Goal: Task Accomplishment & Management: Manage account settings

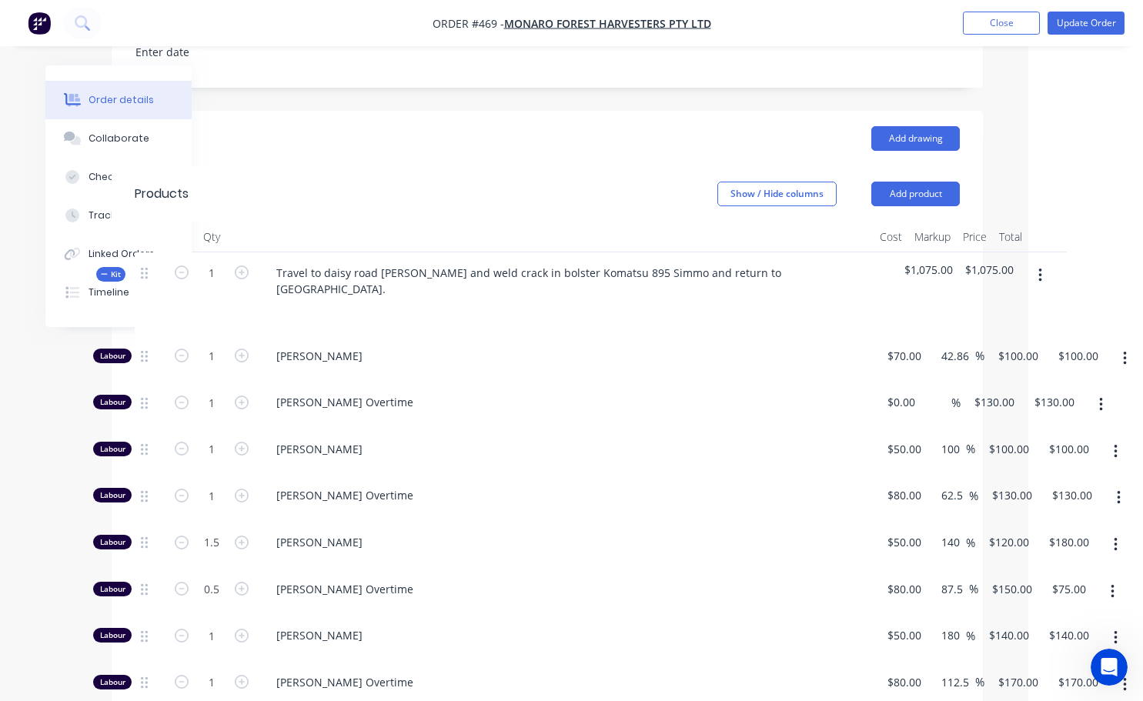
scroll to position [462, 103]
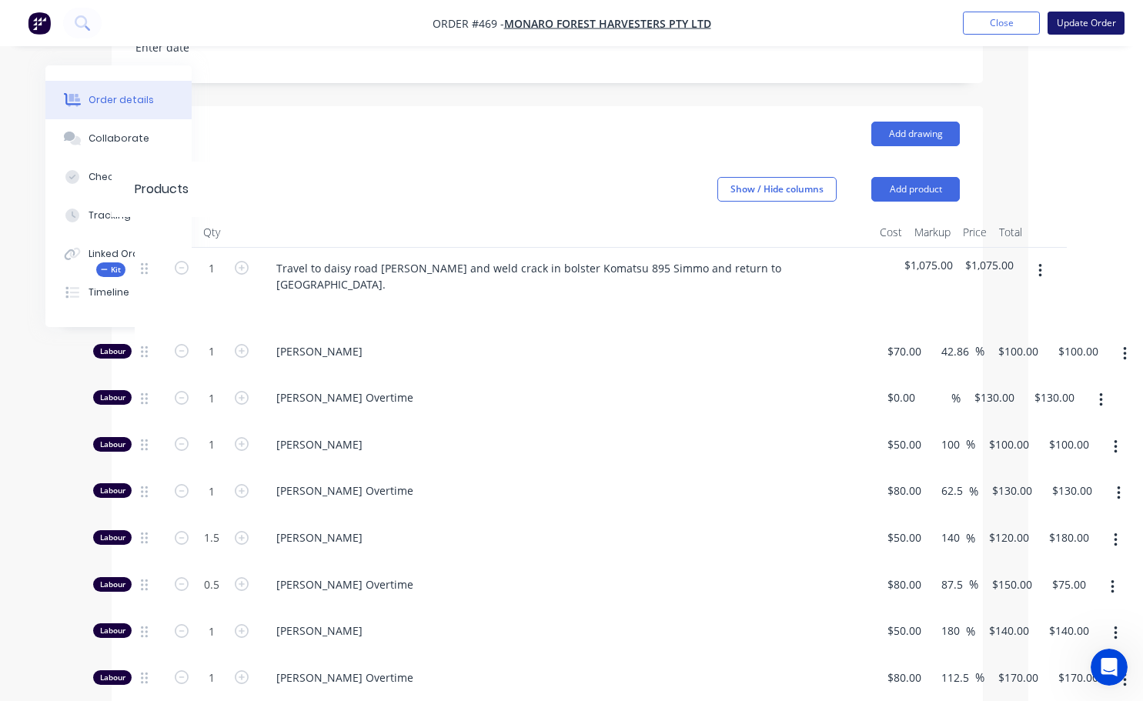
click at [1092, 33] on button "Update Order" at bounding box center [1085, 23] width 77 height 23
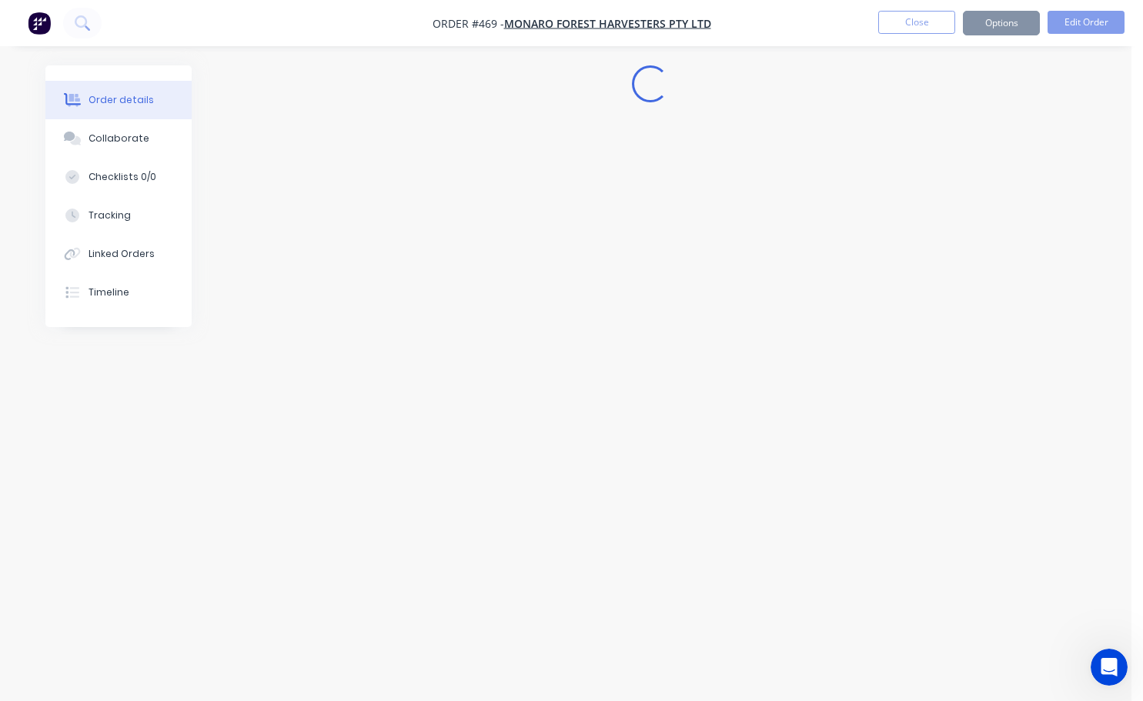
scroll to position [0, 0]
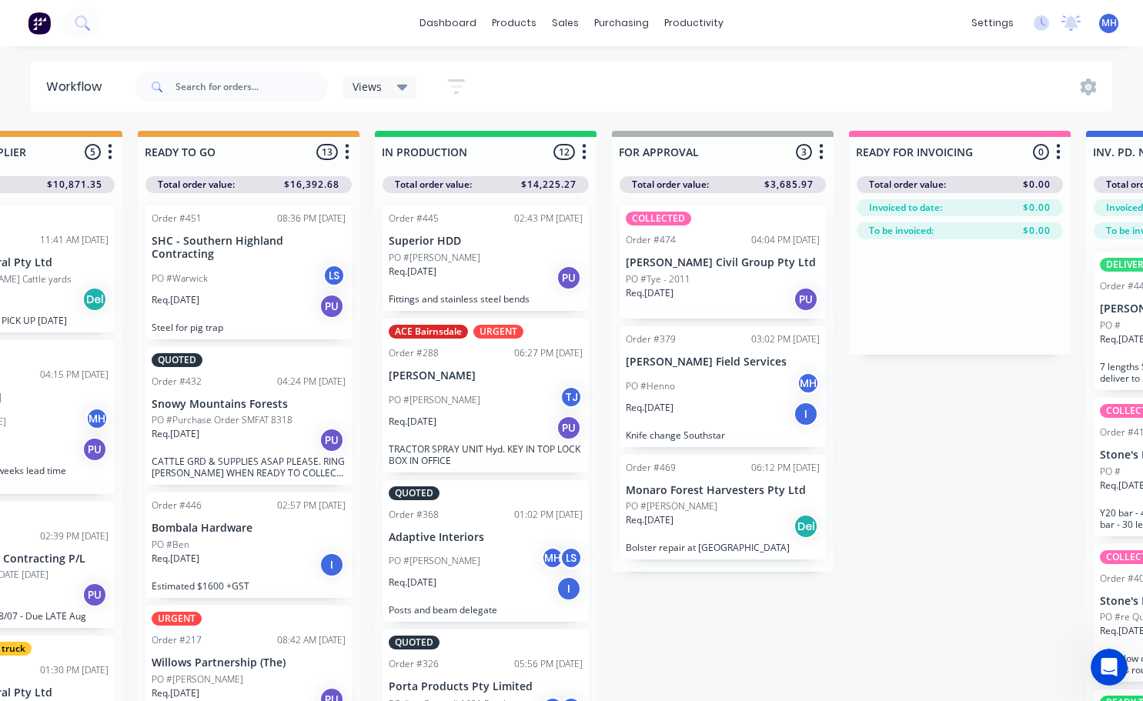
scroll to position [0, 613]
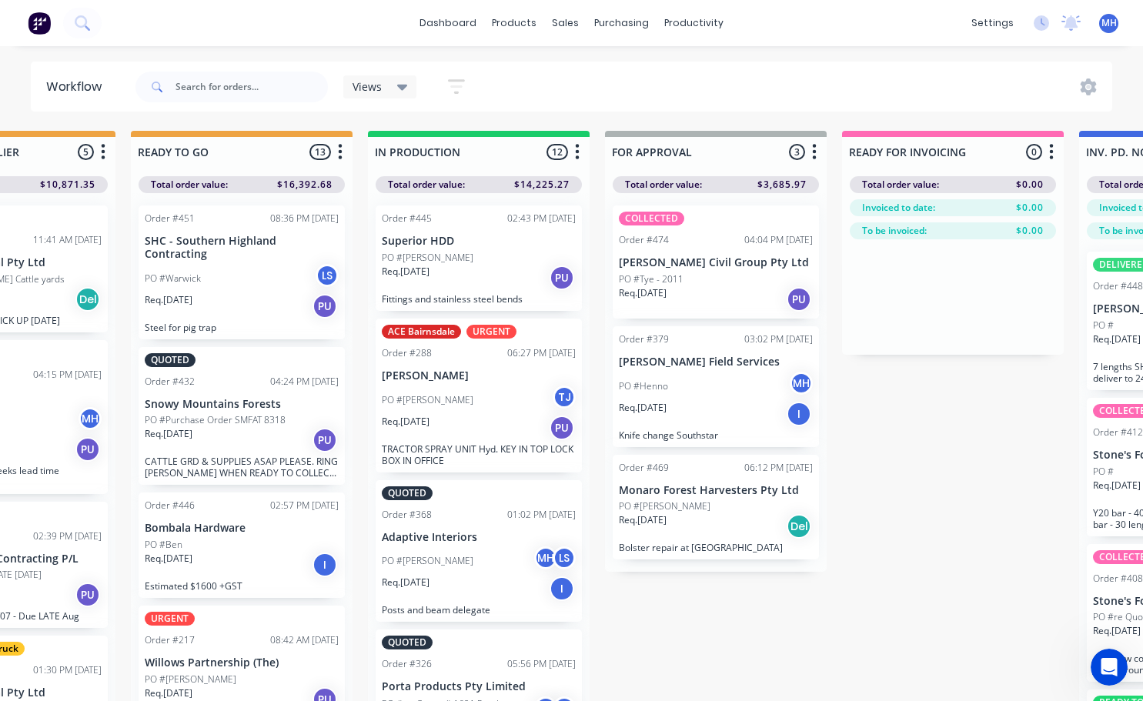
click at [656, 269] on p "[PERSON_NAME] Civil Group Pty Ltd" at bounding box center [716, 262] width 194 height 13
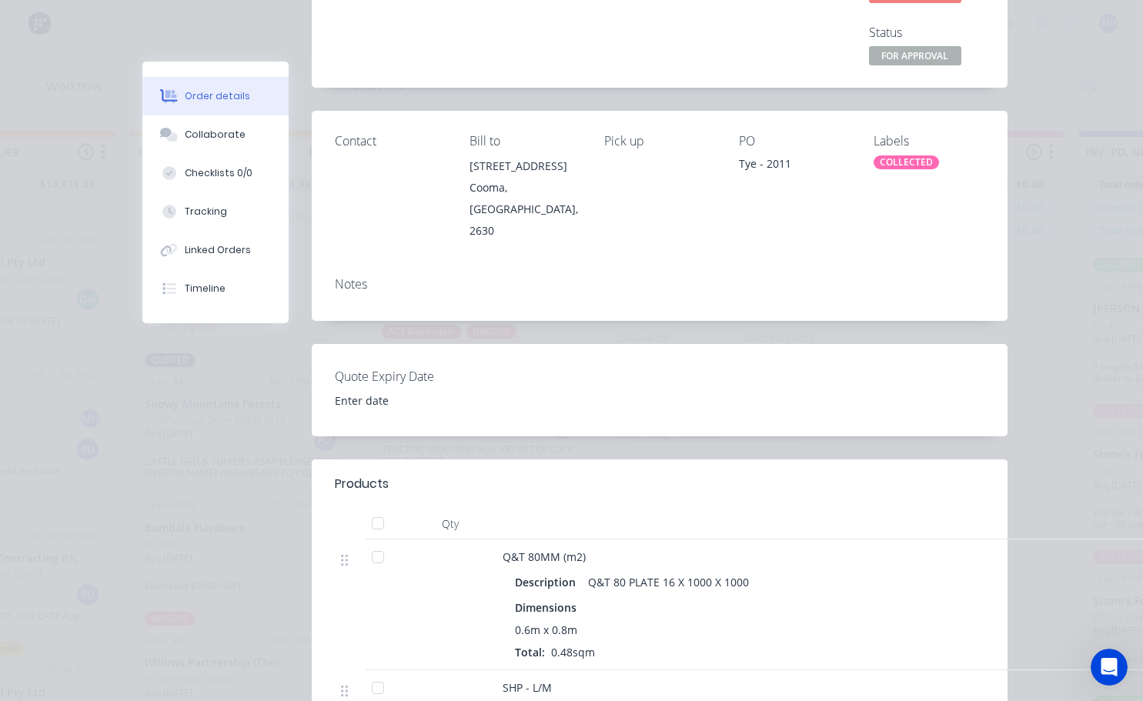
scroll to position [0, 0]
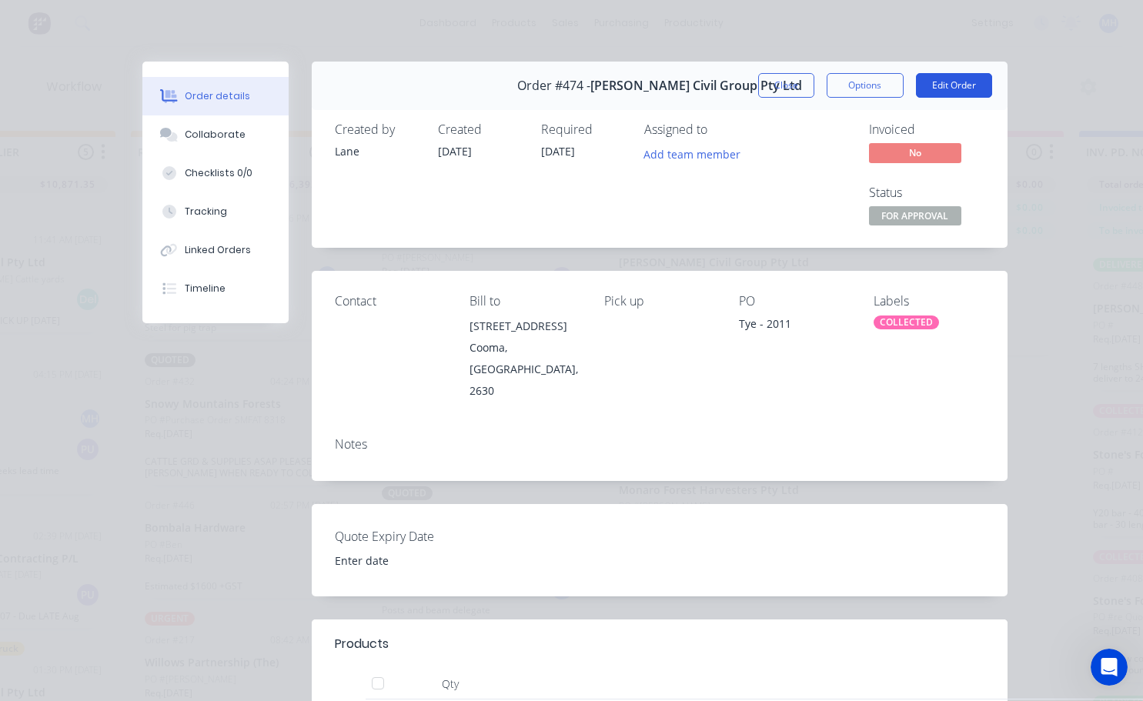
click at [954, 88] on button "Edit Order" at bounding box center [954, 85] width 76 height 25
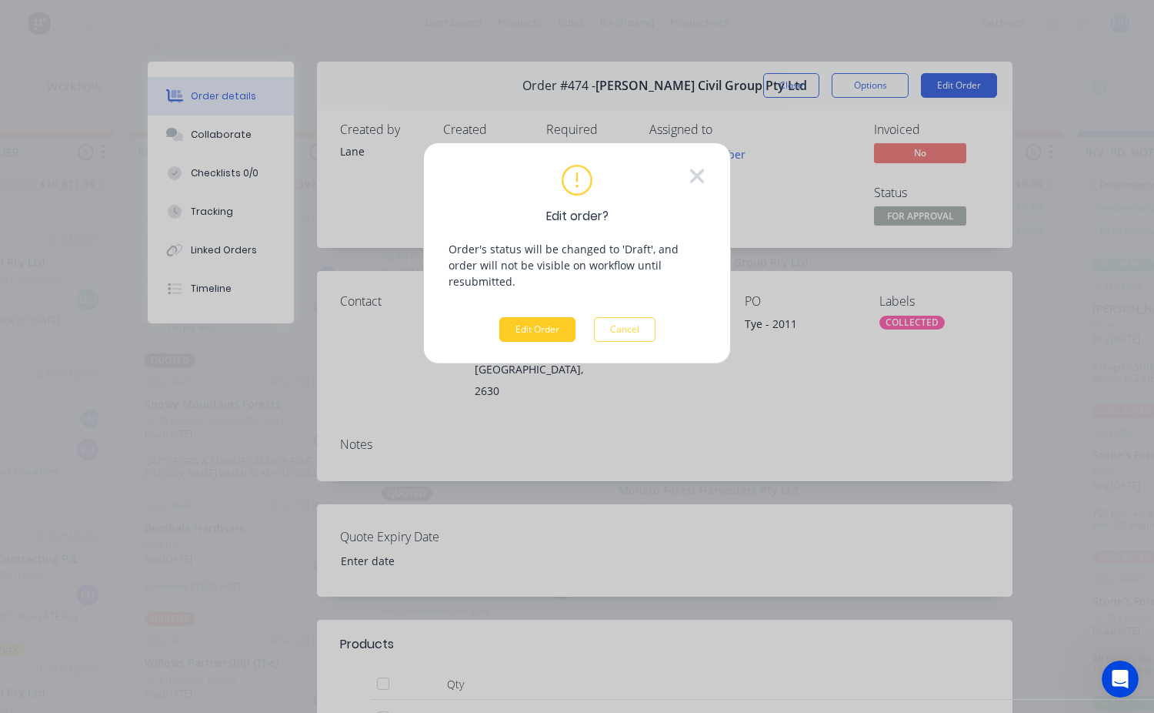
click at [562, 317] on button "Edit Order" at bounding box center [537, 329] width 76 height 25
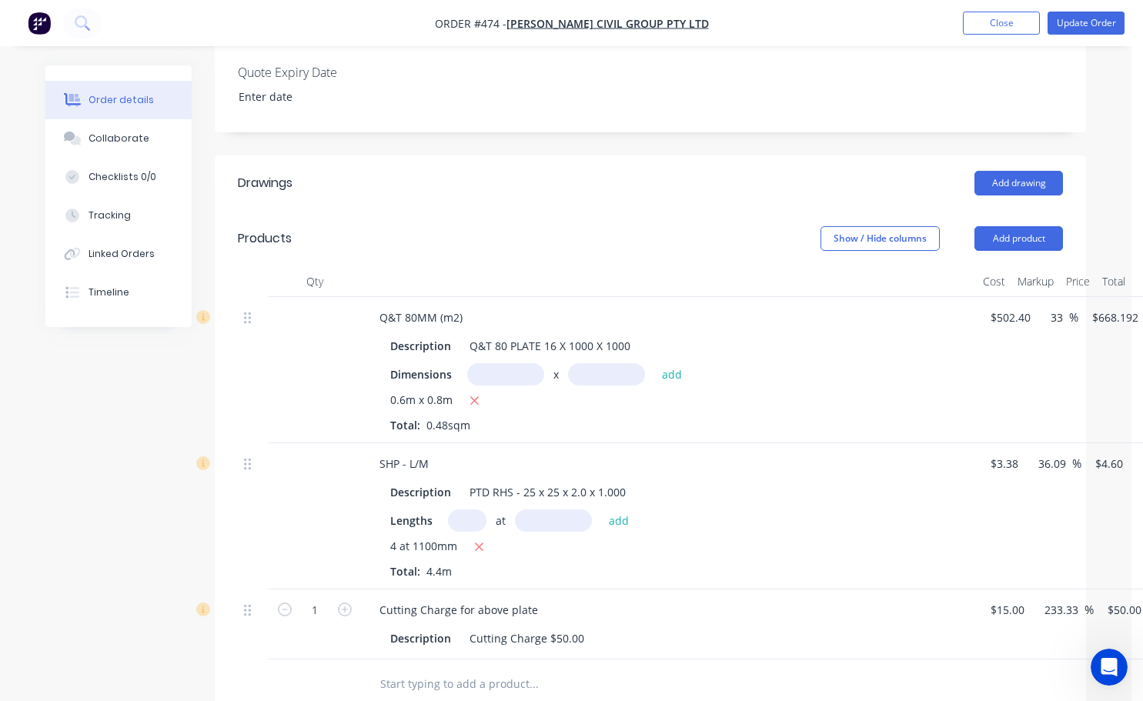
scroll to position [462, 0]
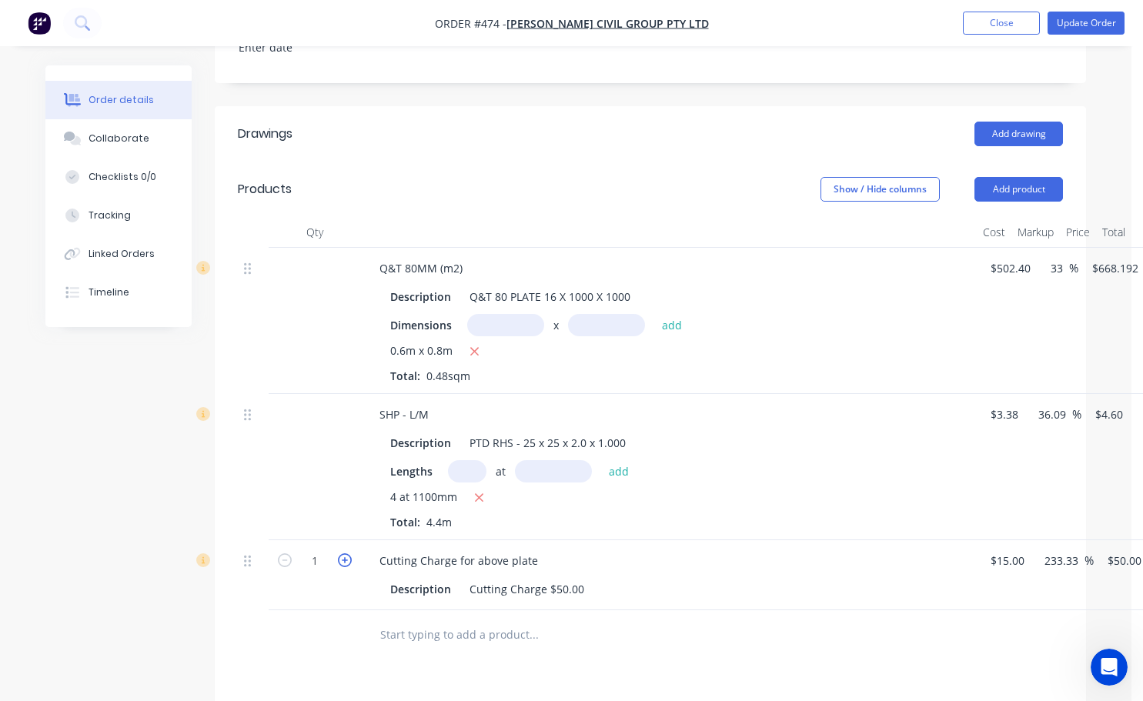
click at [346, 553] on icon "button" at bounding box center [345, 560] width 14 height 14
type input "2"
type input "$100.00"
click at [346, 553] on icon "button" at bounding box center [345, 560] width 14 height 14
type input "3"
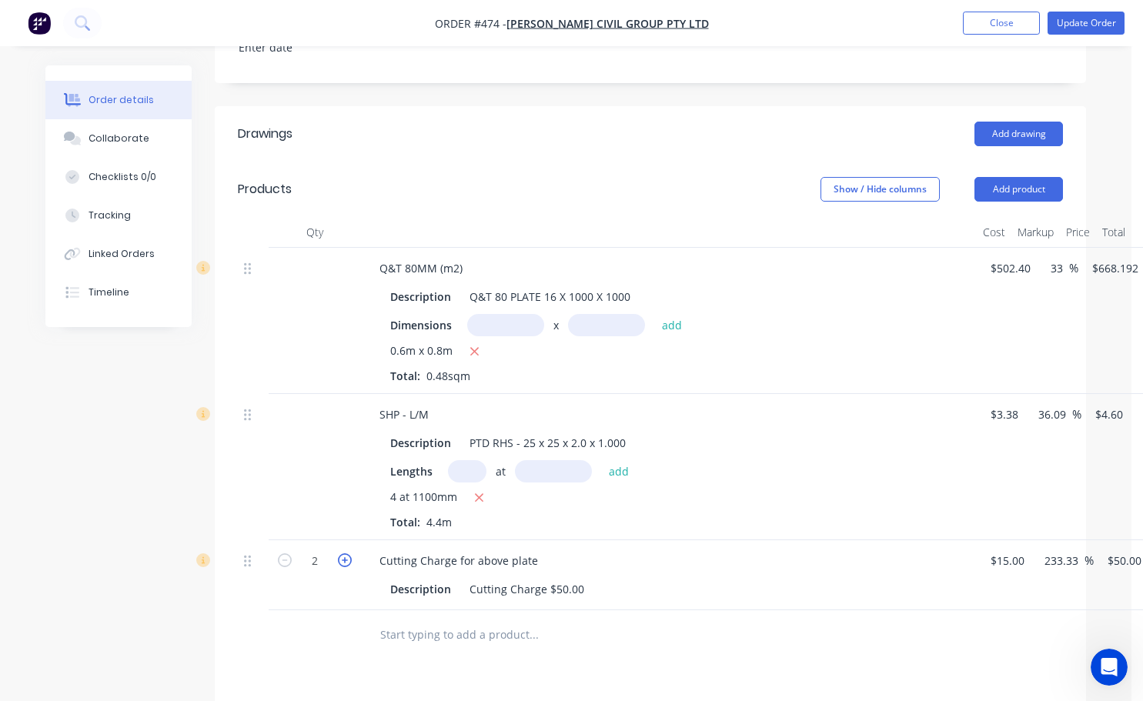
type input "$150.00"
click at [356, 625] on div at bounding box center [315, 635] width 92 height 50
click at [282, 553] on icon "button" at bounding box center [285, 560] width 14 height 14
type input "2"
type input "$100.00"
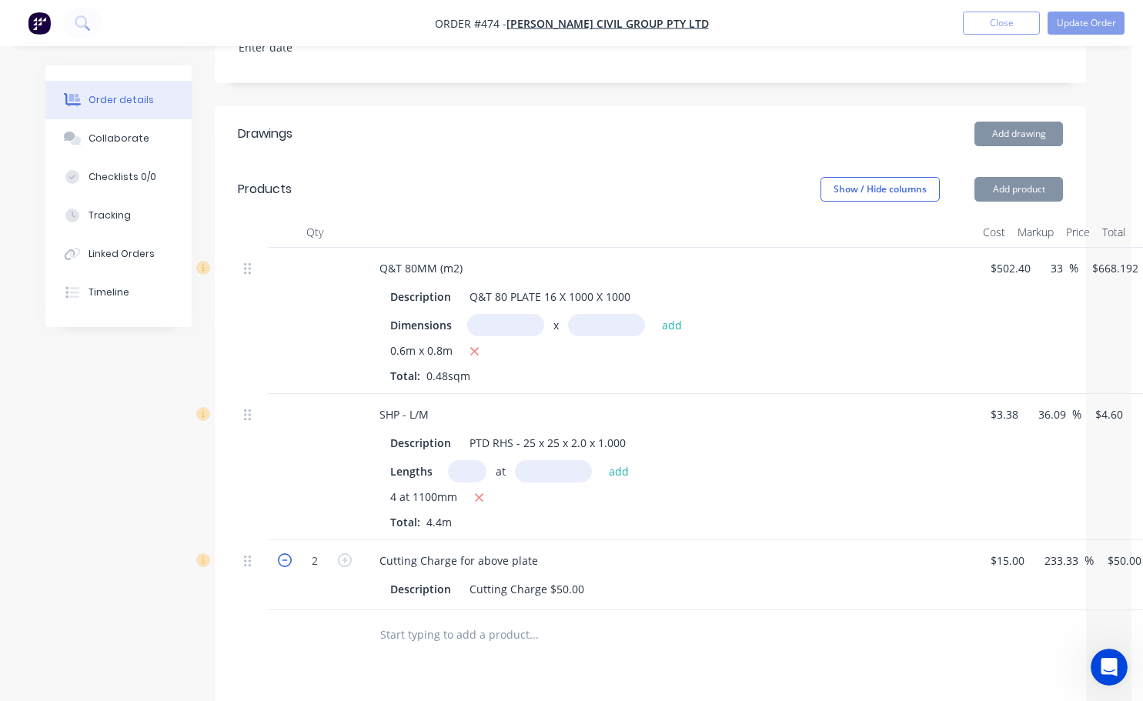
click at [282, 553] on icon "button" at bounding box center [285, 560] width 14 height 14
type input "1"
type input "$50.00"
click at [737, 460] on div "Lengths at add" at bounding box center [668, 471] width 557 height 22
click at [1125, 550] on input "50" at bounding box center [1116, 561] width 20 height 22
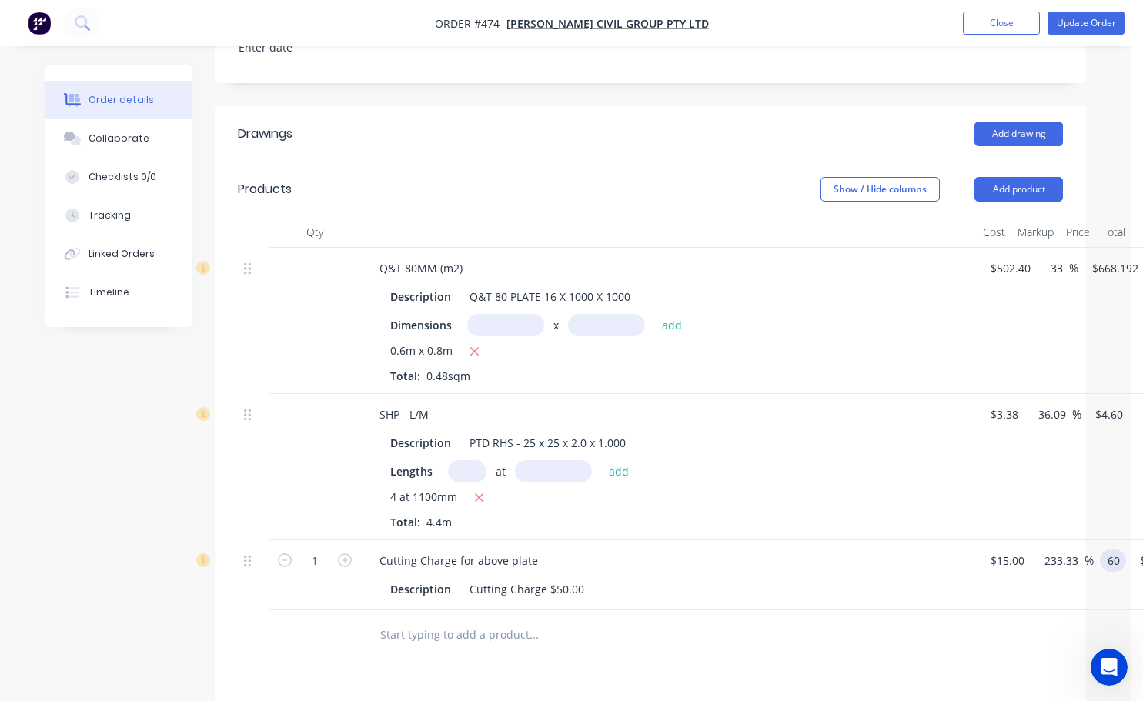
type input "60"
type input "300"
type input "$60.00"
click at [927, 630] on div at bounding box center [650, 635] width 825 height 50
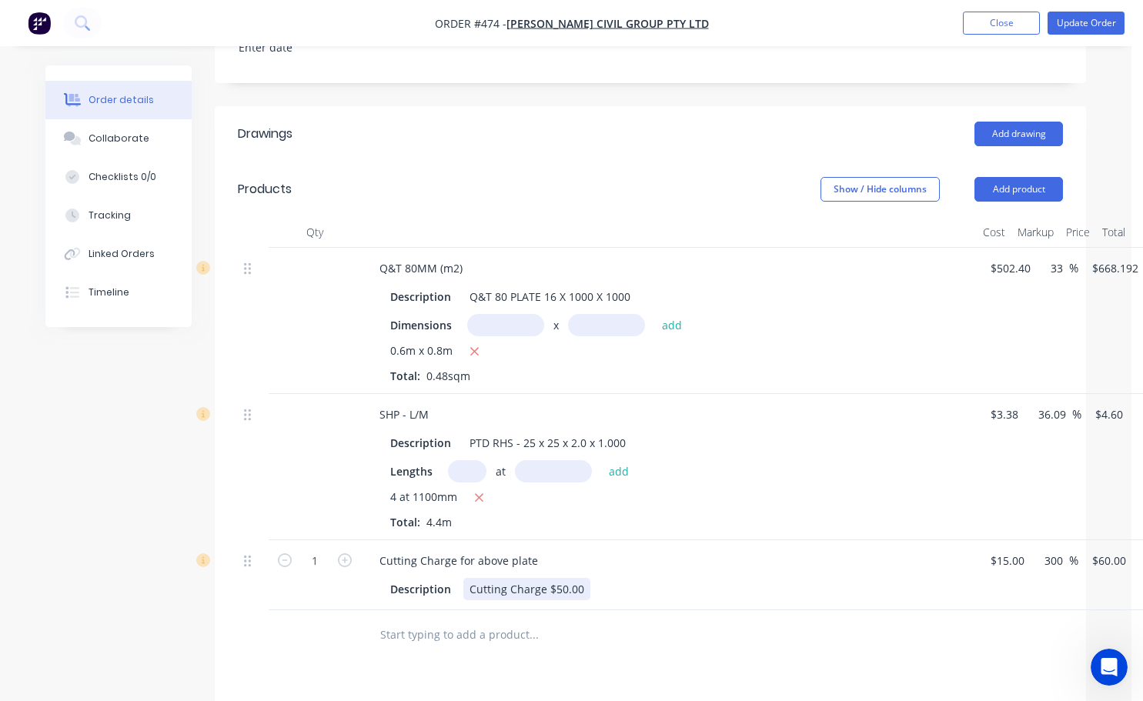
click at [563, 578] on div "Cutting Charge $50.00" at bounding box center [526, 589] width 127 height 22
click at [593, 620] on input "text" at bounding box center [533, 635] width 308 height 31
click at [1066, 22] on button "Update Order" at bounding box center [1085, 23] width 77 height 23
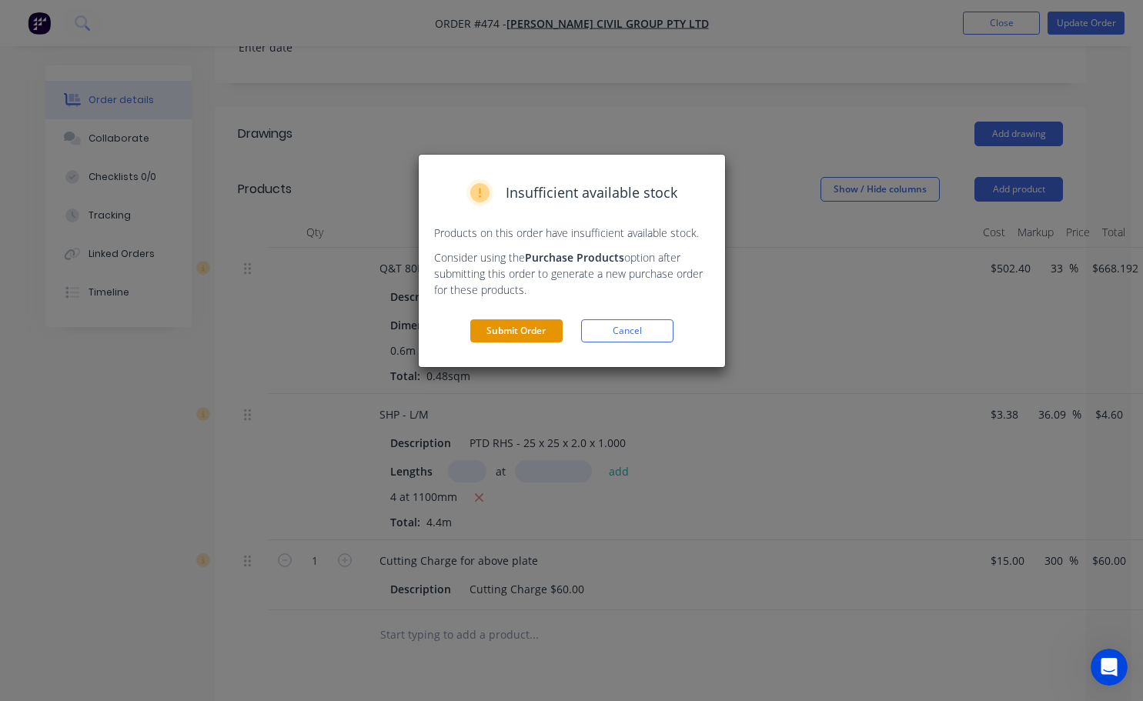
click at [517, 330] on button "Submit Order" at bounding box center [516, 330] width 92 height 23
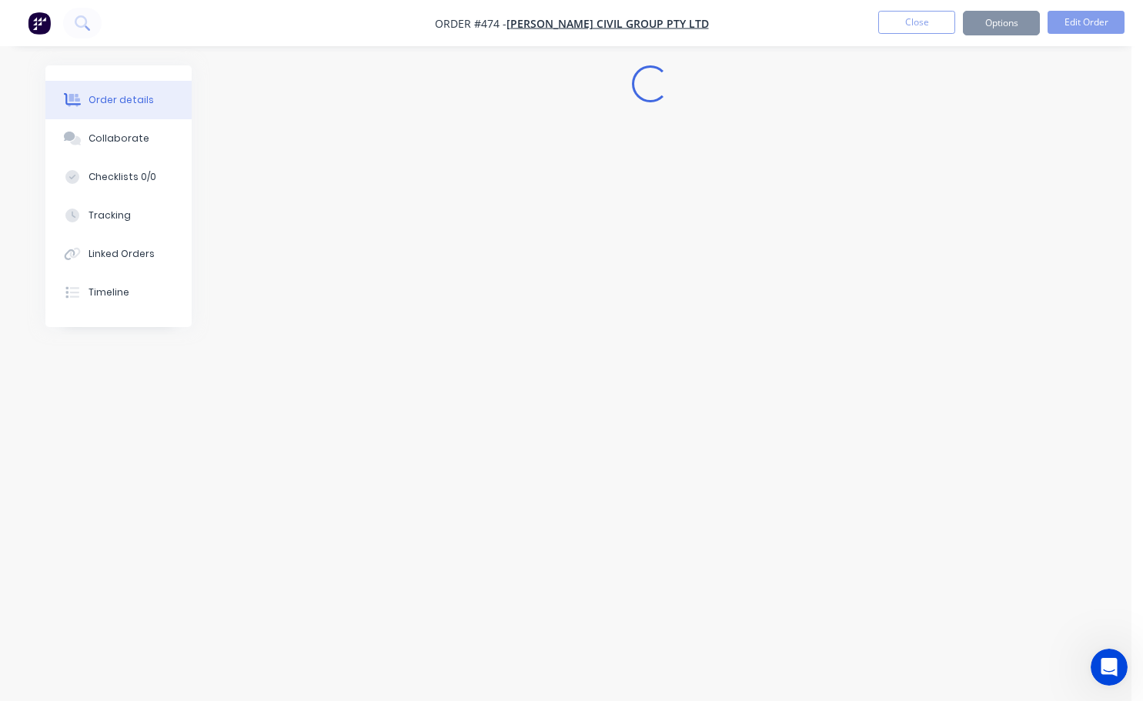
scroll to position [0, 0]
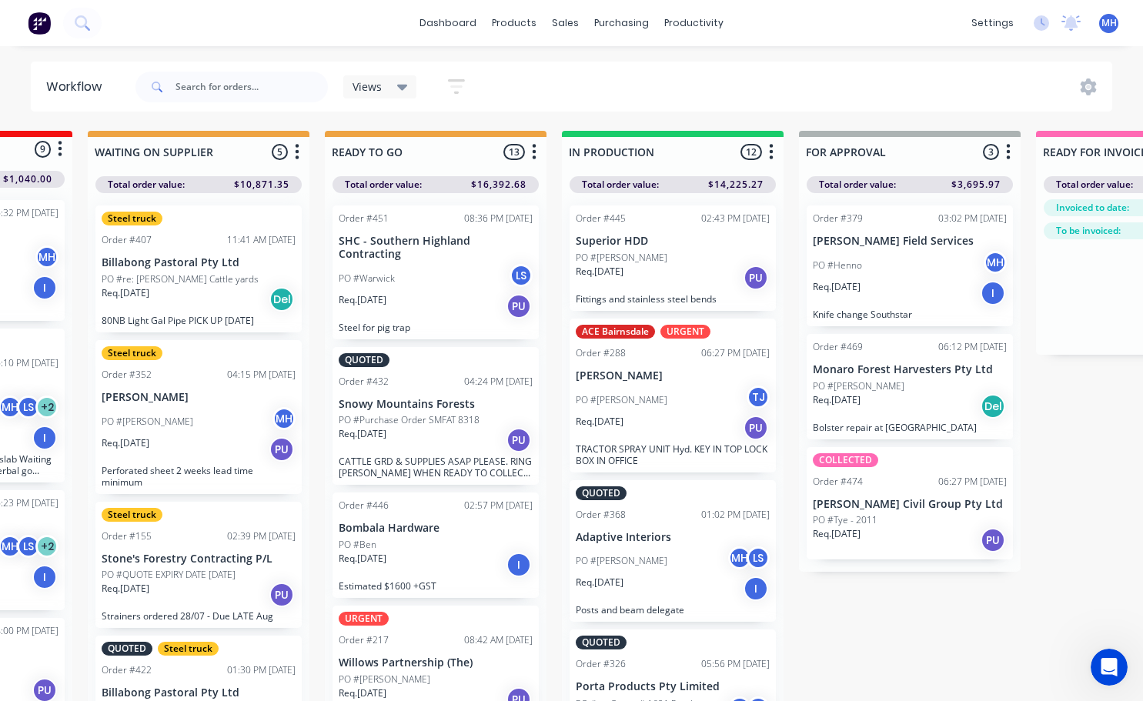
scroll to position [0, 532]
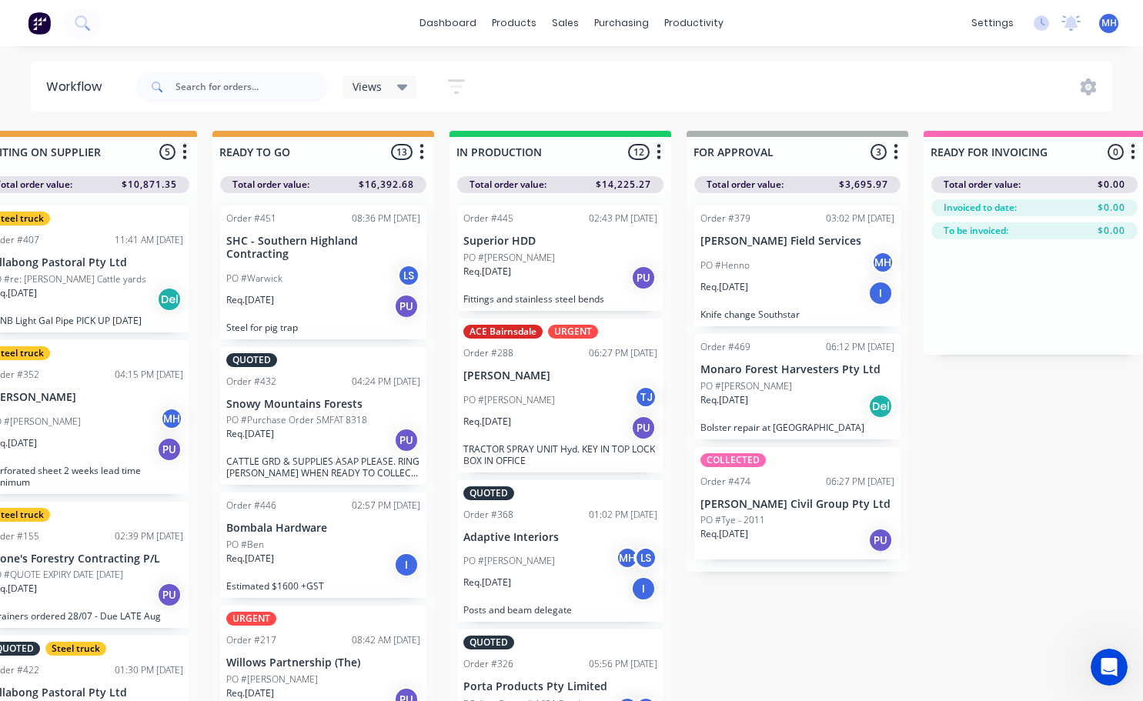
click at [800, 511] on div "COLLECTED Order #474 06:27 PM [DATE] [PERSON_NAME] Civil Group Pty Ltd PO #Tye …" at bounding box center [797, 503] width 206 height 113
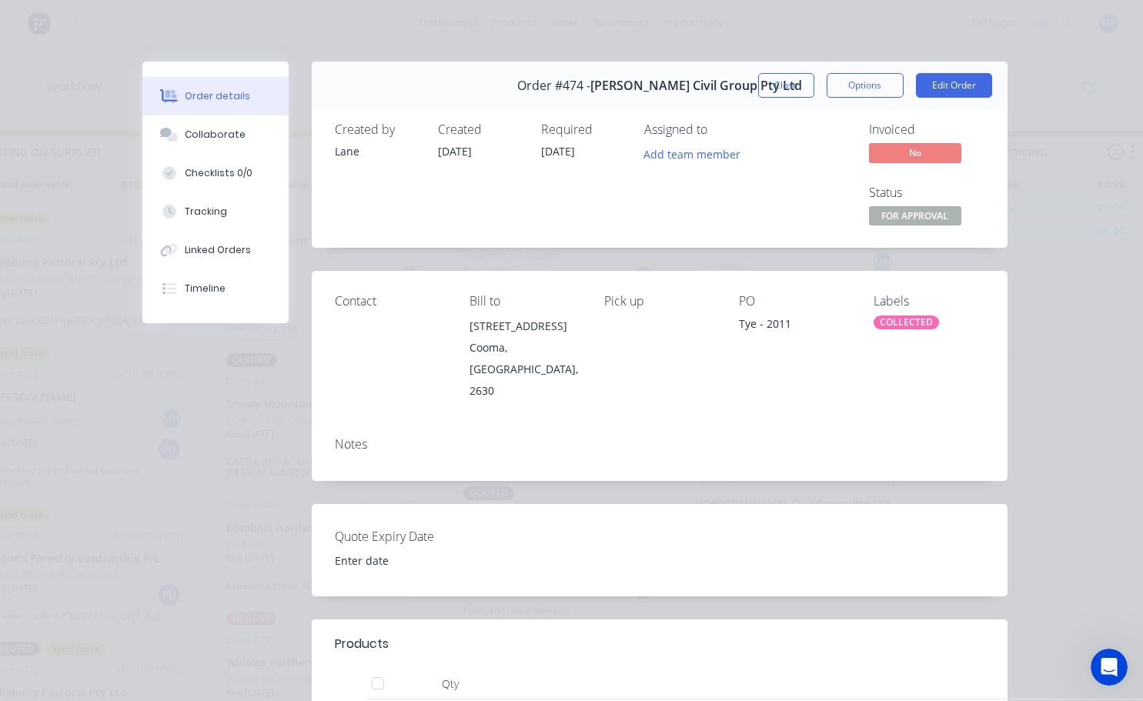
click at [890, 322] on div "COLLECTED" at bounding box center [906, 323] width 65 height 14
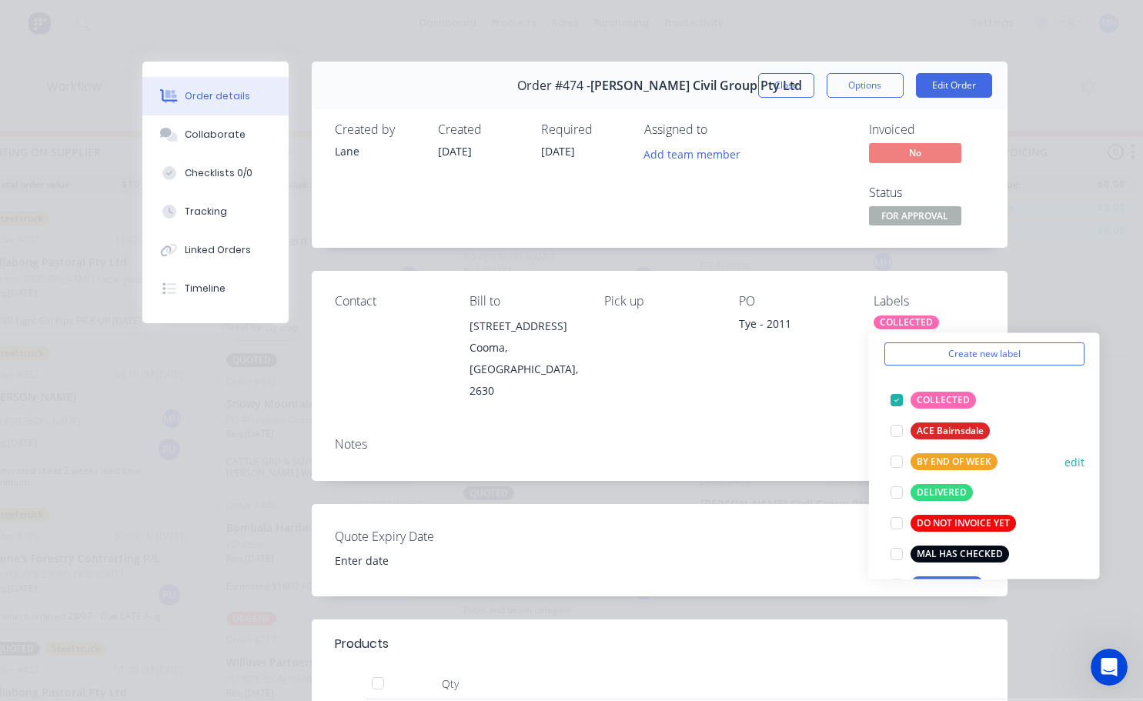
scroll to position [154, 0]
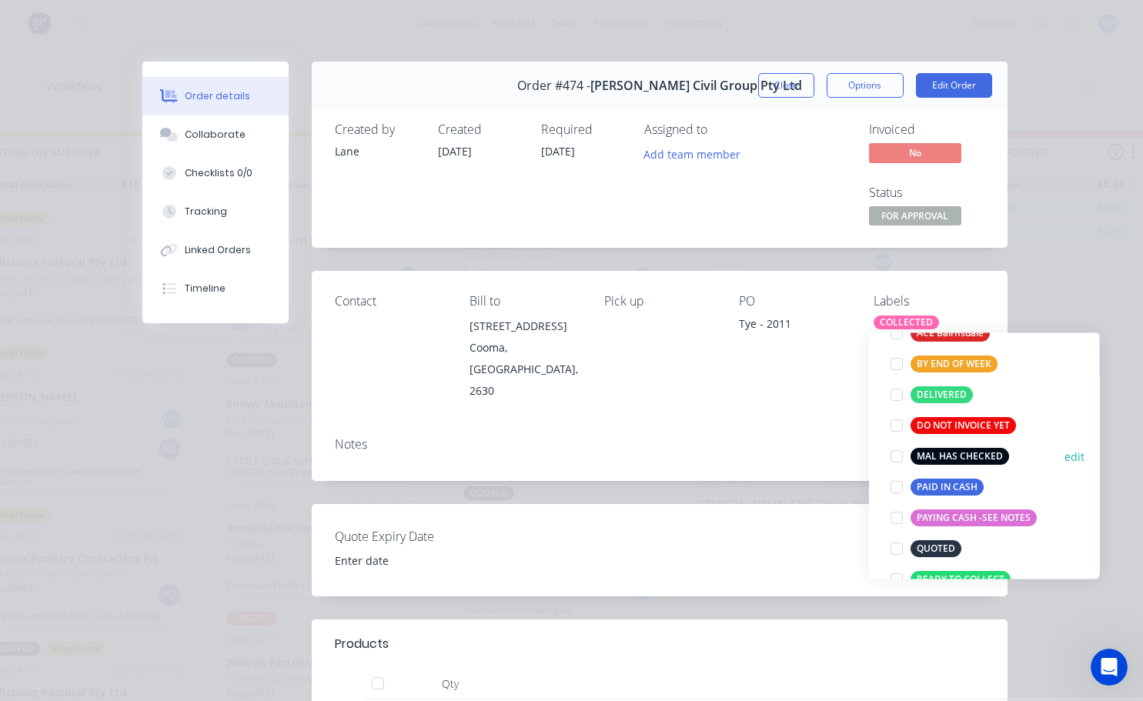
click at [894, 455] on div at bounding box center [896, 456] width 31 height 31
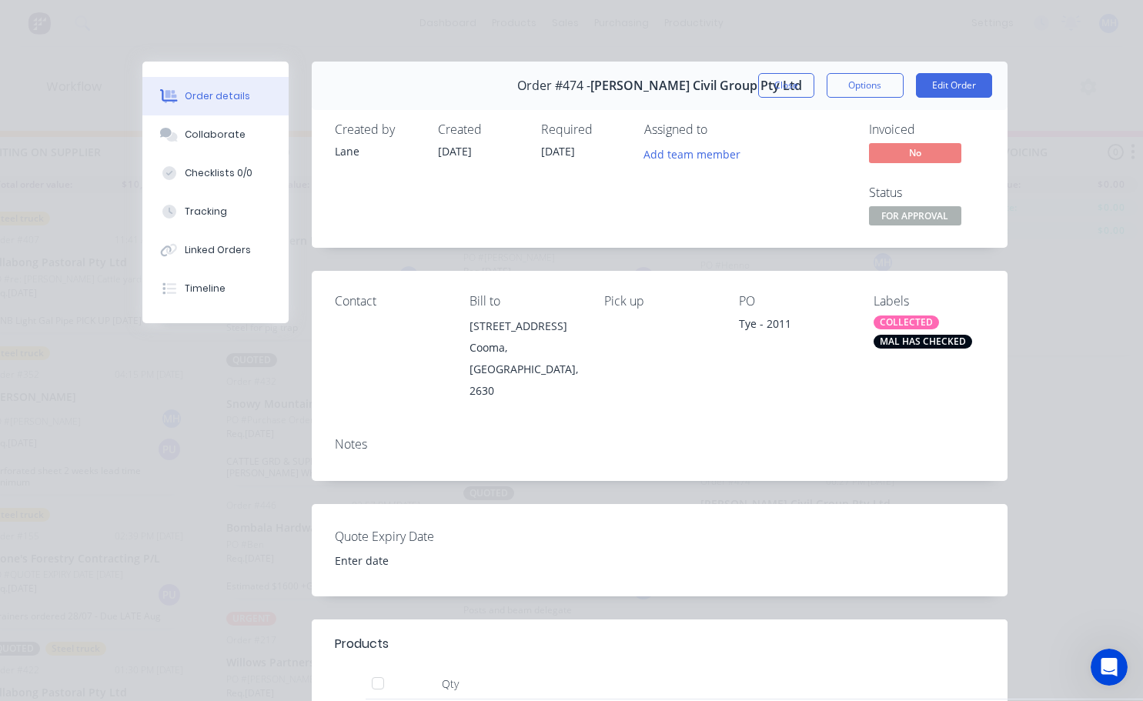
click at [785, 359] on div "PO Tye - 2011" at bounding box center [794, 347] width 110 height 107
click at [917, 222] on span "FOR APPROVAL" at bounding box center [915, 215] width 92 height 19
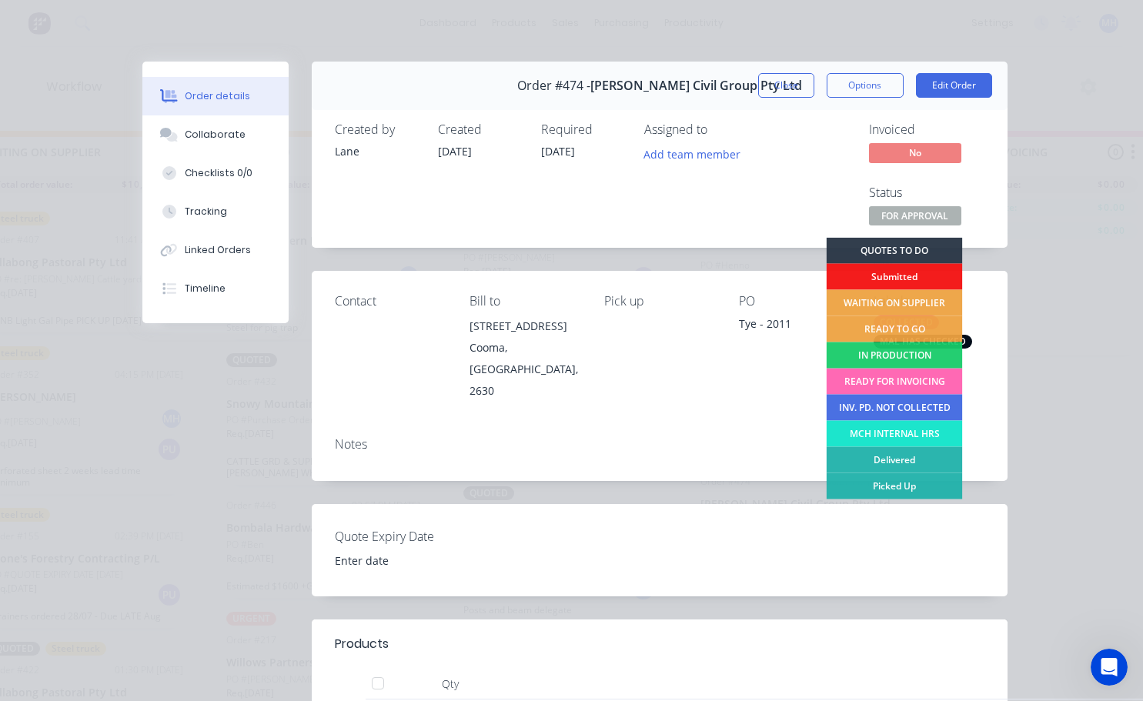
click at [900, 378] on div "READY FOR INVOICING" at bounding box center [894, 382] width 136 height 26
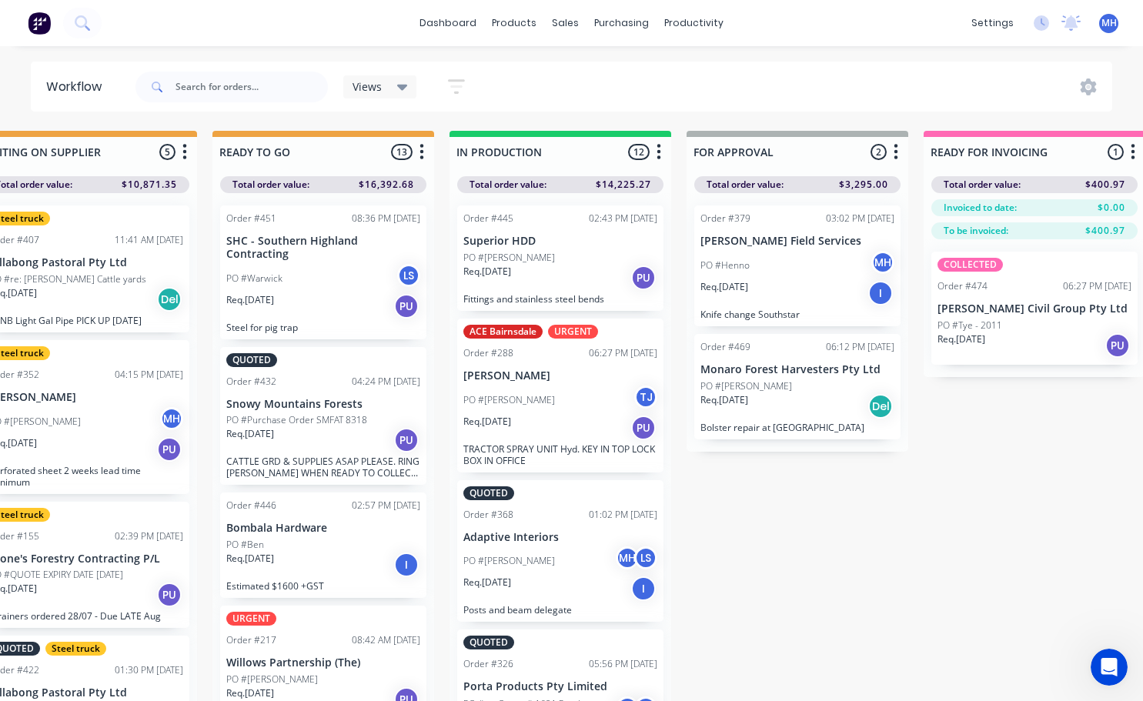
click at [987, 302] on p "[PERSON_NAME] Civil Group Pty Ltd" at bounding box center [1034, 308] width 194 height 13
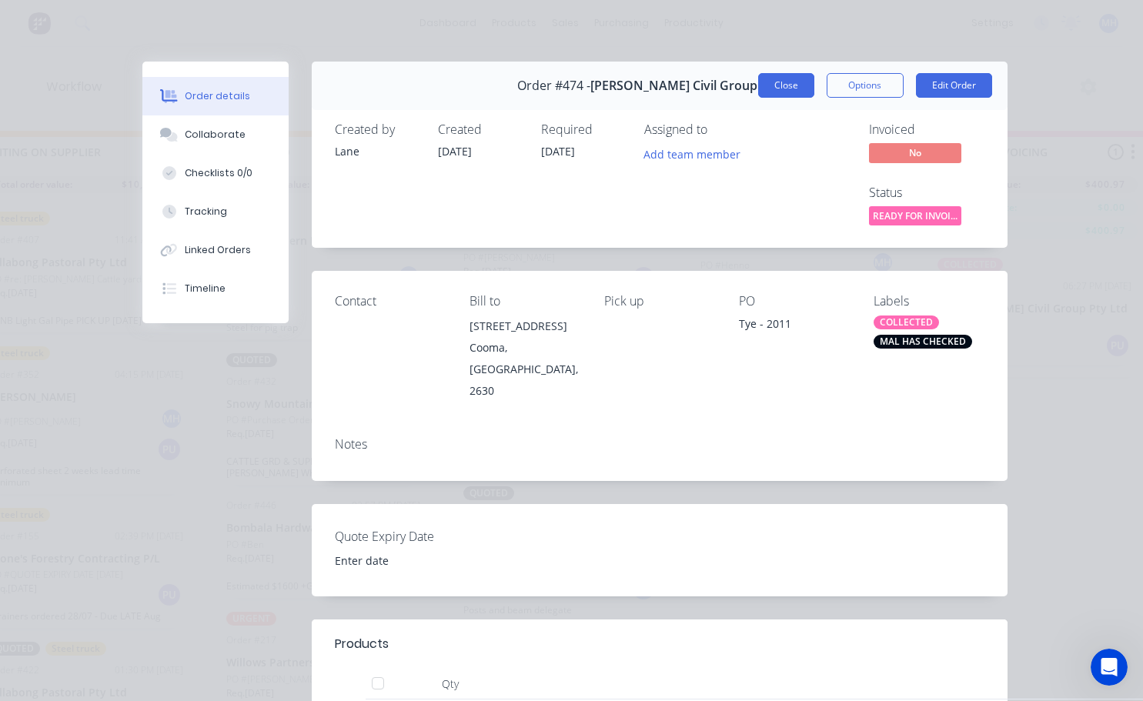
click at [788, 86] on button "Close" at bounding box center [786, 85] width 56 height 25
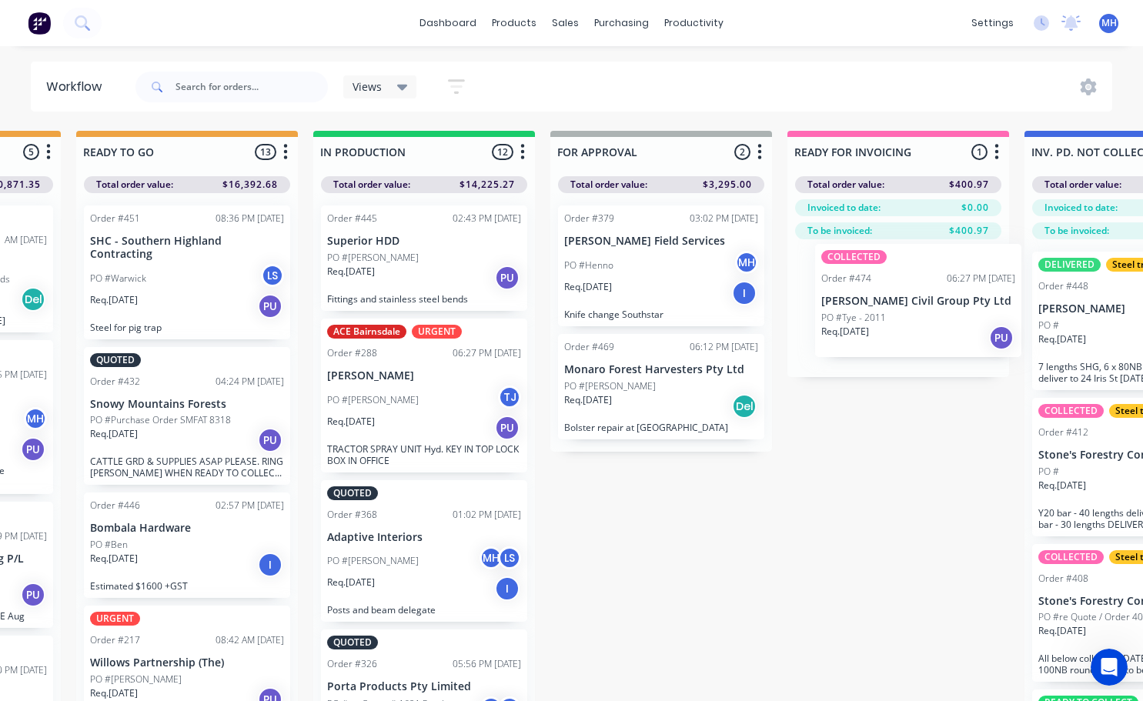
drag, startPoint x: 995, startPoint y: 299, endPoint x: 870, endPoint y: 296, distance: 125.5
click at [873, 296] on div "COLLECTED Order #474 06:27 PM [DATE] [PERSON_NAME] Civil Group Pty Ltd PO #Tye …" at bounding box center [898, 308] width 222 height 138
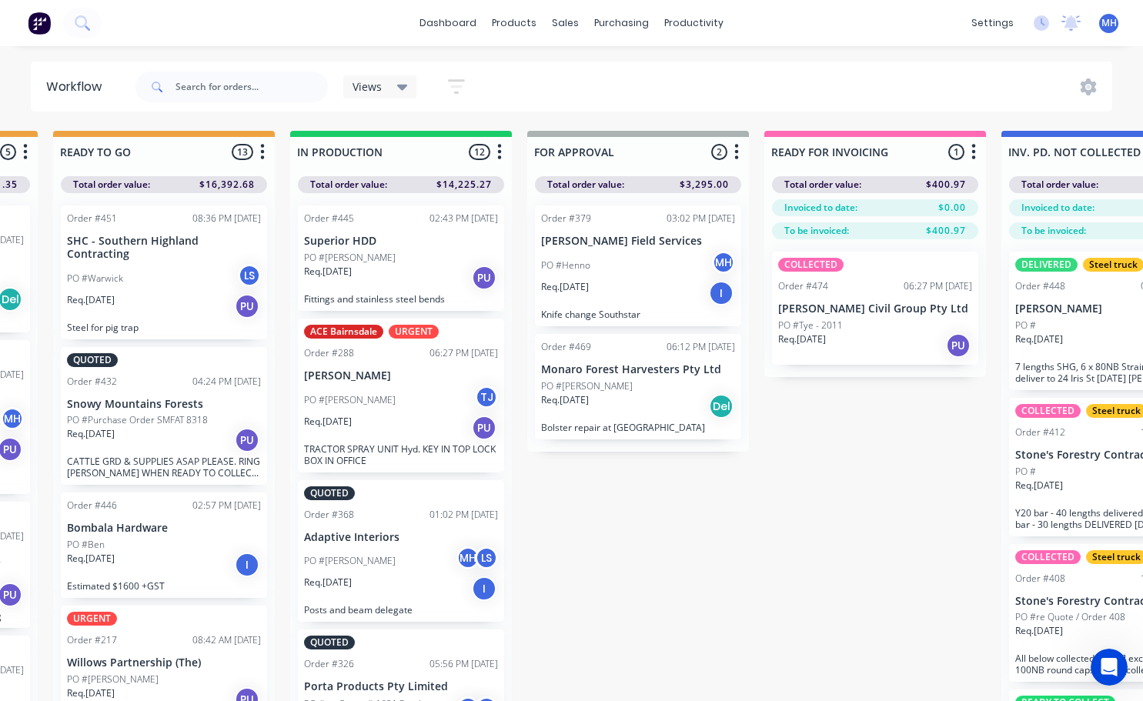
click at [845, 311] on p "[PERSON_NAME] Civil Group Pty Ltd" at bounding box center [875, 308] width 194 height 13
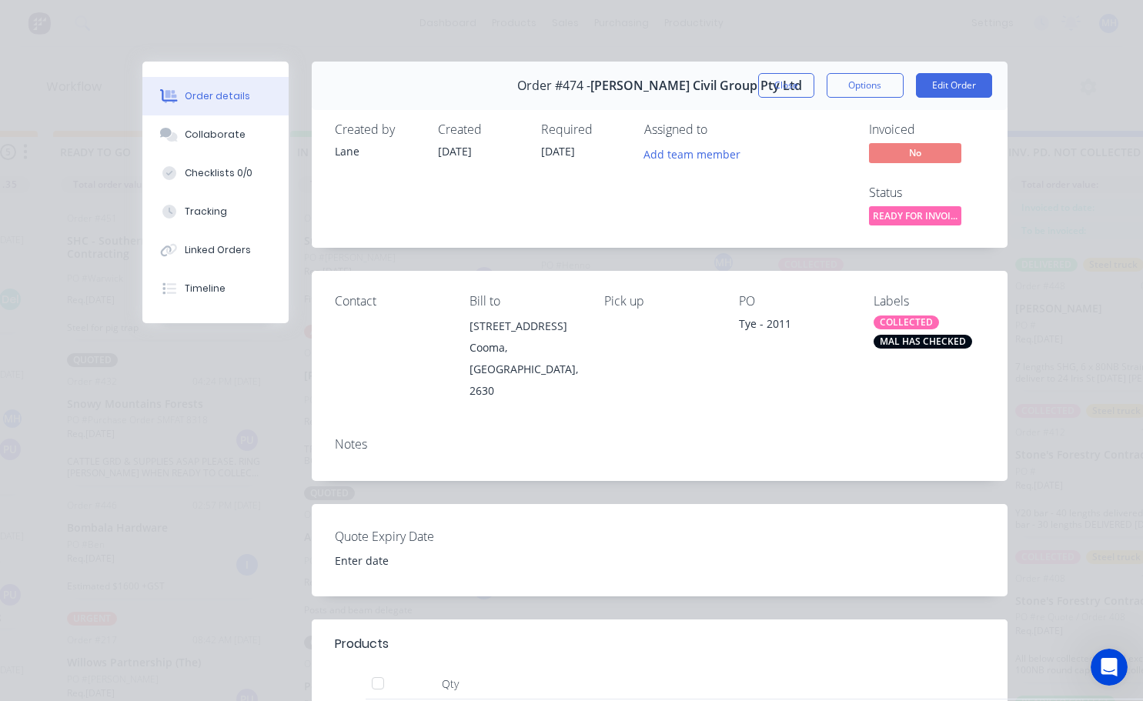
click at [911, 341] on div "MAL HAS CHECKED" at bounding box center [923, 342] width 99 height 14
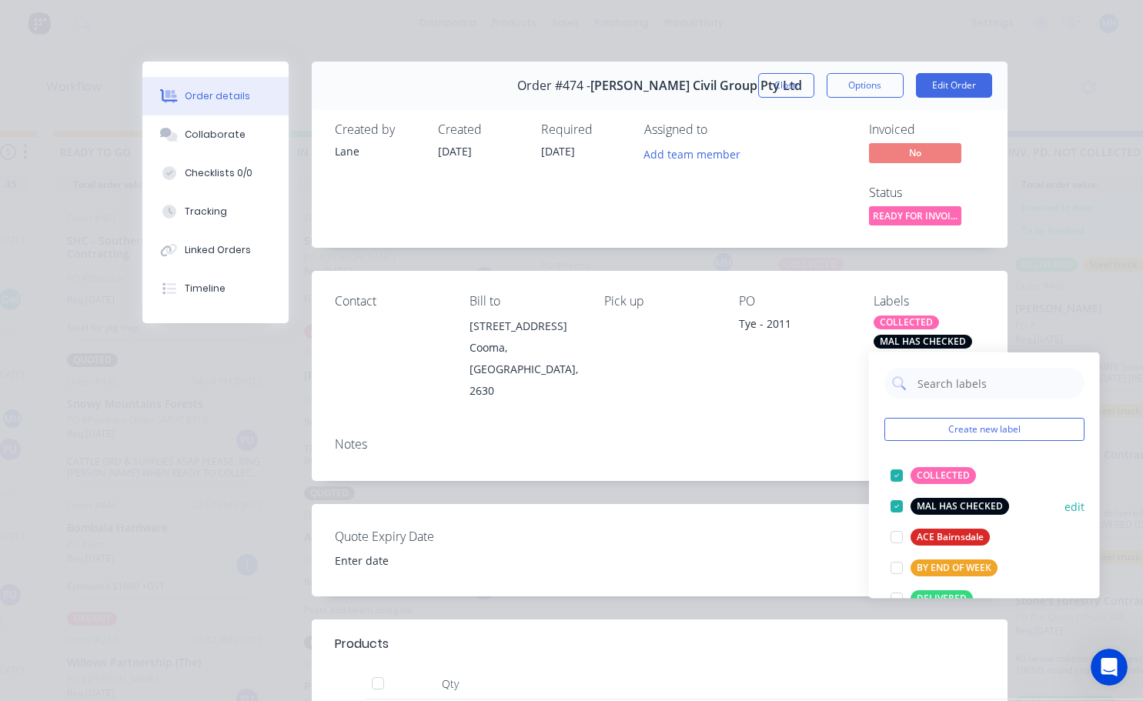
click at [894, 509] on div at bounding box center [896, 506] width 31 height 31
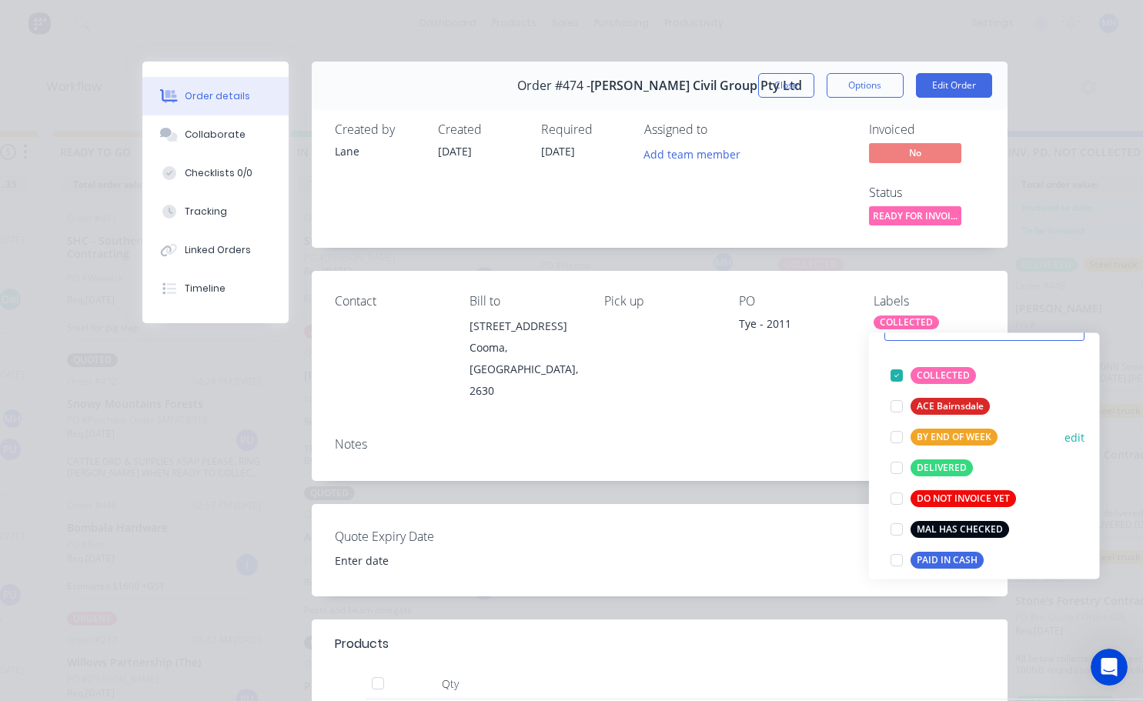
scroll to position [154, 0]
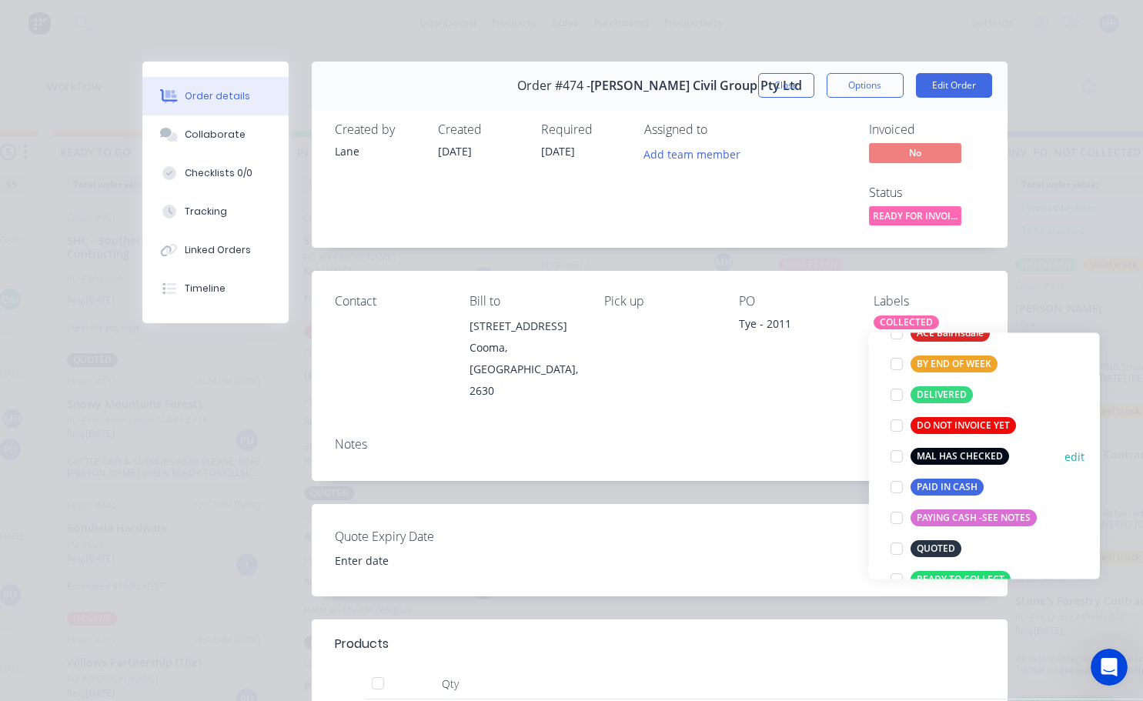
click at [897, 453] on div at bounding box center [896, 456] width 31 height 31
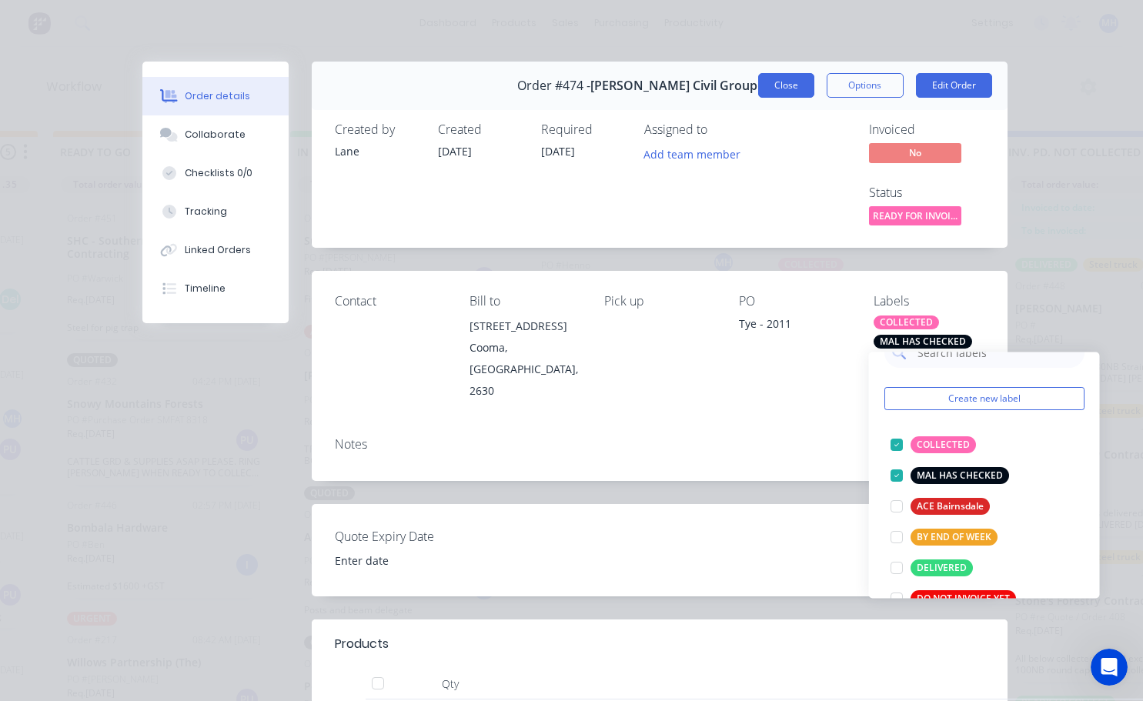
click at [774, 93] on button "Close" at bounding box center [786, 85] width 56 height 25
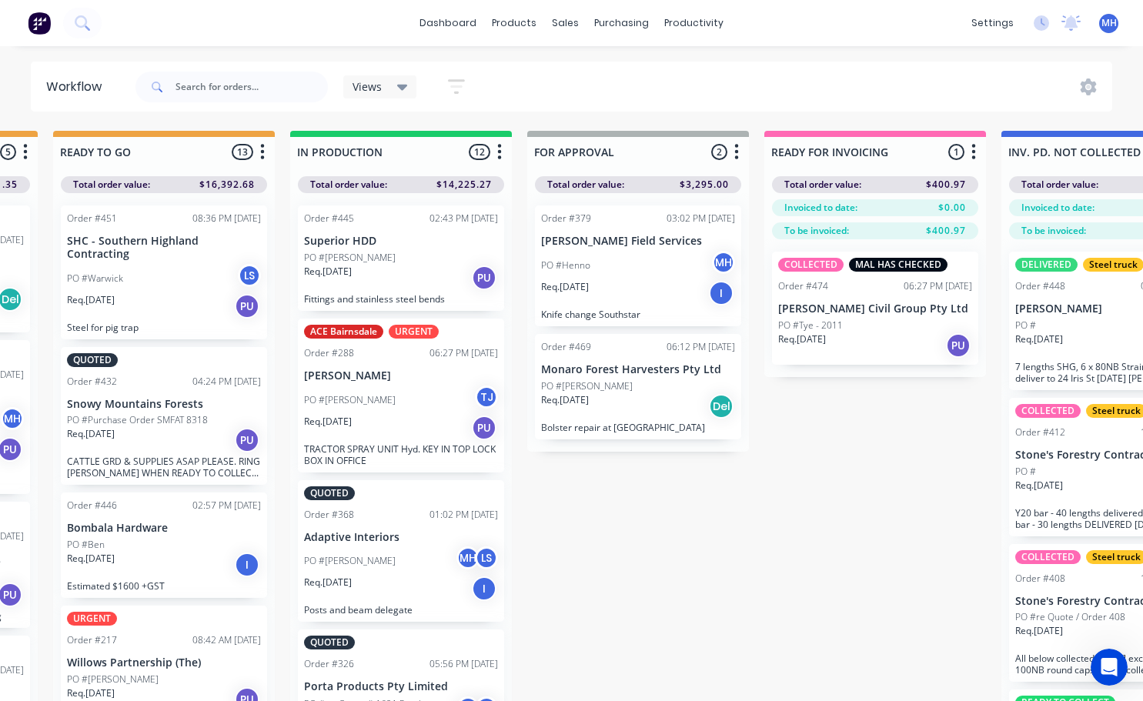
click at [649, 387] on div "PO #[PERSON_NAME]" at bounding box center [638, 386] width 194 height 14
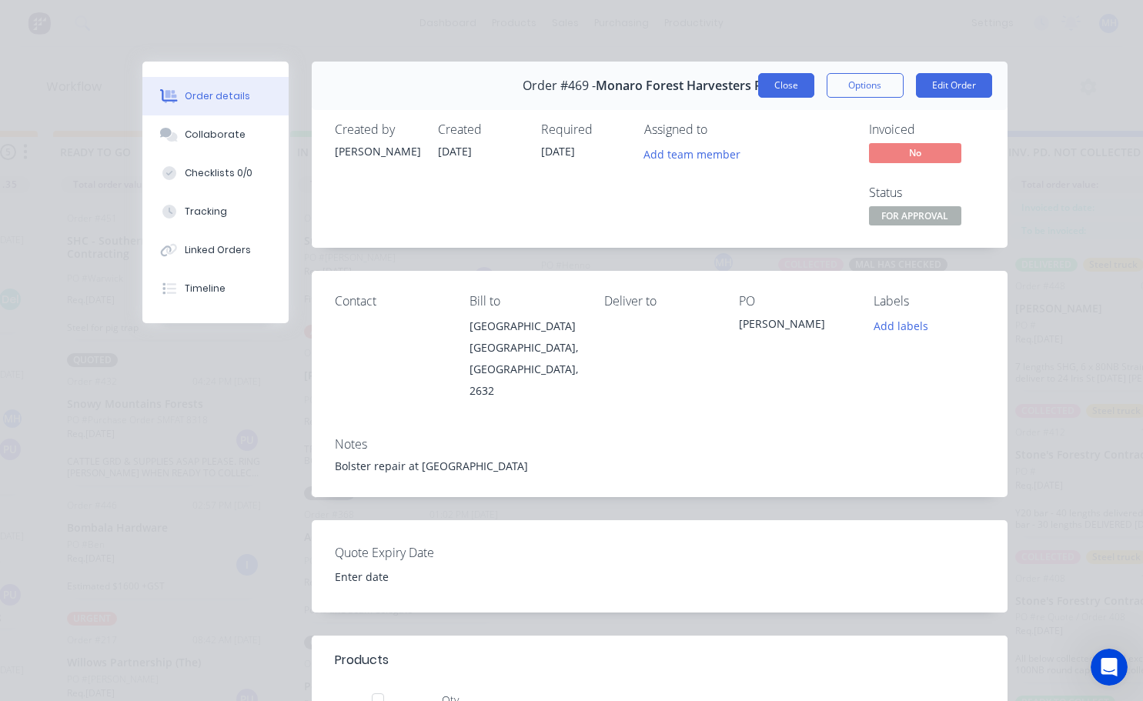
click at [781, 81] on button "Close" at bounding box center [786, 85] width 56 height 25
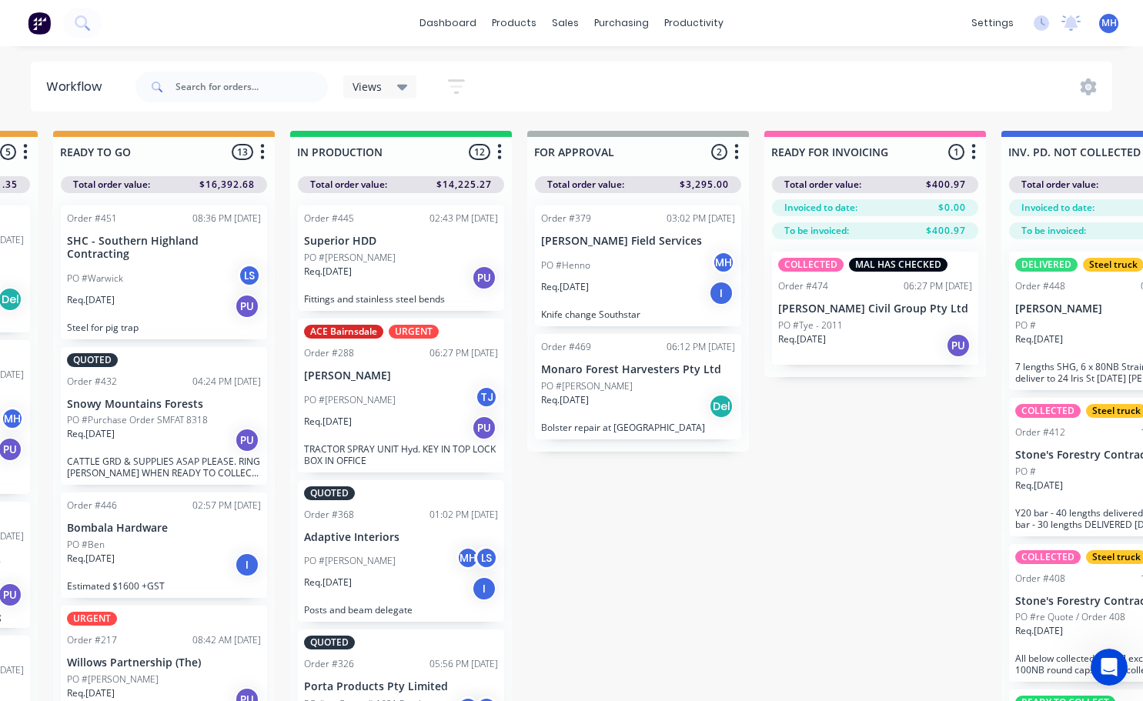
click at [610, 281] on div "Req. [DATE] I" at bounding box center [638, 293] width 194 height 26
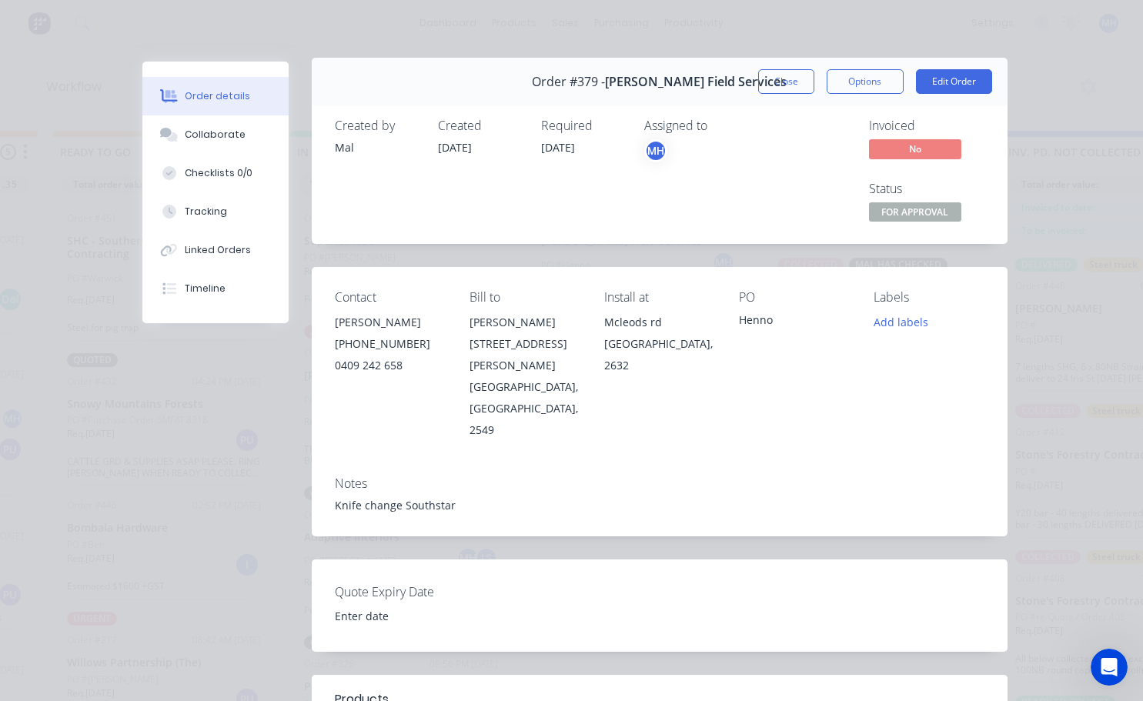
scroll to position [0, 0]
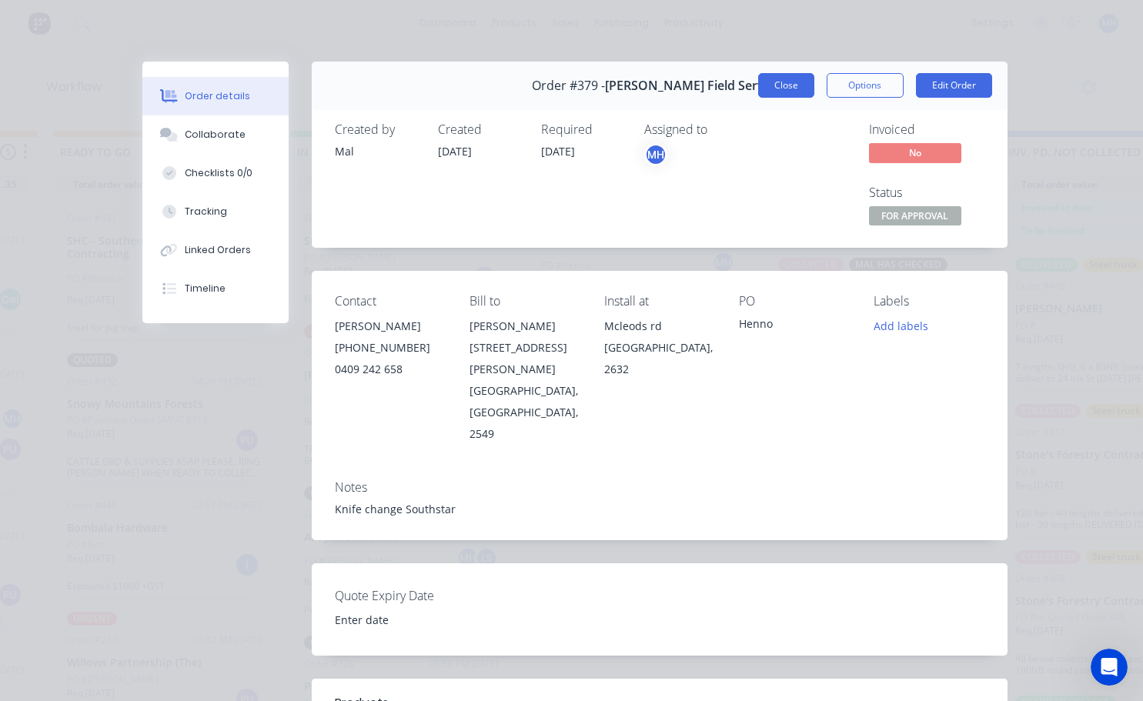
click at [778, 91] on button "Close" at bounding box center [786, 85] width 56 height 25
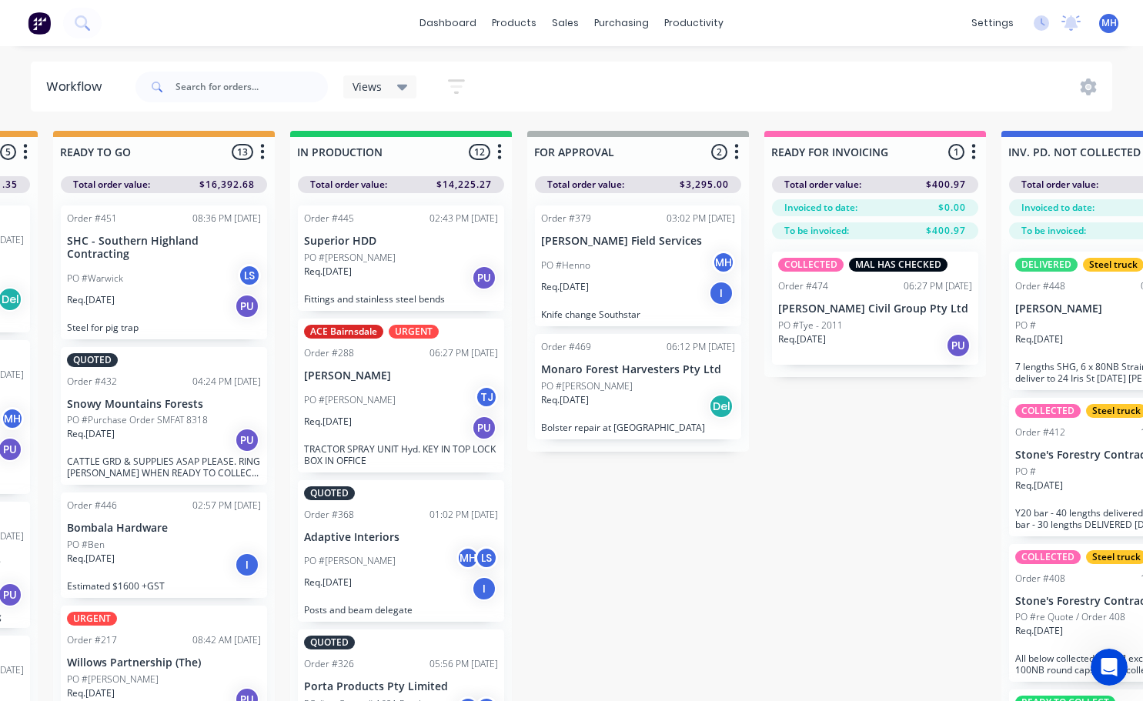
click at [622, 269] on div "PO #[PERSON_NAME]" at bounding box center [638, 265] width 194 height 29
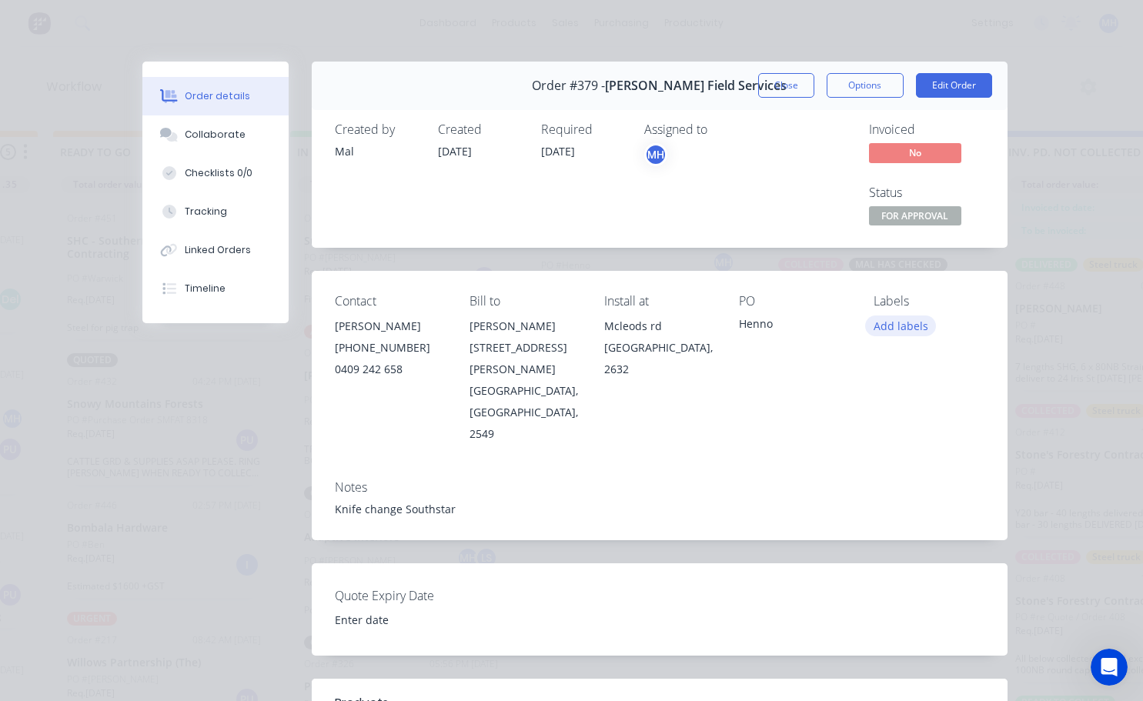
click at [892, 326] on button "Add labels" at bounding box center [900, 326] width 71 height 21
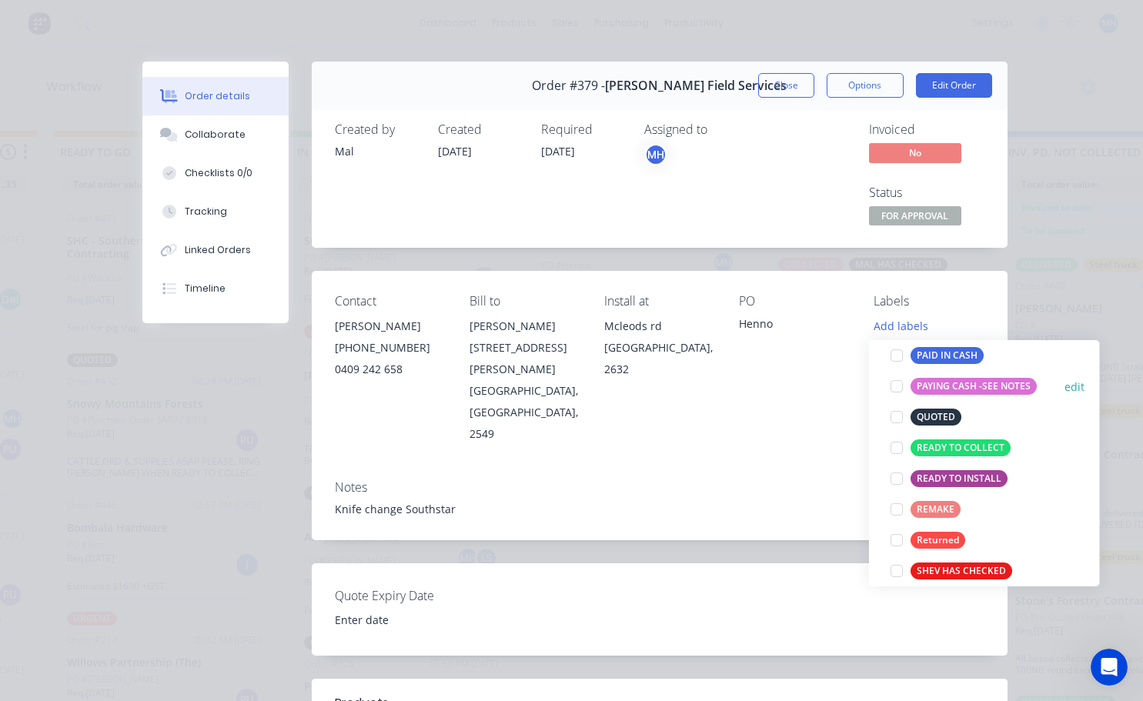
scroll to position [139, 0]
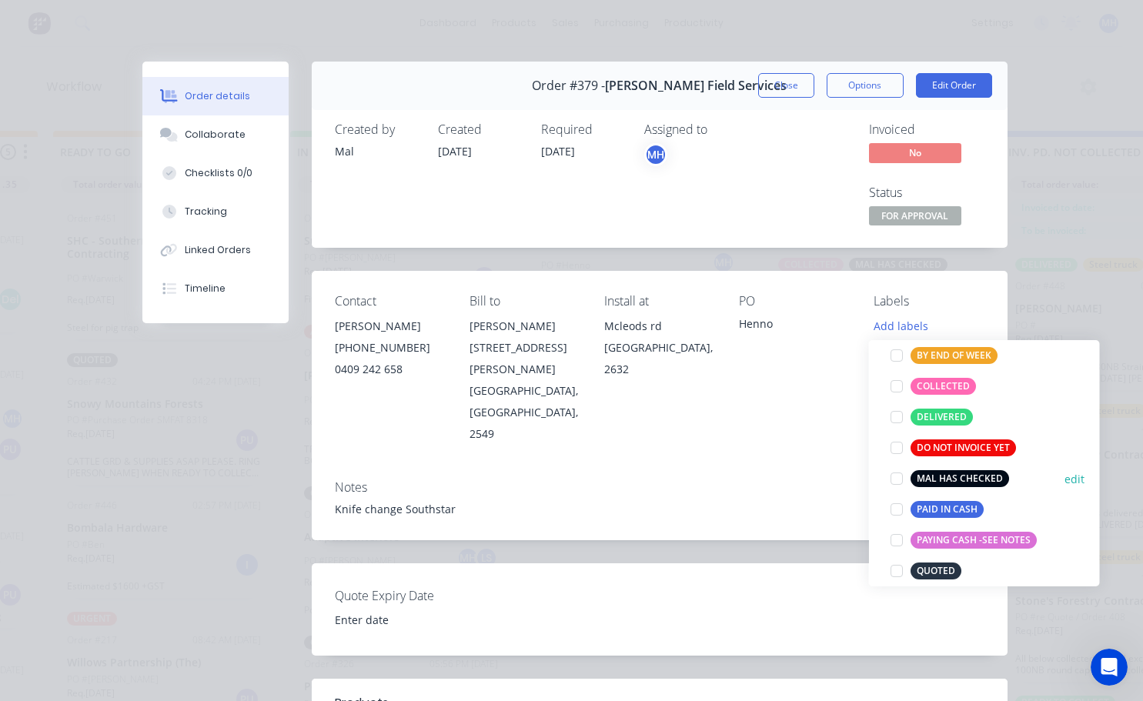
click at [900, 477] on div at bounding box center [896, 478] width 31 height 31
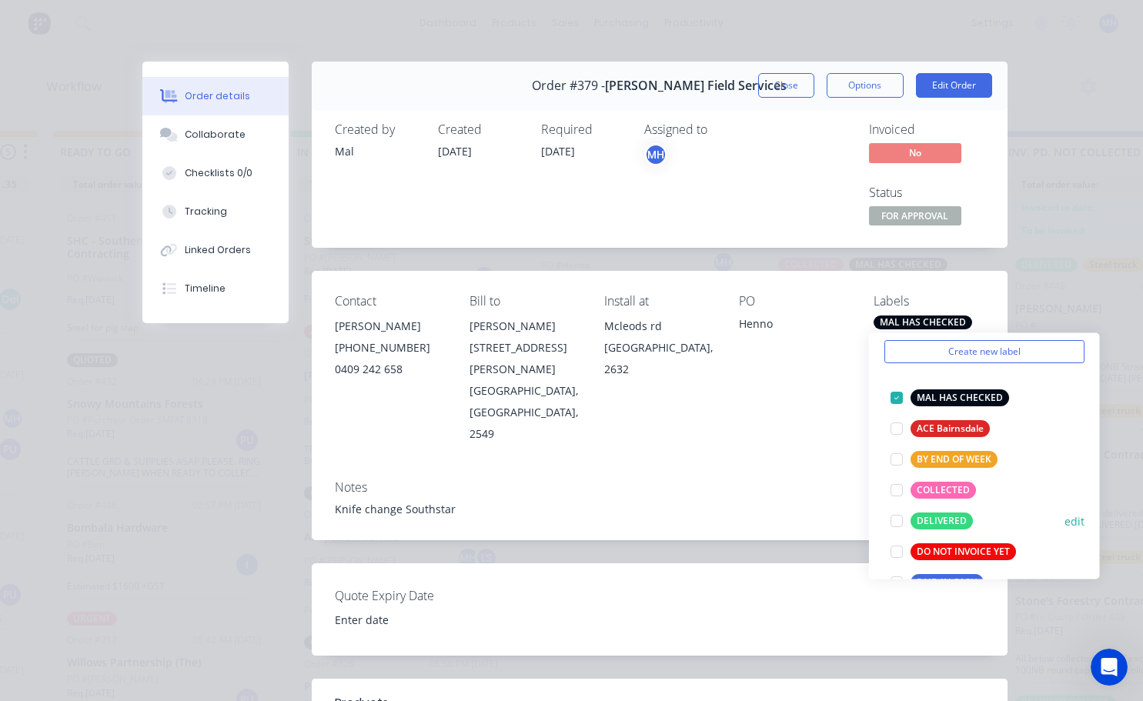
scroll to position [77, 0]
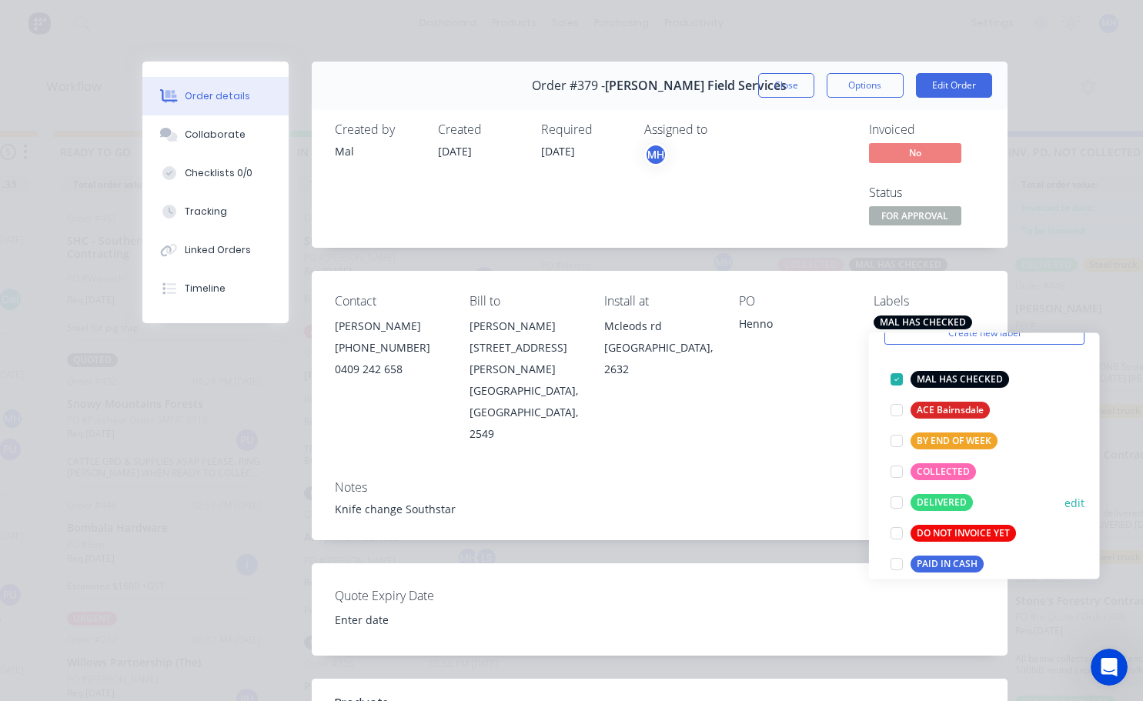
click at [898, 505] on div at bounding box center [896, 502] width 31 height 31
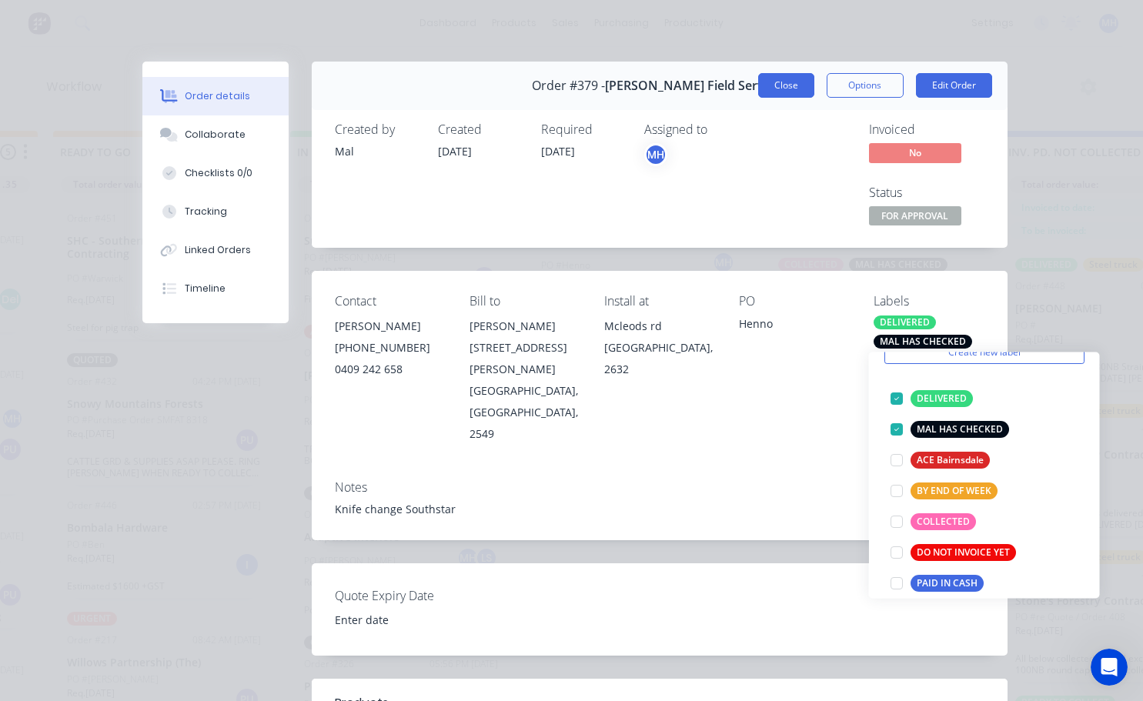
click at [777, 87] on button "Close" at bounding box center [786, 85] width 56 height 25
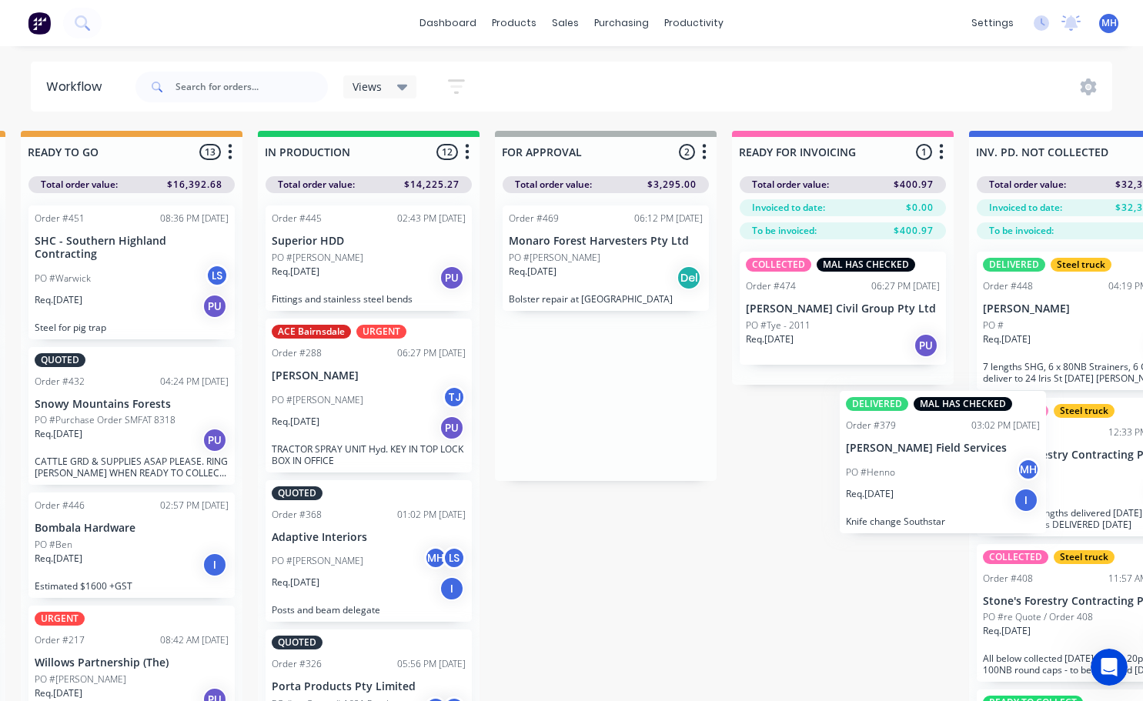
scroll to position [0, 750]
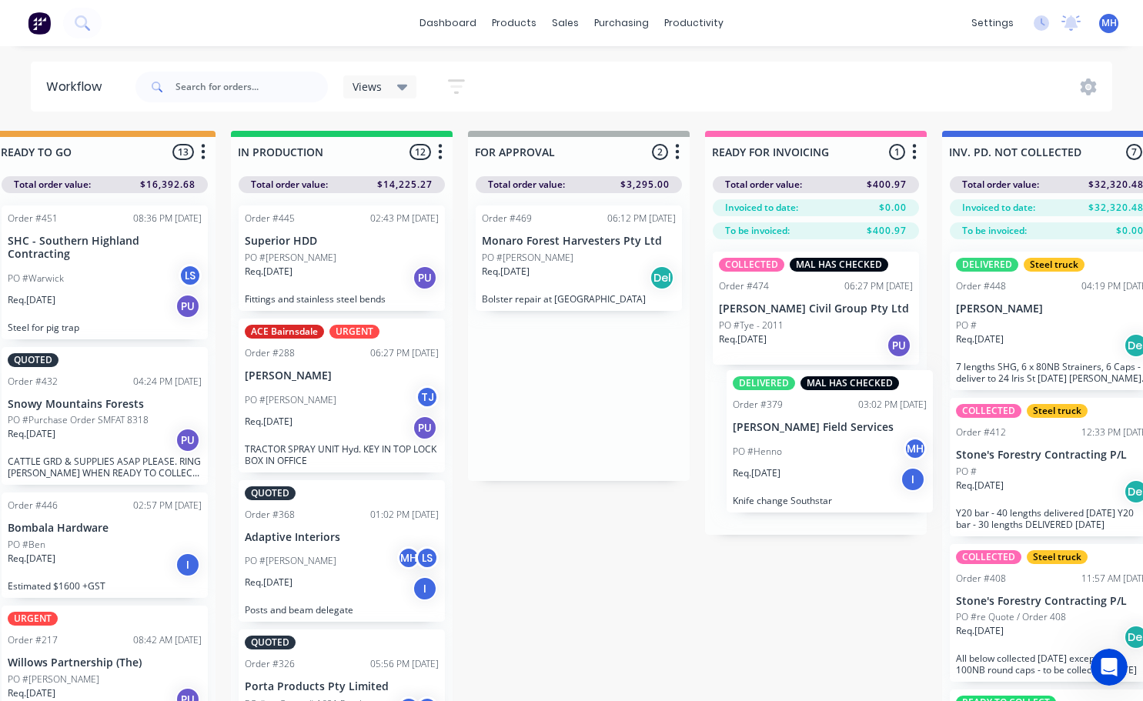
drag, startPoint x: 658, startPoint y: 259, endPoint x: 854, endPoint y: 426, distance: 257.7
click at [854, 426] on div "QUOTES TO DO 1 Status colour #273444 hex #273444 Save Cancel Notifications Emai…" at bounding box center [521, 443] width 2567 height 625
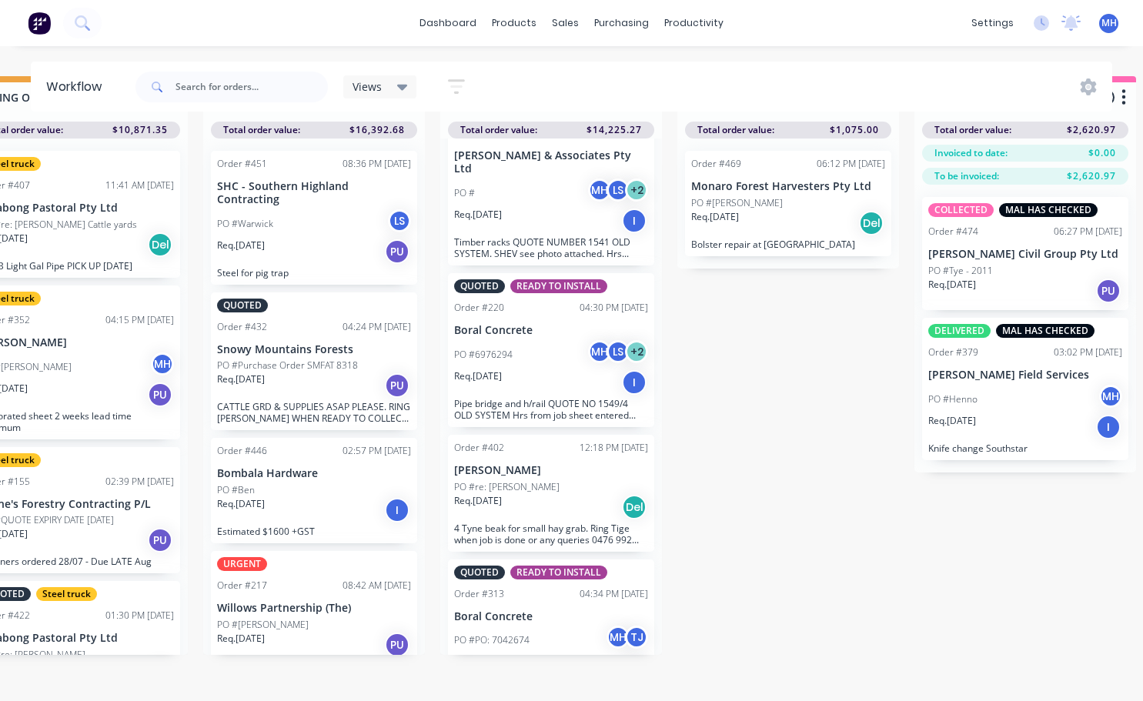
scroll to position [1195, 0]
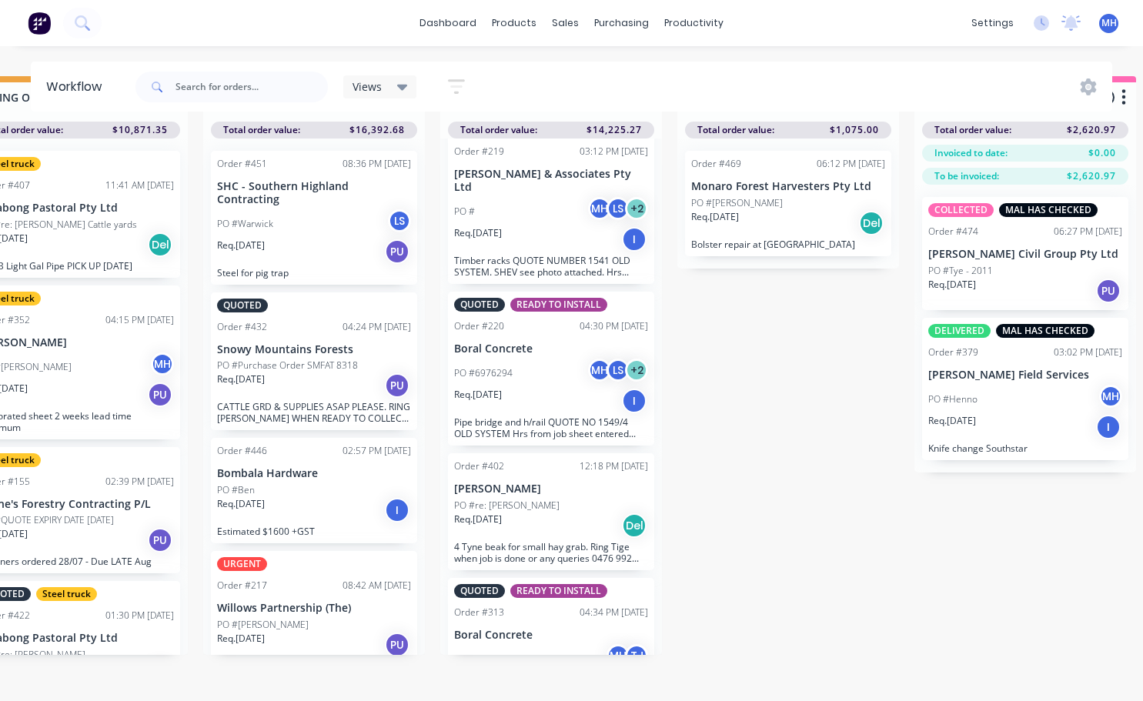
click at [540, 606] on div "Order #313 04:34 PM 05/08/25" at bounding box center [551, 613] width 194 height 14
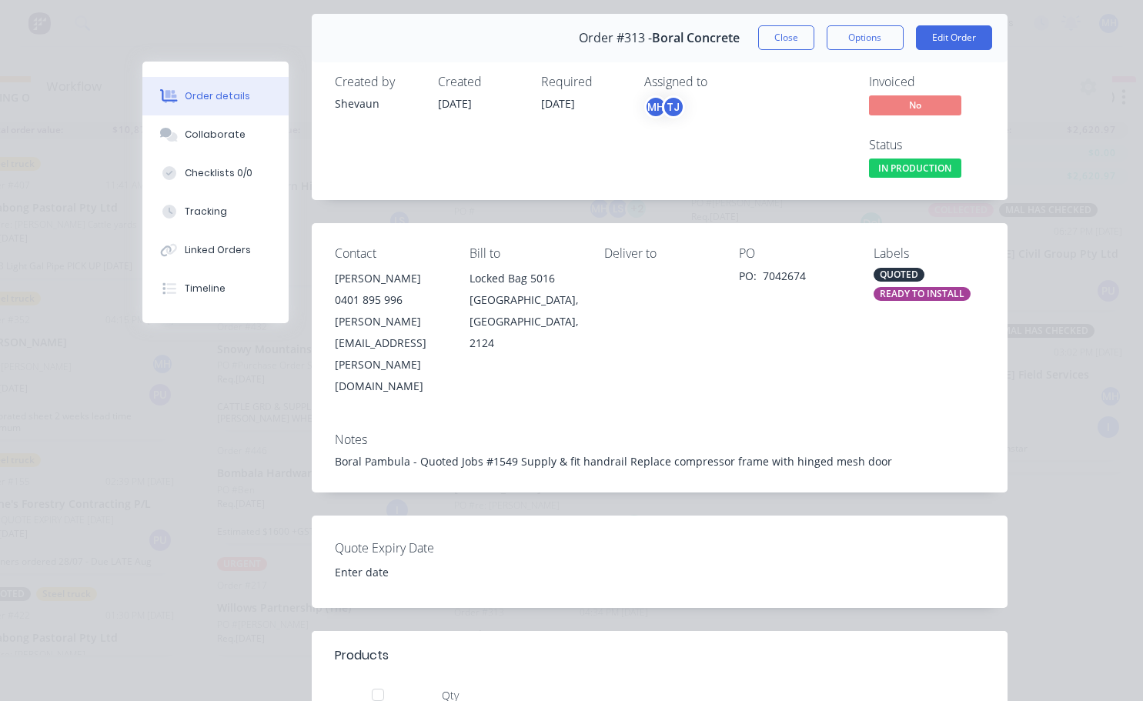
scroll to position [0, 0]
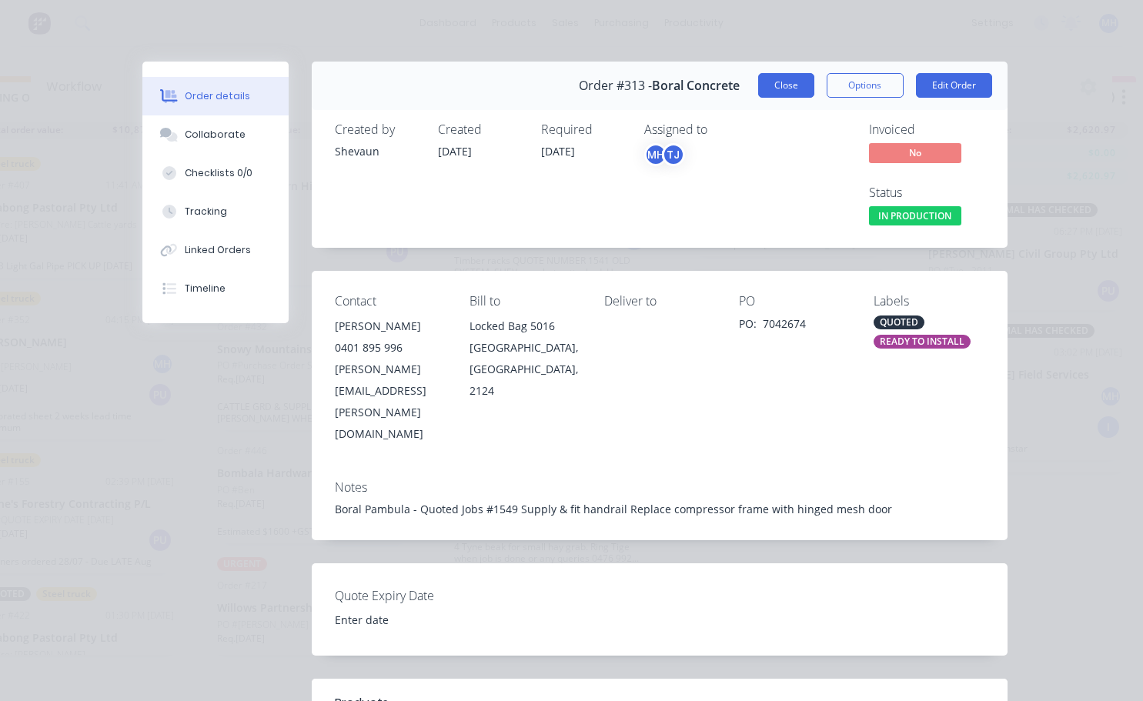
click at [781, 94] on button "Close" at bounding box center [786, 85] width 56 height 25
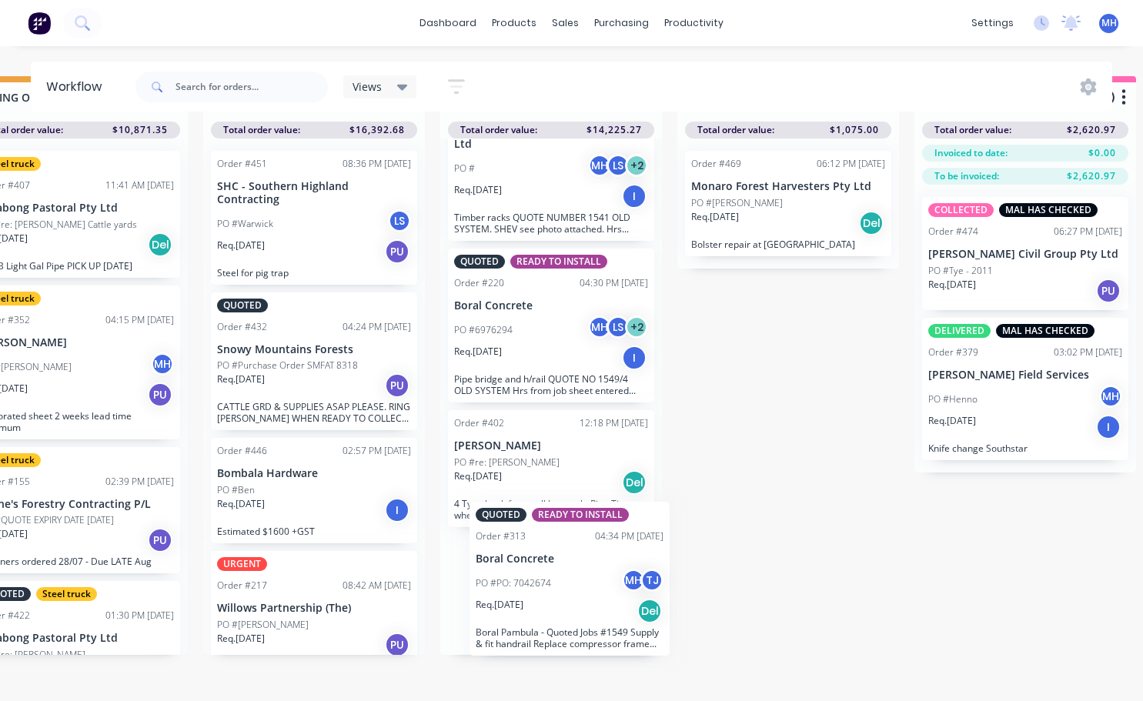
scroll to position [1272, 0]
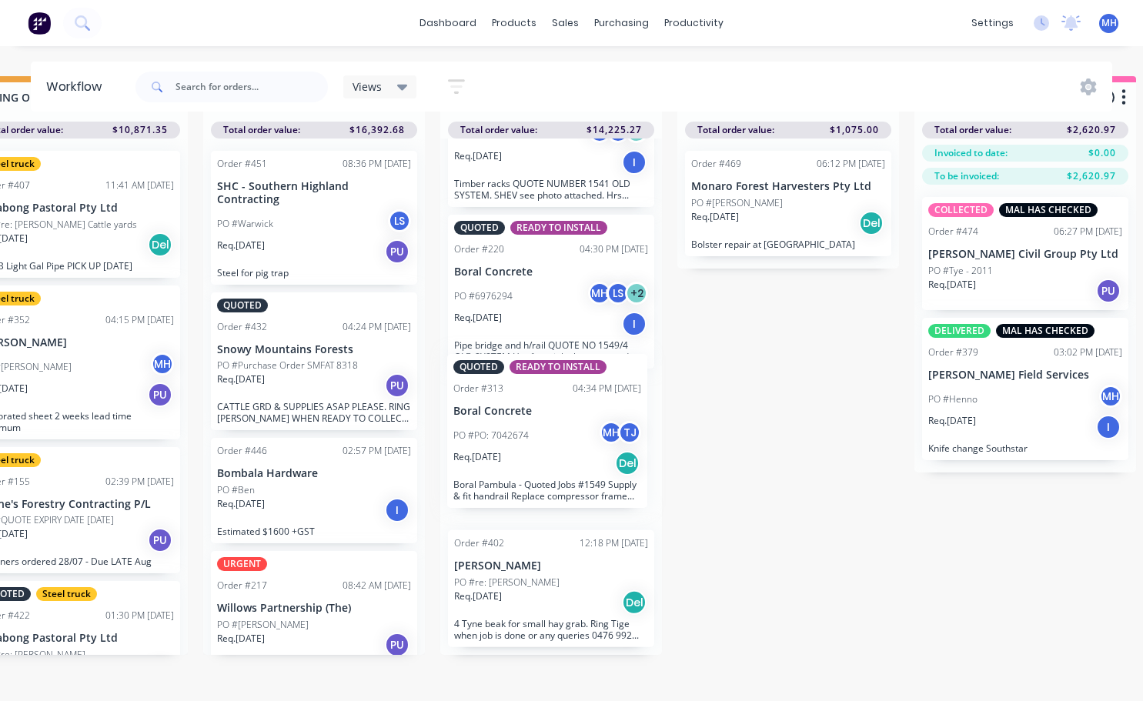
drag, startPoint x: 551, startPoint y: 613, endPoint x: 552, endPoint y: 398, distance: 215.5
click at [552, 398] on div "Order #445 02:43 PM 20/08/25 Superior HDD PO #James Req. 20/08/25 PU Fittings a…" at bounding box center [551, 397] width 222 height 516
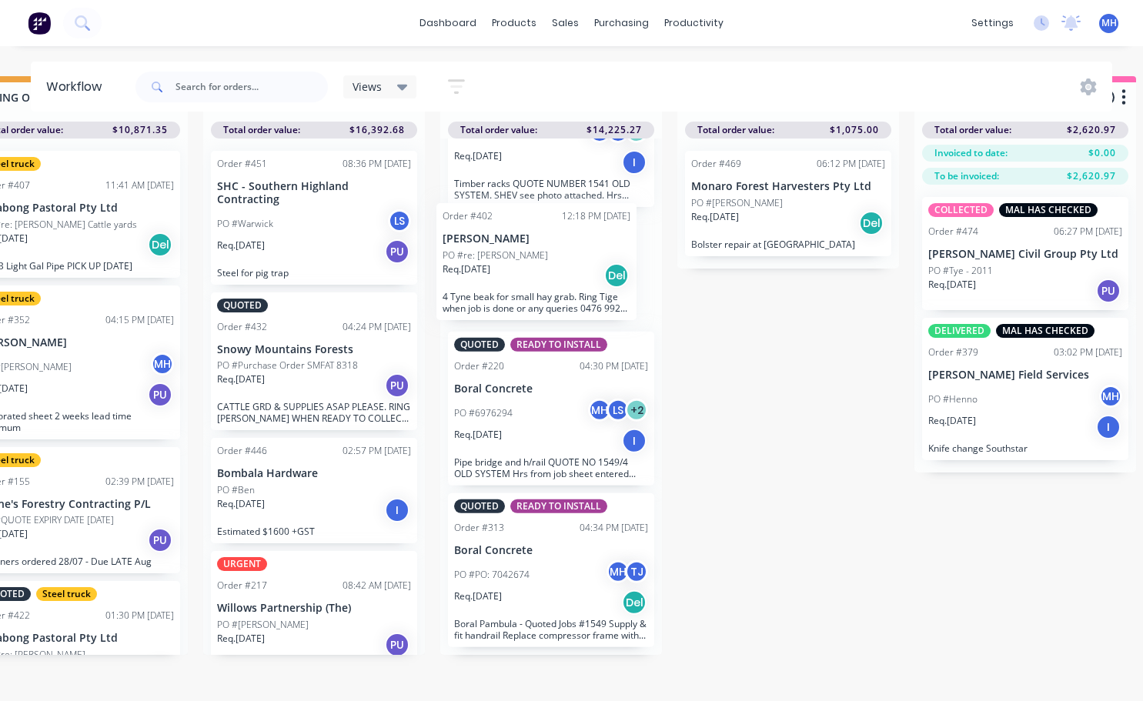
drag, startPoint x: 573, startPoint y: 578, endPoint x: 570, endPoint y: 249, distance: 329.4
click at [570, 249] on div "Order #445 02:43 PM 20/08/25 Superior HDD PO #James Req. 20/08/25 PU Fittings a…" at bounding box center [551, 397] width 222 height 516
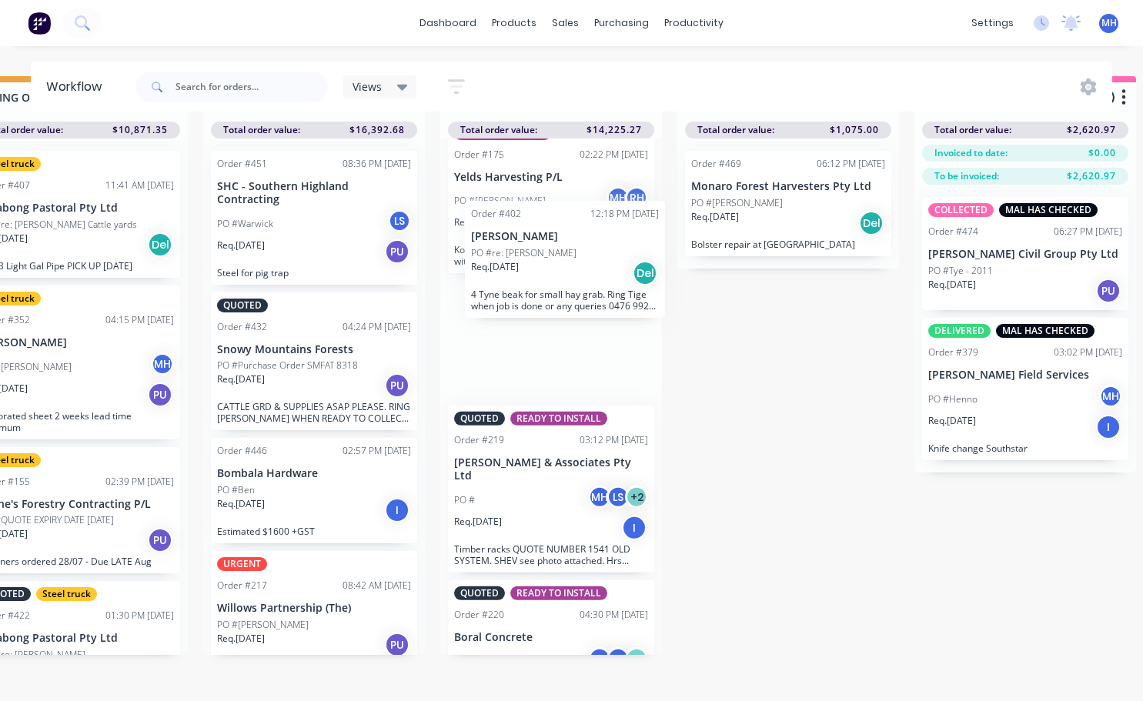
scroll to position [1029, 0]
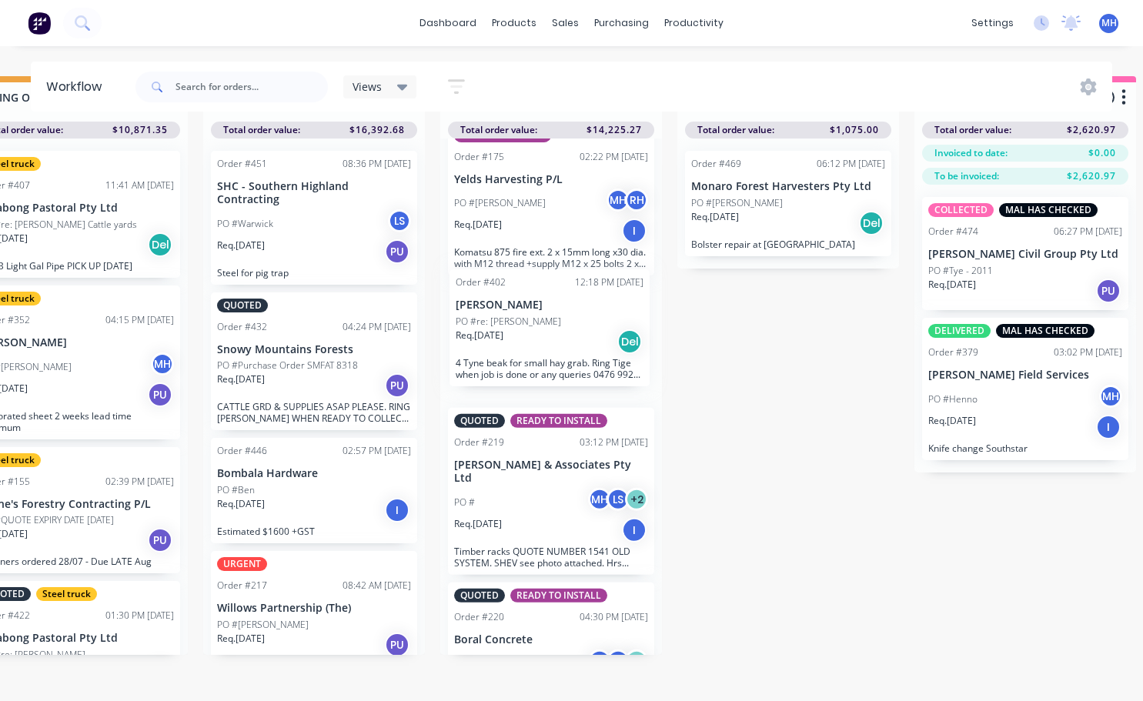
drag, startPoint x: 554, startPoint y: 470, endPoint x: 564, endPoint y: 296, distance: 175.0
click at [564, 296] on div "Order #445 02:43 PM 20/08/25 Superior HDD PO #James Req. 20/08/25 PU Fittings a…" at bounding box center [551, 397] width 222 height 516
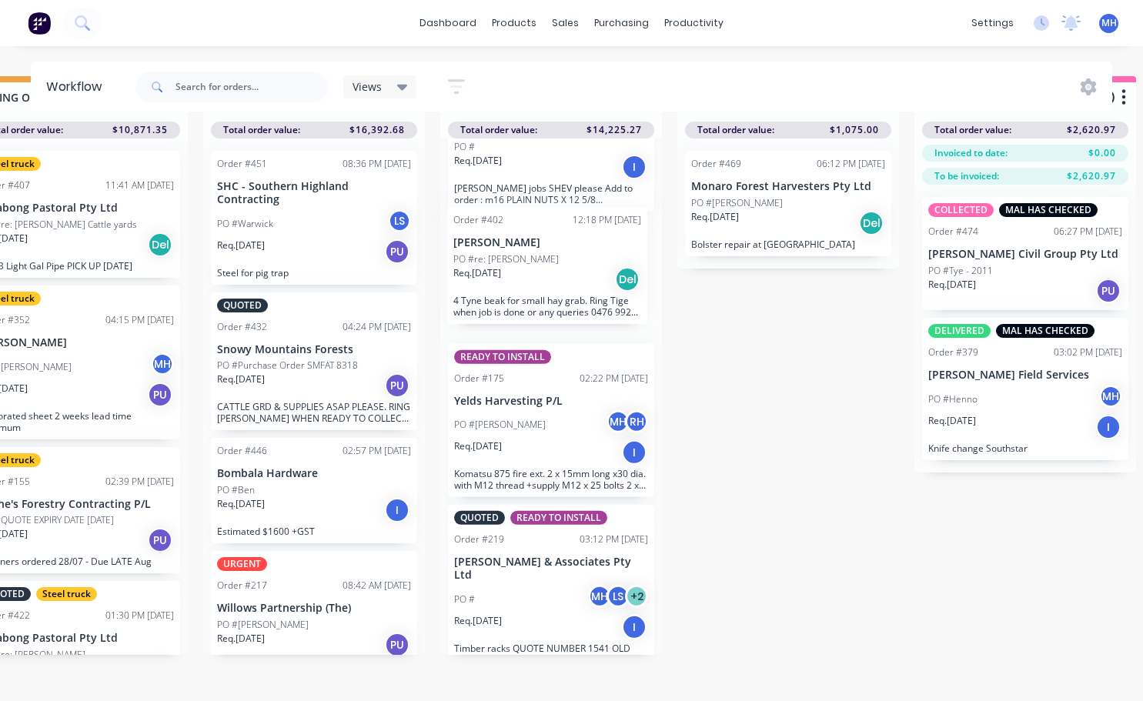
drag, startPoint x: 567, startPoint y: 316, endPoint x: 570, endPoint y: 244, distance: 71.6
click at [570, 244] on div "Order #445 02:43 PM 20/08/25 Superior HDD PO #James Req. 20/08/25 PU Fittings a…" at bounding box center [551, 397] width 222 height 516
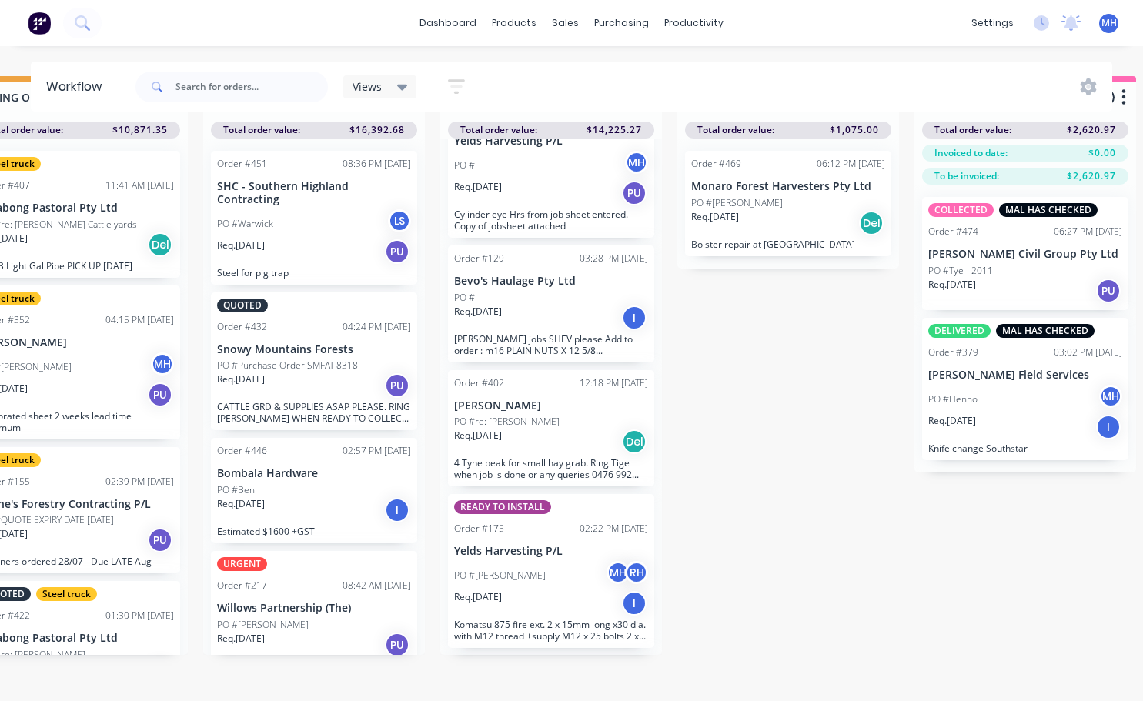
scroll to position [778, 0]
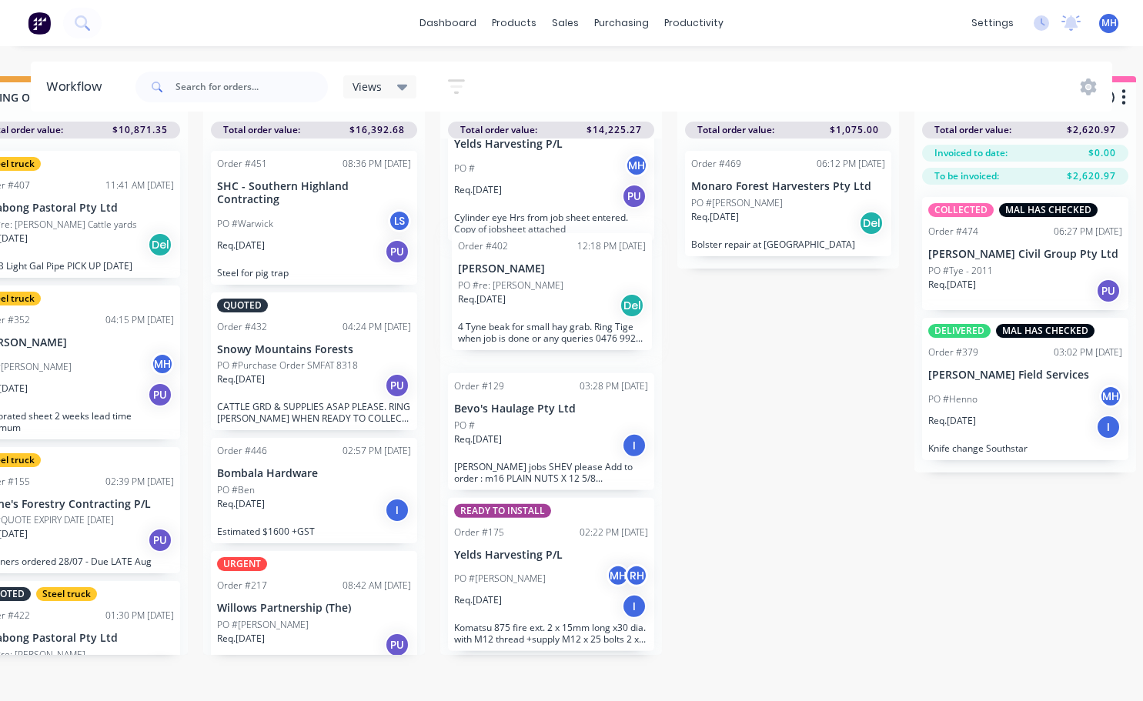
drag, startPoint x: 489, startPoint y: 435, endPoint x: 494, endPoint y: 299, distance: 135.5
click at [494, 299] on div "Order #445 02:43 PM 20/08/25 Superior HDD PO #James Req. 20/08/25 PU Fittings a…" at bounding box center [551, 397] width 222 height 516
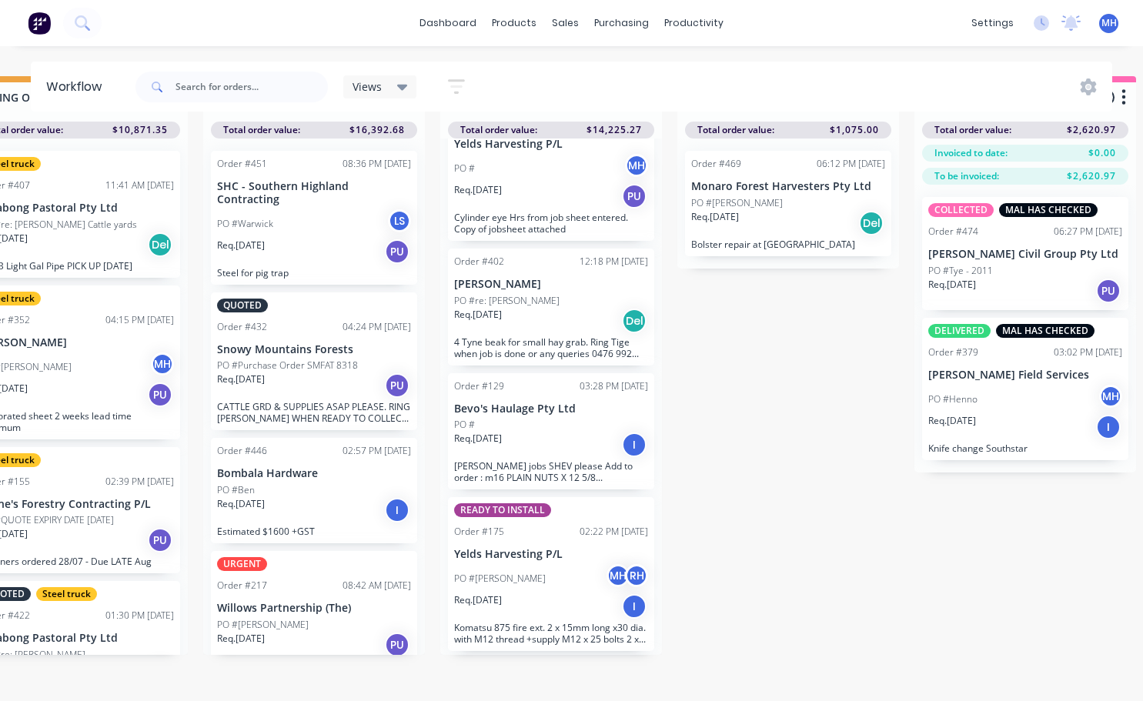
click at [502, 432] on p "Req. 09/07/25" at bounding box center [478, 439] width 48 height 14
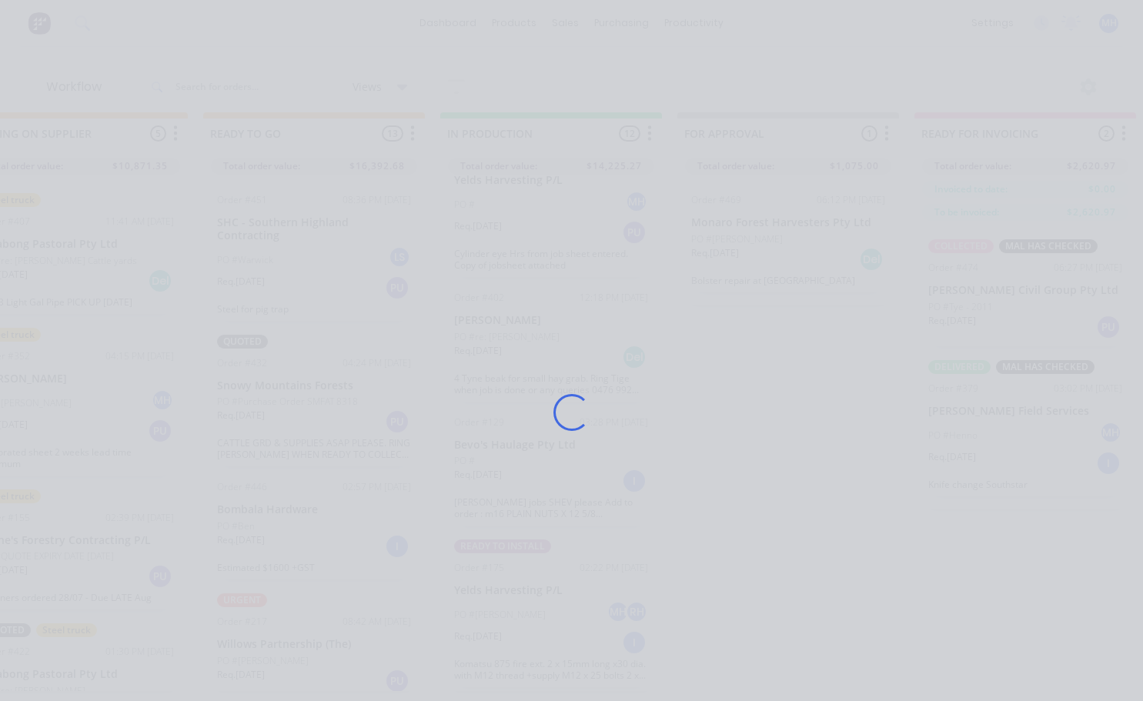
scroll to position [0, 541]
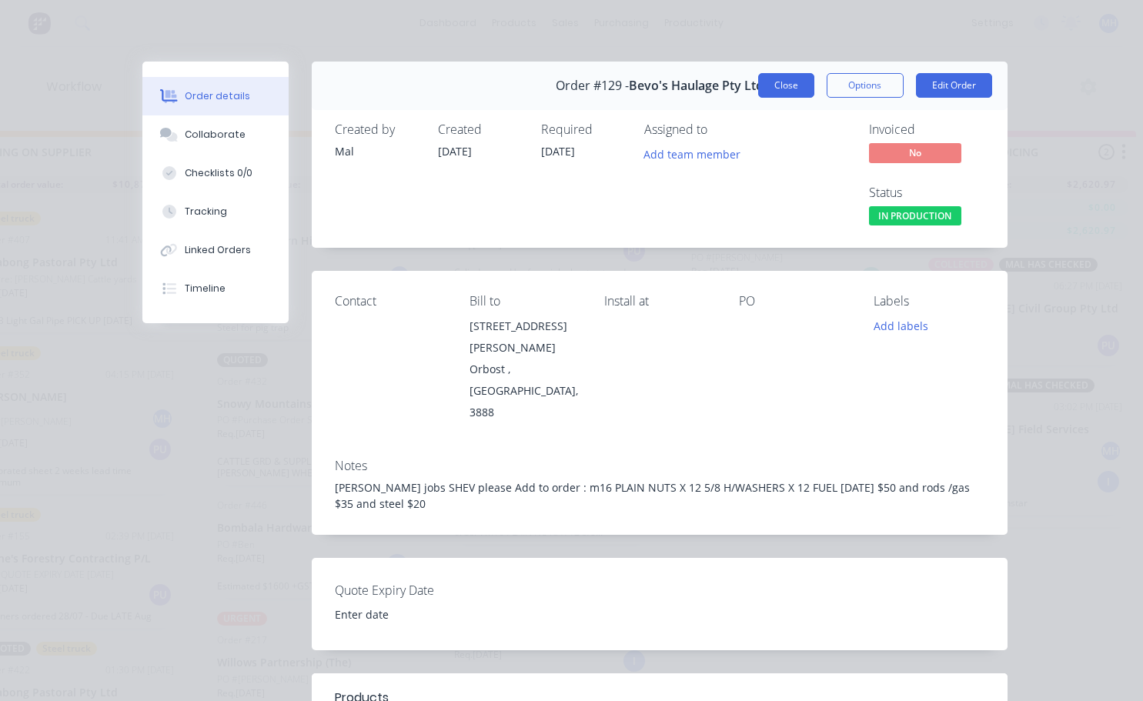
click at [790, 82] on button "Close" at bounding box center [786, 85] width 56 height 25
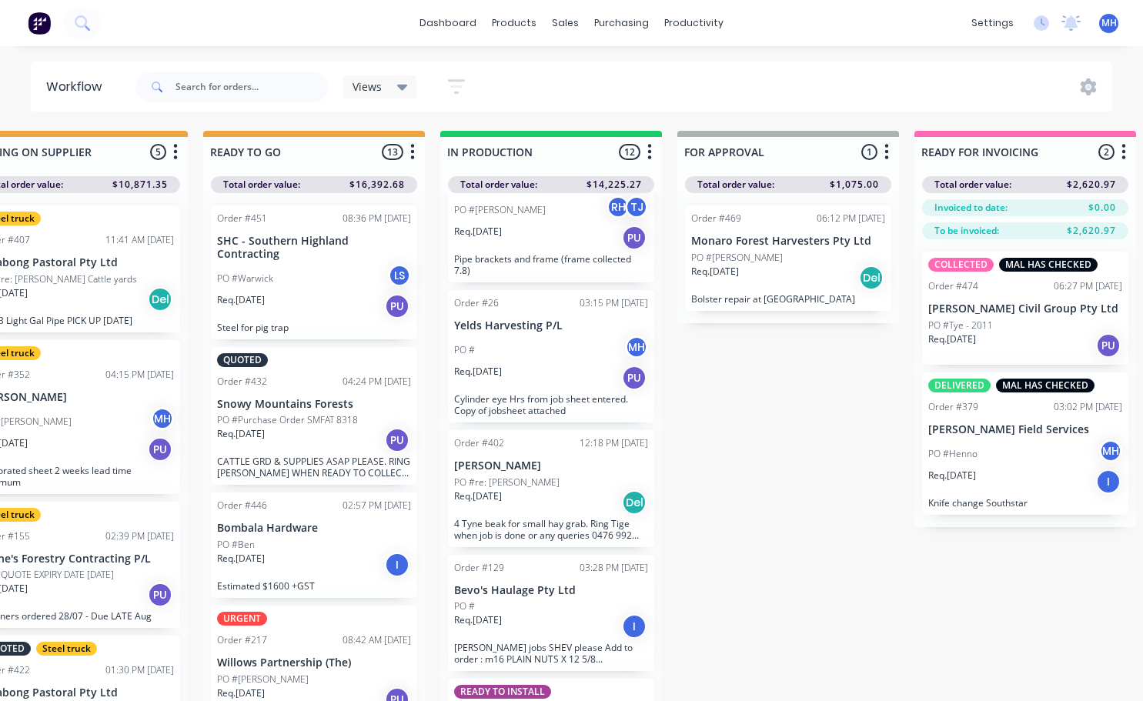
scroll to position [624, 0]
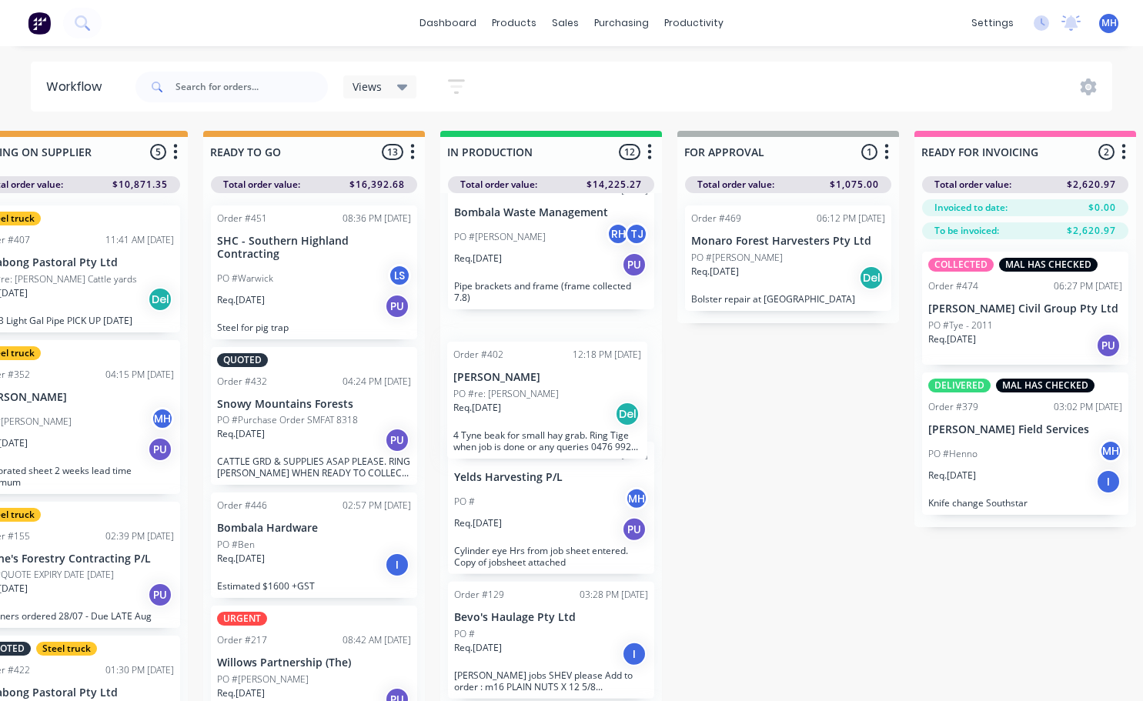
drag, startPoint x: 516, startPoint y: 522, endPoint x: 516, endPoint y: 392, distance: 130.1
click at [516, 392] on div "Order #445 02:43 PM 20/08/25 Superior HDD PO #James Req. 20/08/25 PU Fittings a…" at bounding box center [551, 451] width 222 height 516
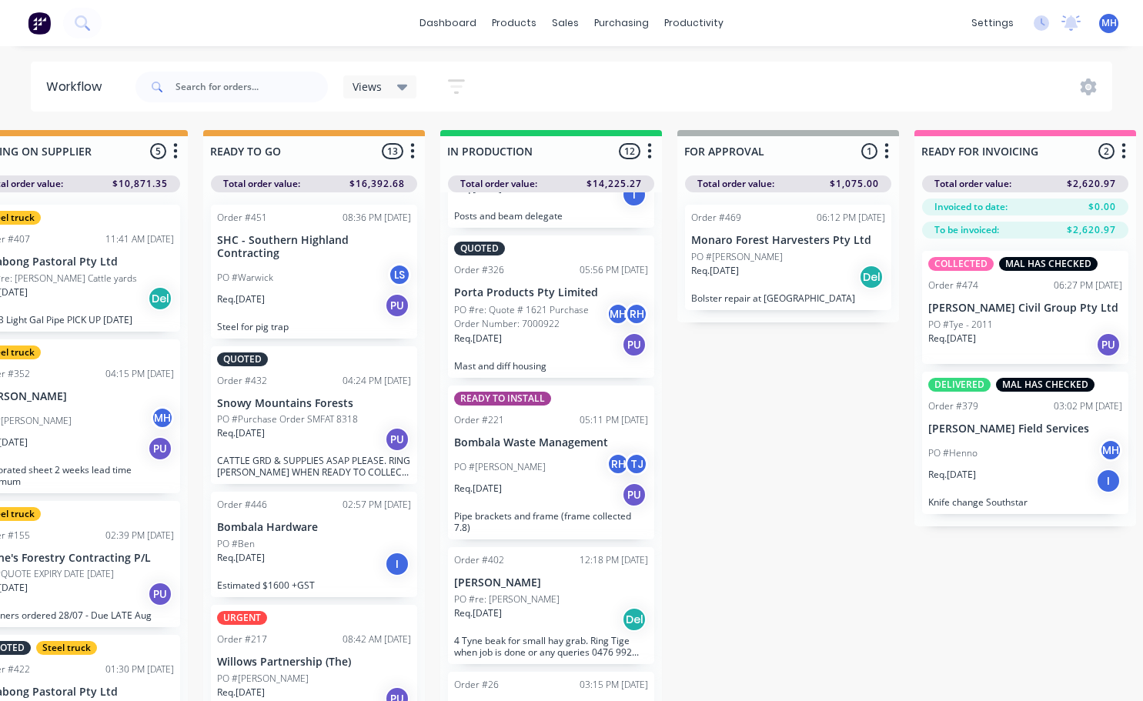
scroll to position [2, 541]
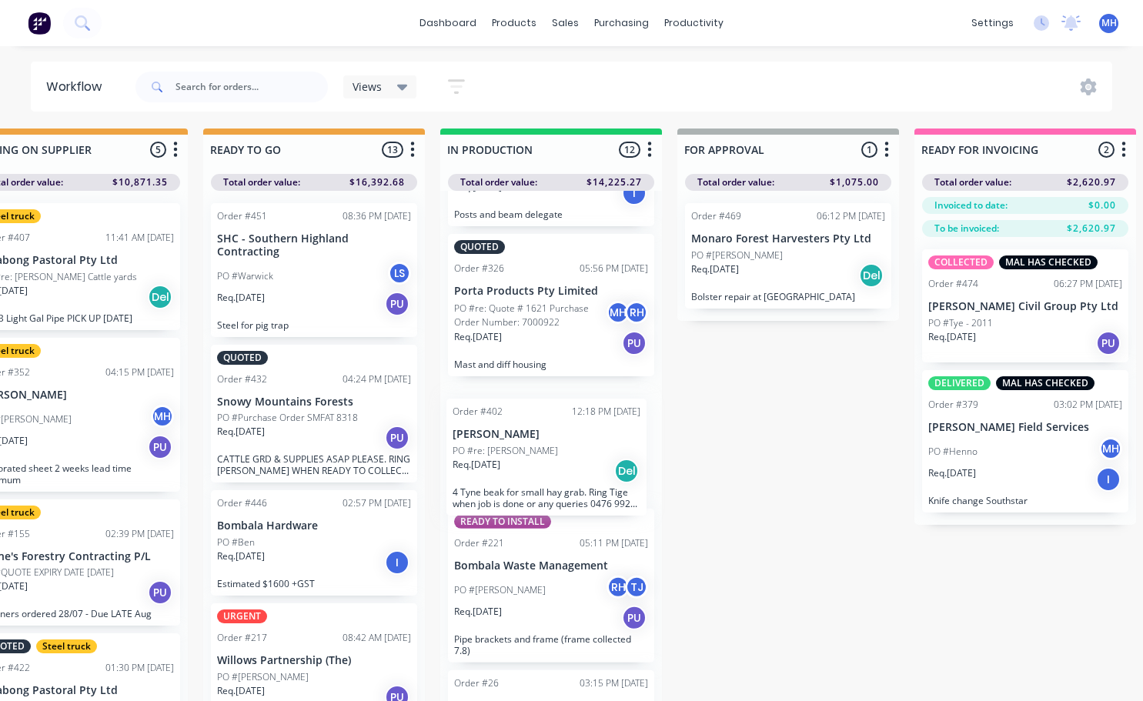
drag, startPoint x: 526, startPoint y: 630, endPoint x: 519, endPoint y: 464, distance: 166.4
click at [519, 464] on div "Order #445 02:43 PM 20/08/25 Superior HDD PO #James Req. 20/08/25 PU Fittings a…" at bounding box center [551, 449] width 222 height 516
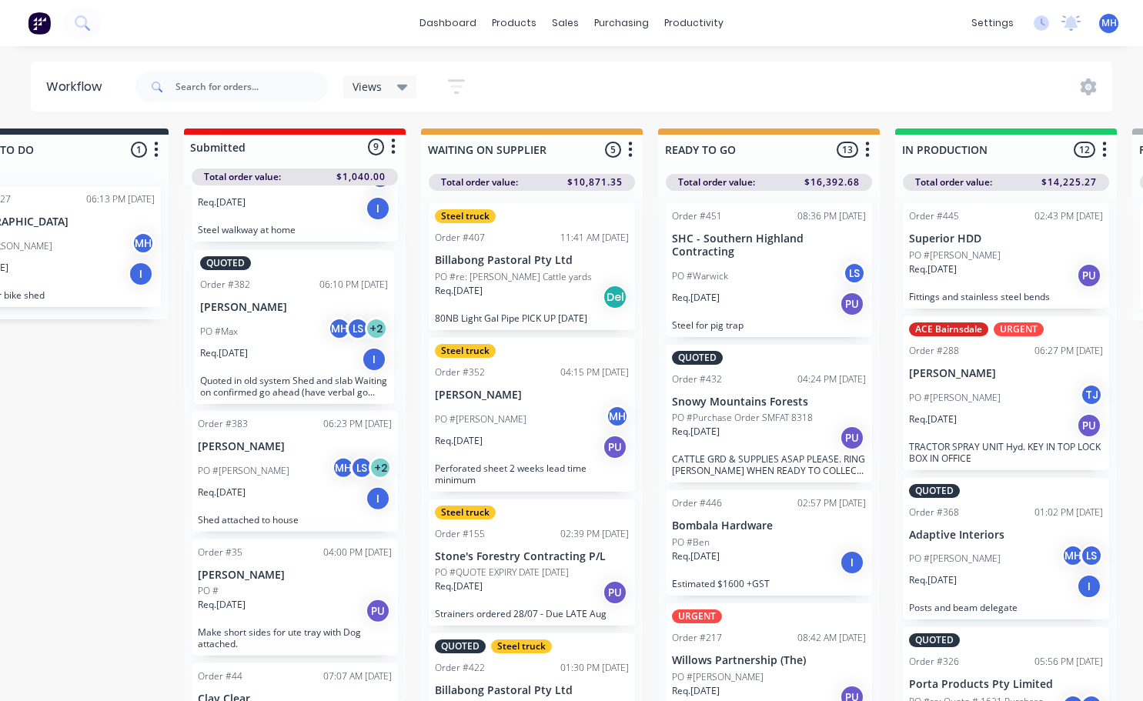
scroll to position [2, 85]
click at [246, 366] on div "Order #384 06:32 PM 12/08/25 MCH PO #Mal MH Req. 12/08/25 I Steel walkway at ho…" at bounding box center [296, 443] width 222 height 516
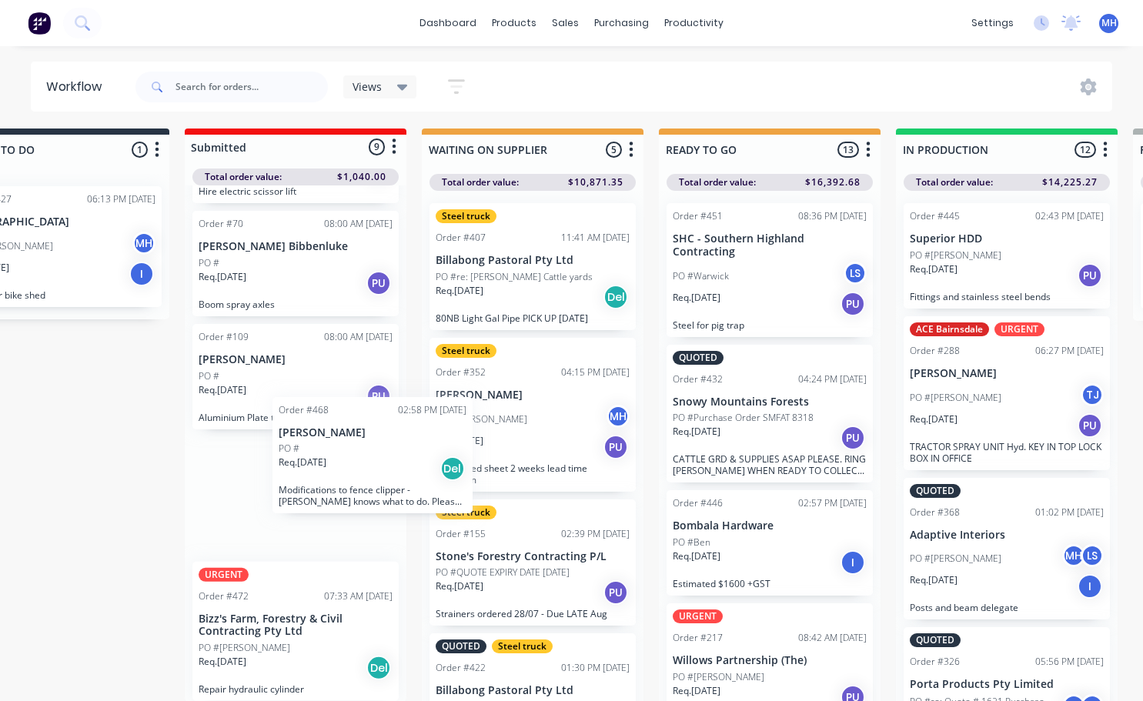
scroll to position [2, 85]
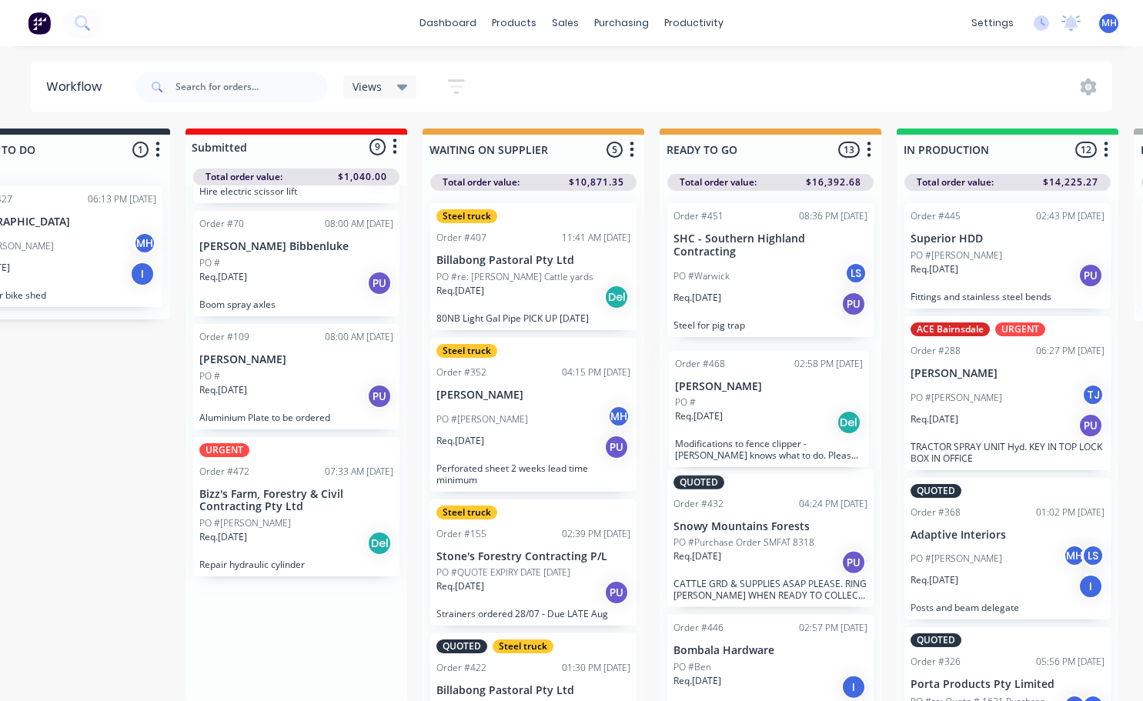
drag, startPoint x: 272, startPoint y: 514, endPoint x: 759, endPoint y: 423, distance: 494.8
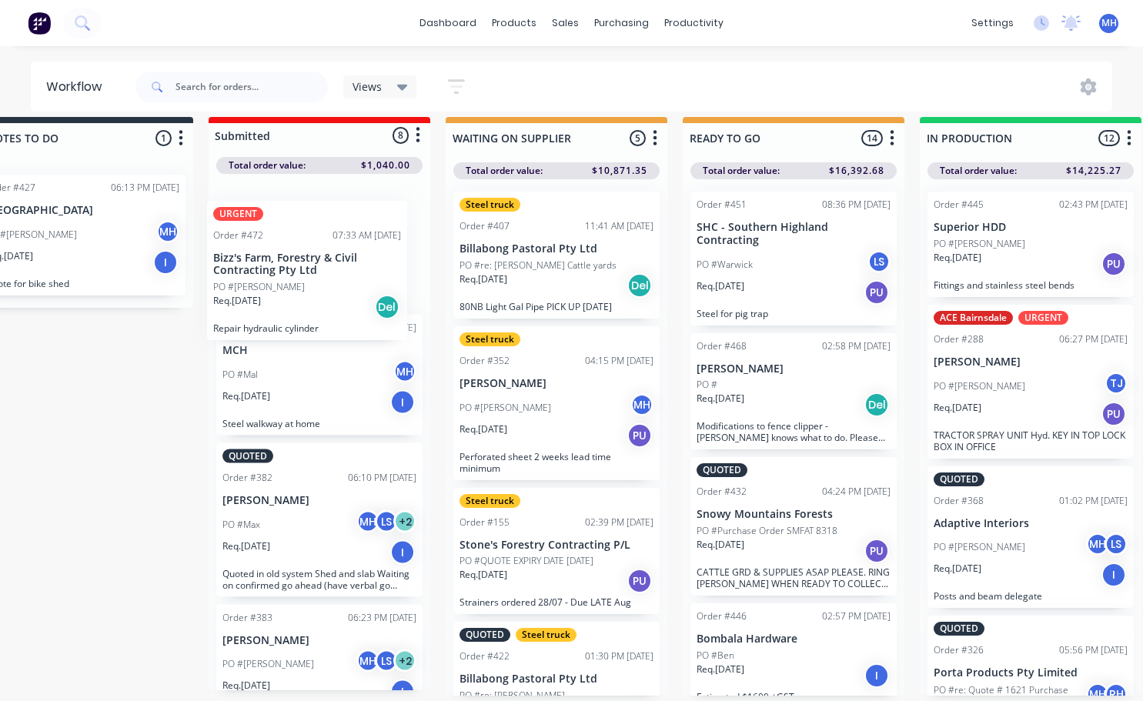
scroll to position [0, 0]
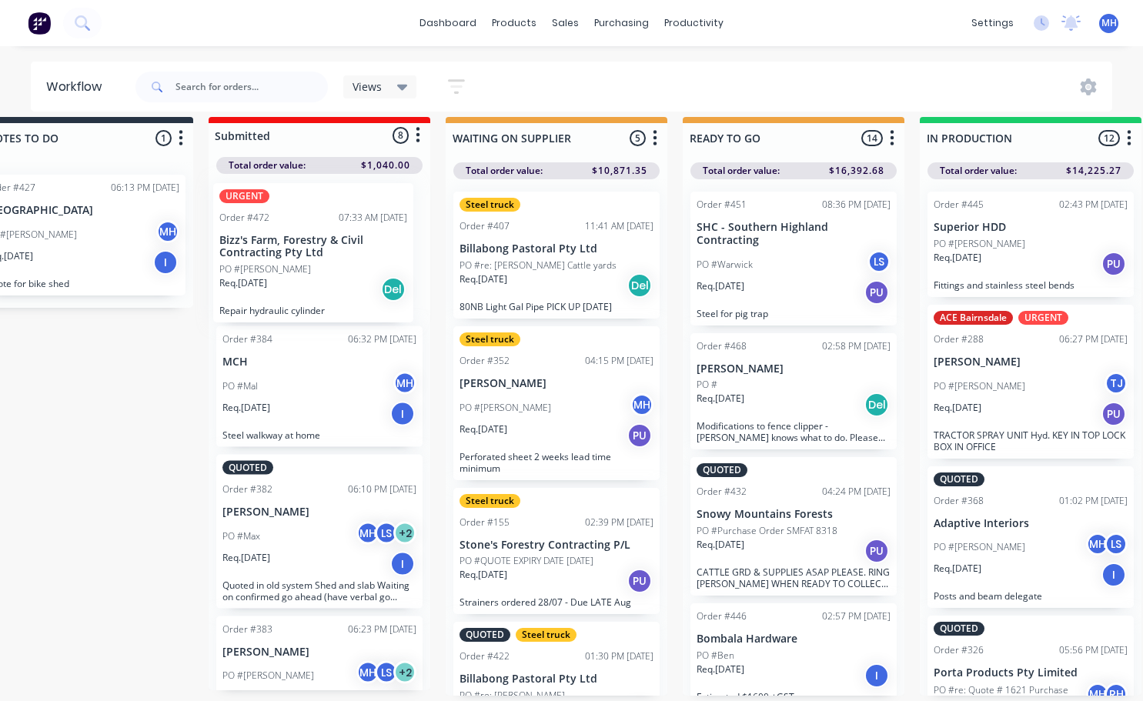
drag, startPoint x: 279, startPoint y: 663, endPoint x: 299, endPoint y: 279, distance: 384.6
click at [299, 279] on div "Order #384 06:32 PM 12/08/25 MCH PO #Mal MH Req. 12/08/25 I Steel walkway at ho…" at bounding box center [320, 432] width 222 height 516
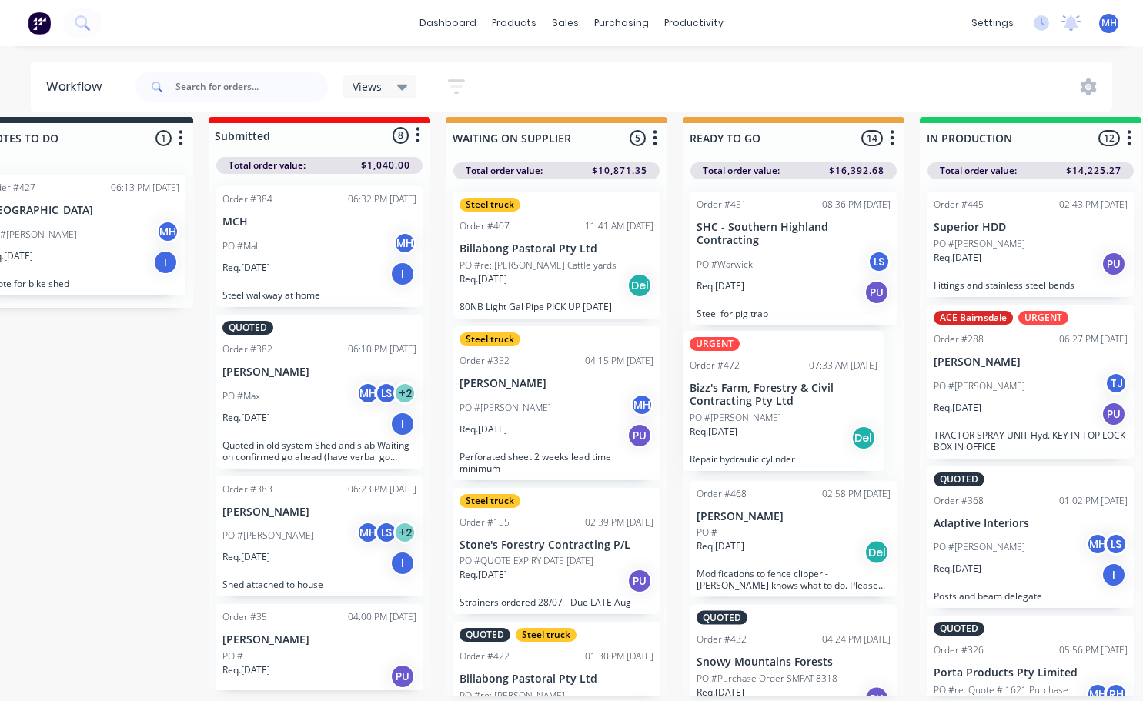
drag, startPoint x: 299, startPoint y: 279, endPoint x: 770, endPoint y: 427, distance: 493.1
click at [775, 283] on div "Req. 20/08/25 PU" at bounding box center [794, 292] width 194 height 26
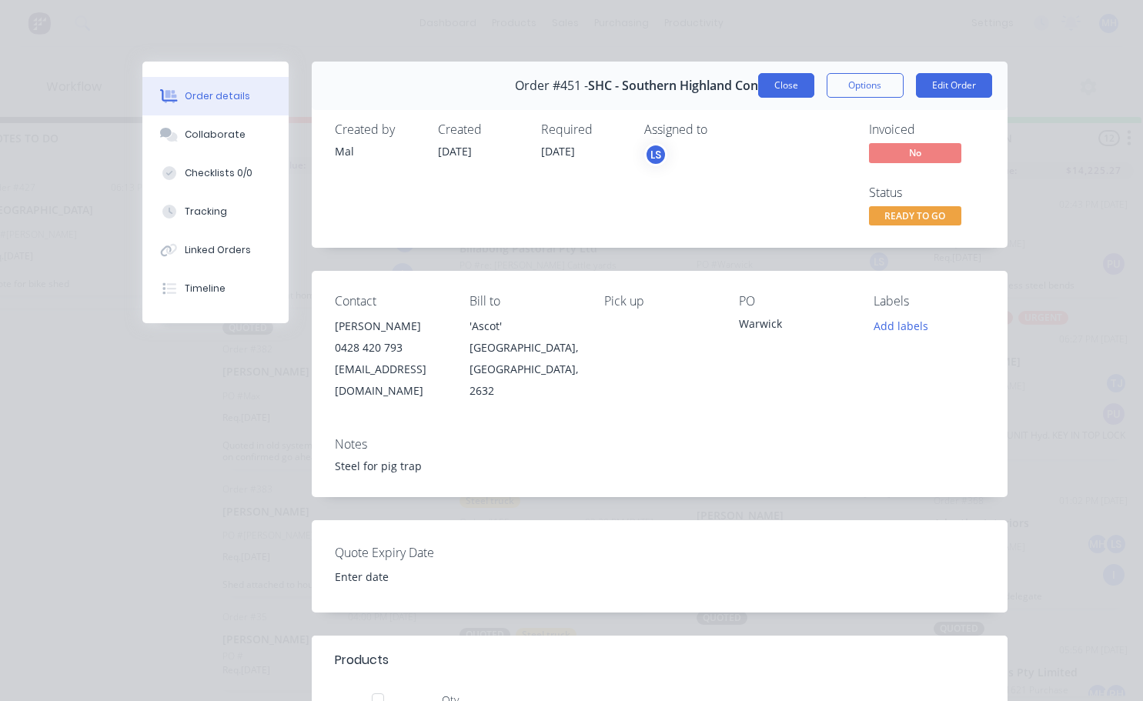
click at [773, 88] on button "Close" at bounding box center [786, 85] width 56 height 25
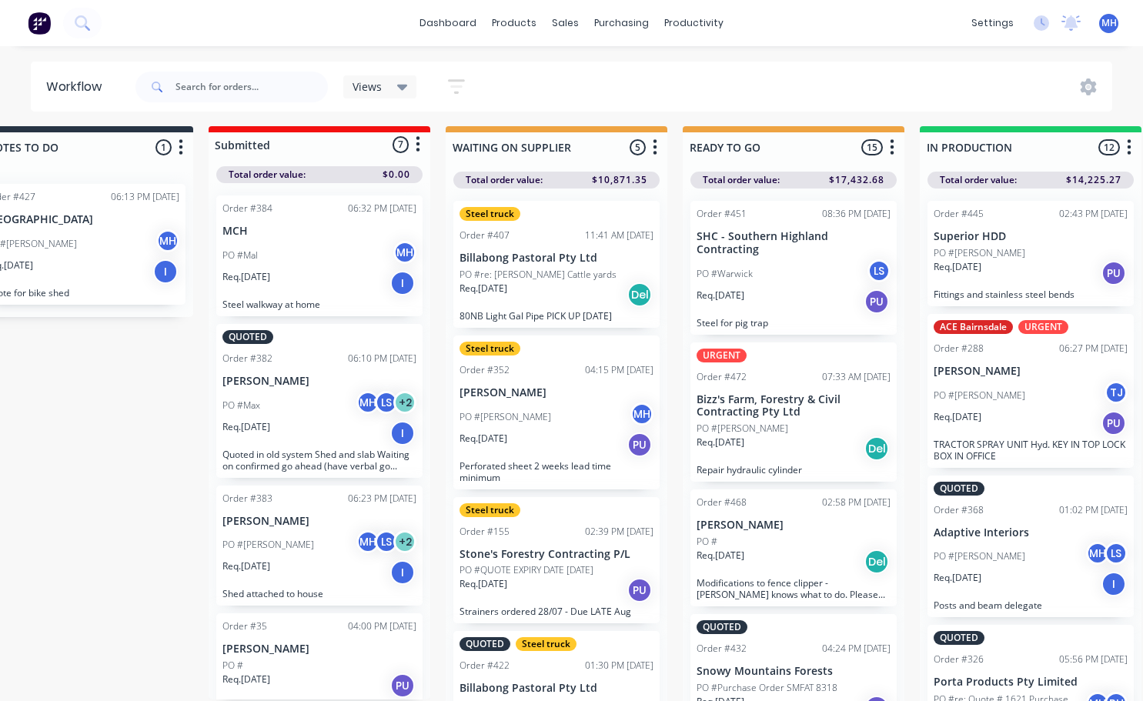
scroll to position [0, 62]
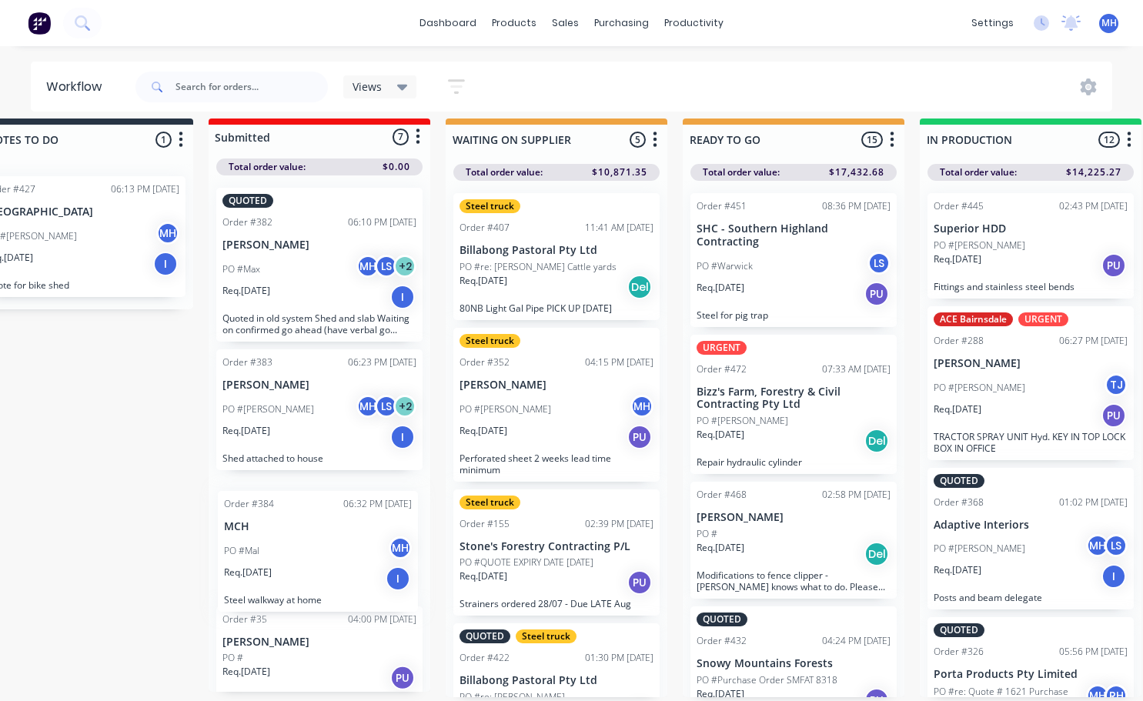
drag, startPoint x: 289, startPoint y: 231, endPoint x: 294, endPoint y: 529, distance: 297.9
click at [294, 529] on div "Order #384 06:32 PM 12/08/25 MCH PO #Mal MH Req. 12/08/25 I Steel walkway at ho…" at bounding box center [320, 433] width 222 height 516
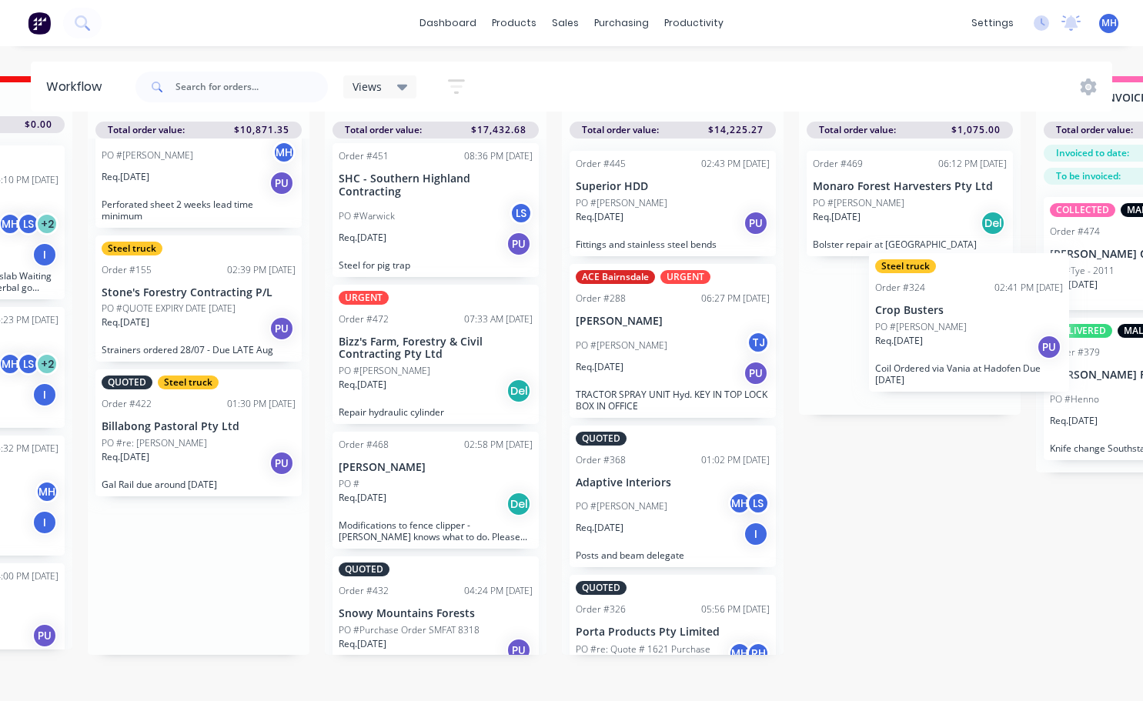
scroll to position [66, 487]
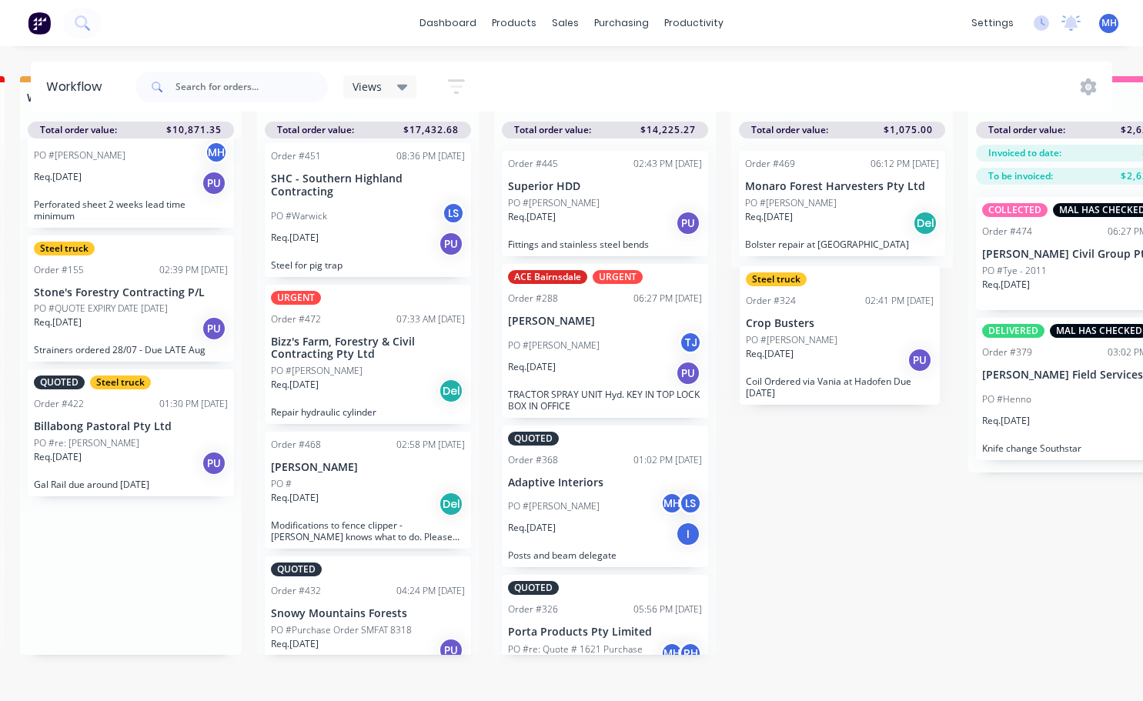
drag, startPoint x: 553, startPoint y: 579, endPoint x: 844, endPoint y: 342, distance: 375.9
click at [844, 342] on div "QUOTES TO DO 1 Status colour #273444 hex #273444 Save Cancel Notifications Emai…" at bounding box center [784, 388] width 2567 height 625
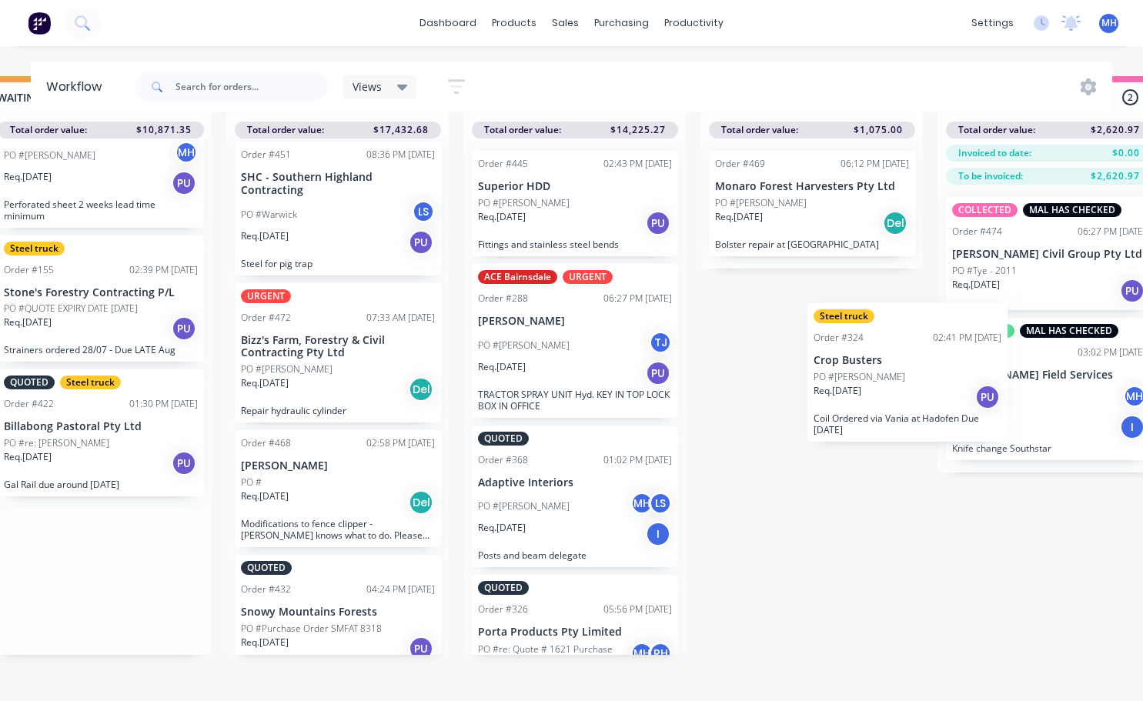
scroll to position [66, 526]
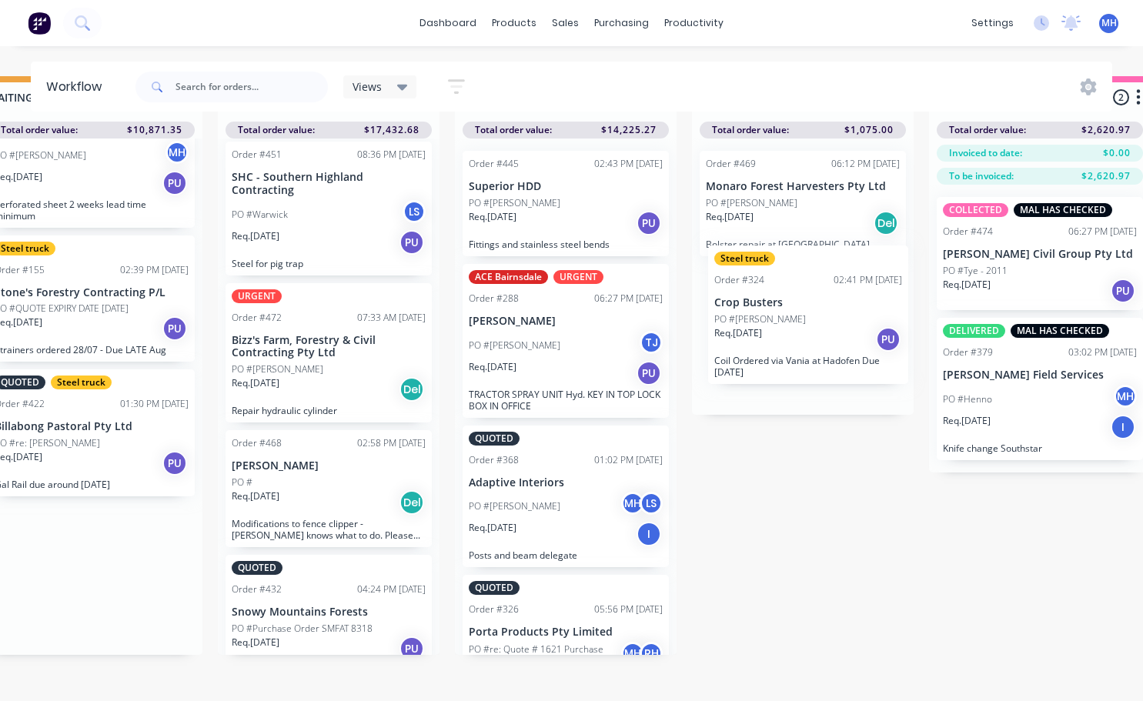
drag, startPoint x: 130, startPoint y: 586, endPoint x: 814, endPoint y: 327, distance: 731.7
click at [814, 327] on div "QUOTES TO DO 1 Status colour #273444 hex #273444 Save Cancel Notifications Emai…" at bounding box center [745, 388] width 2567 height 625
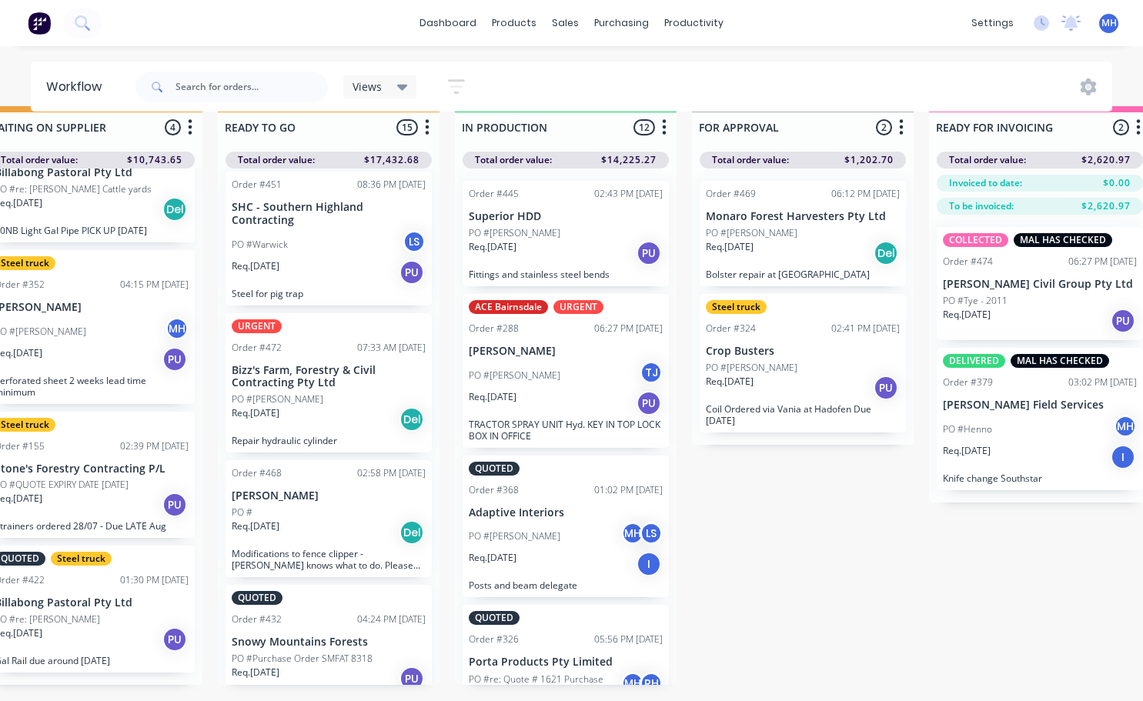
scroll to position [0, 526]
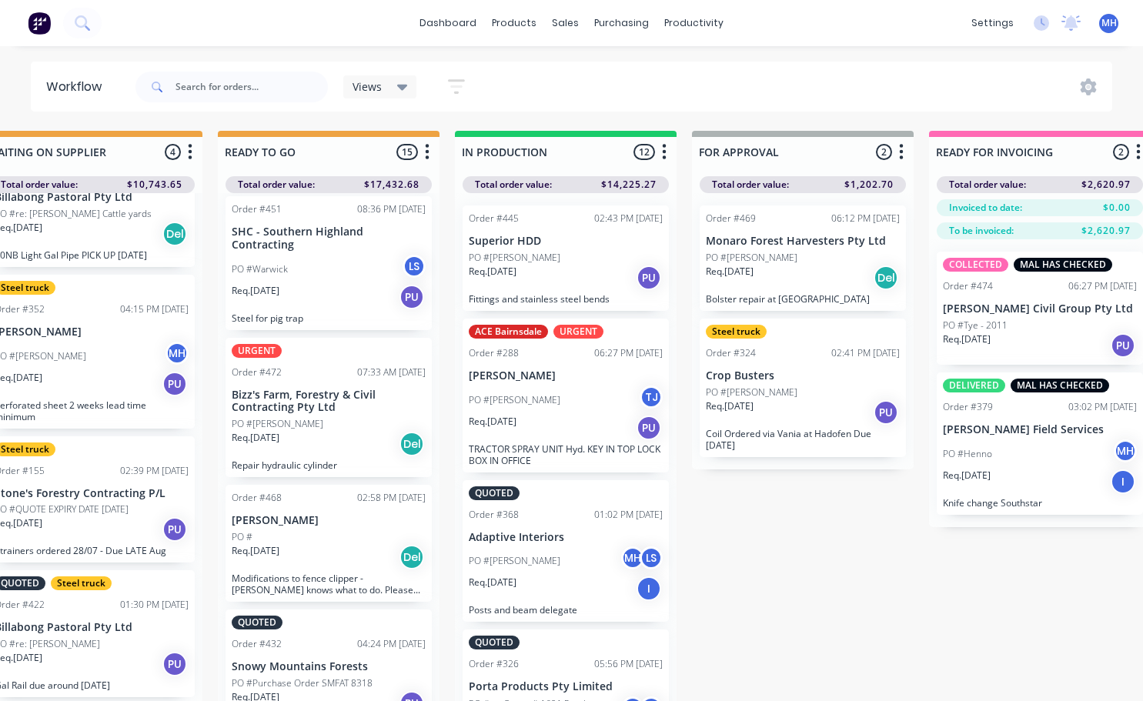
click at [791, 391] on div "PO #[PERSON_NAME]" at bounding box center [803, 393] width 194 height 14
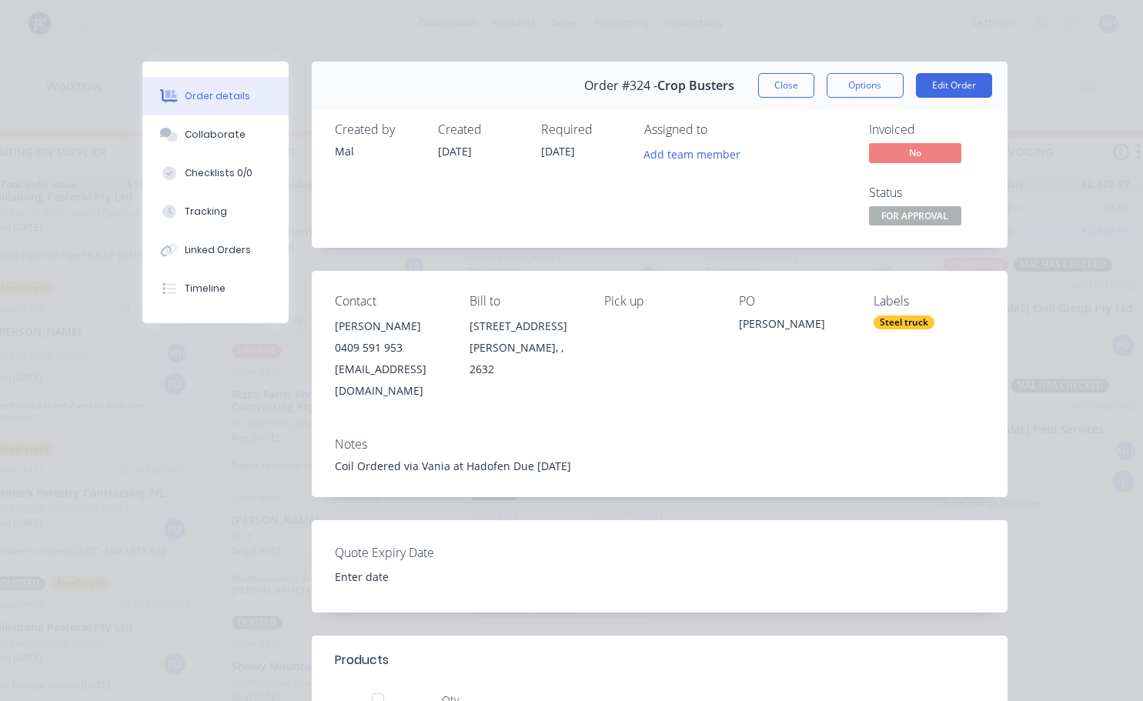
click at [901, 320] on div "Steel truck" at bounding box center [904, 323] width 61 height 14
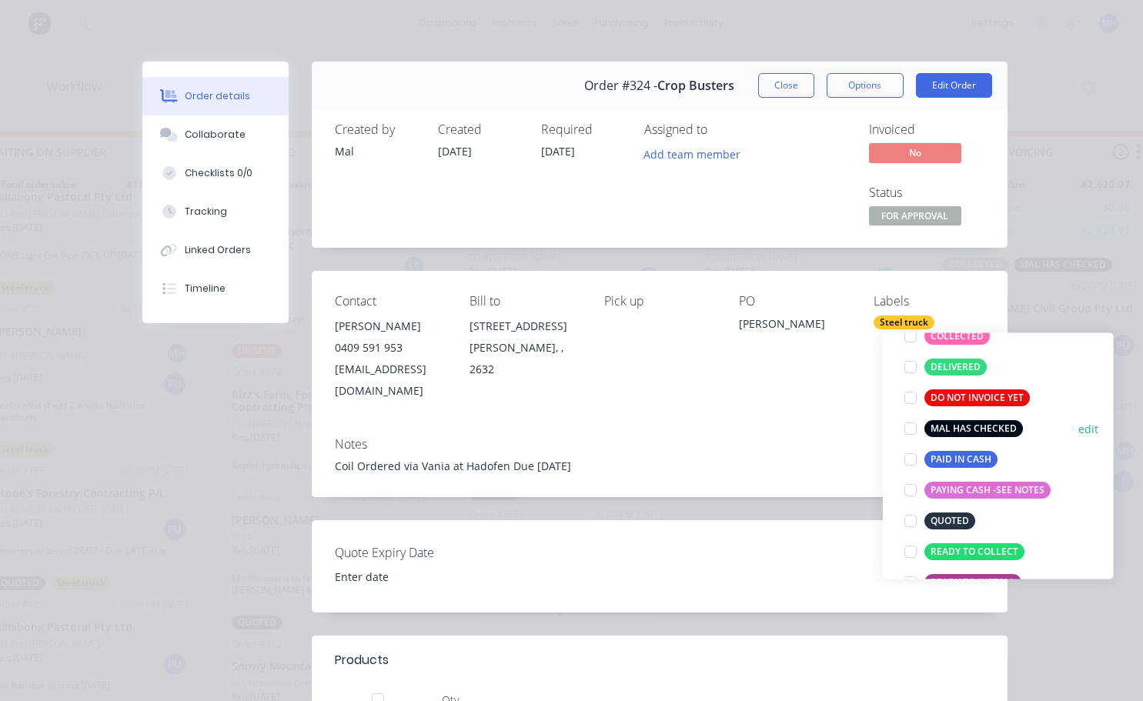
scroll to position [231, 0]
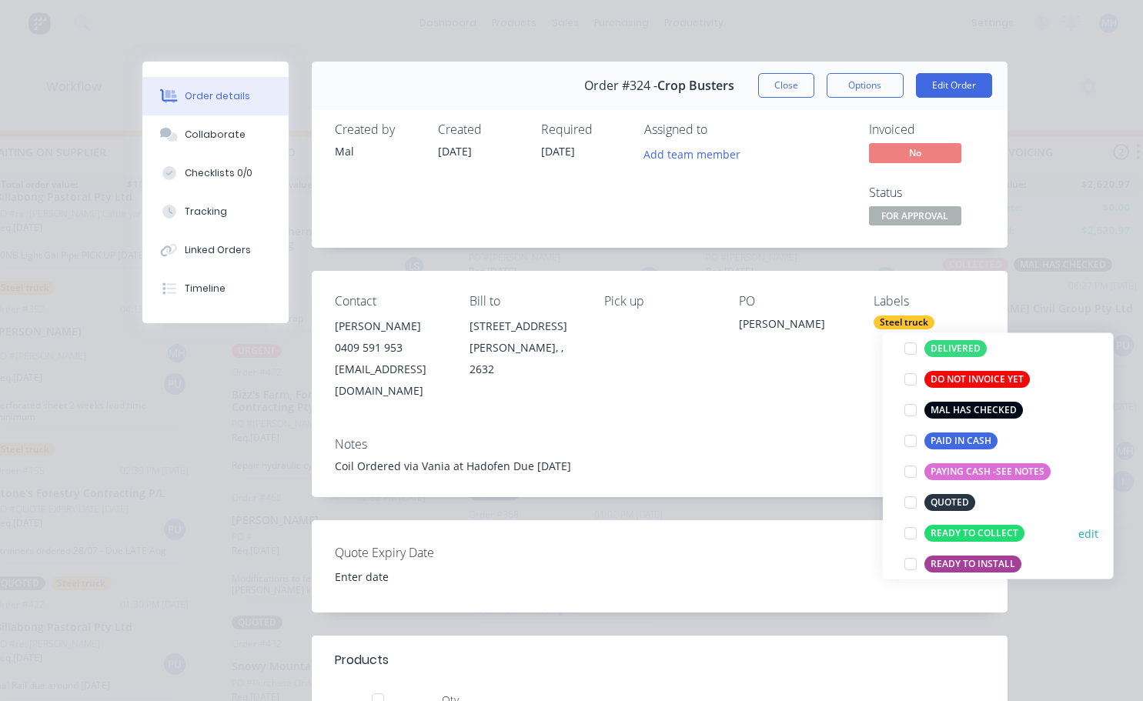
click at [910, 533] on div at bounding box center [910, 533] width 31 height 31
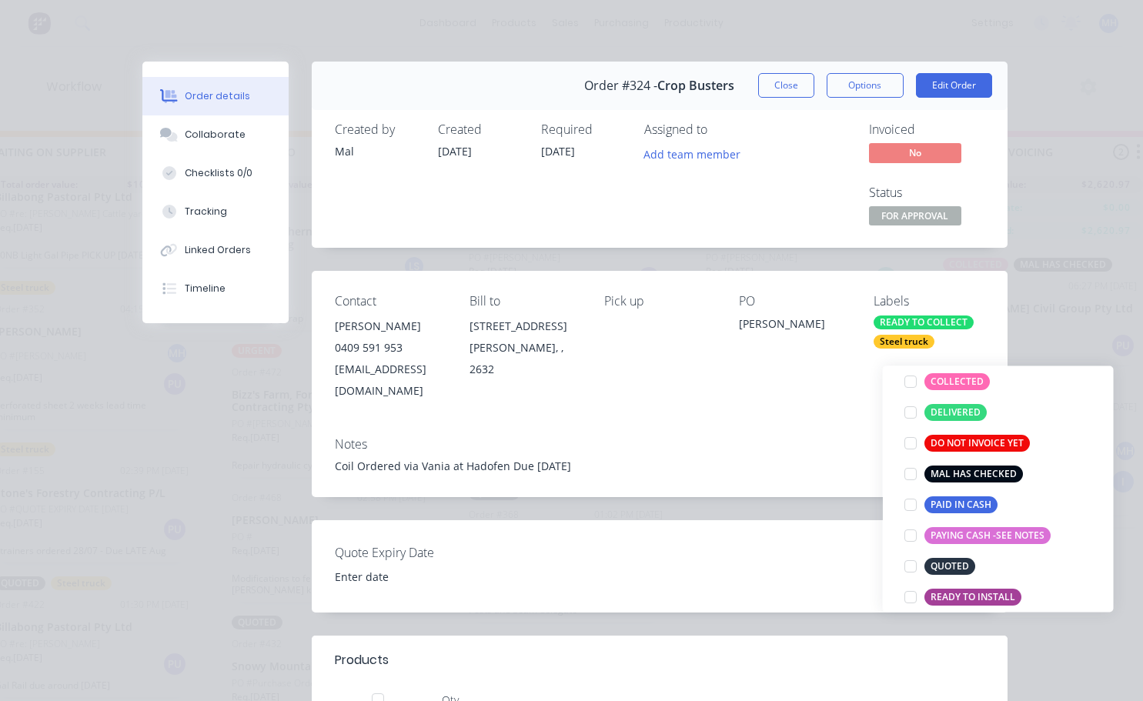
scroll to position [0, 0]
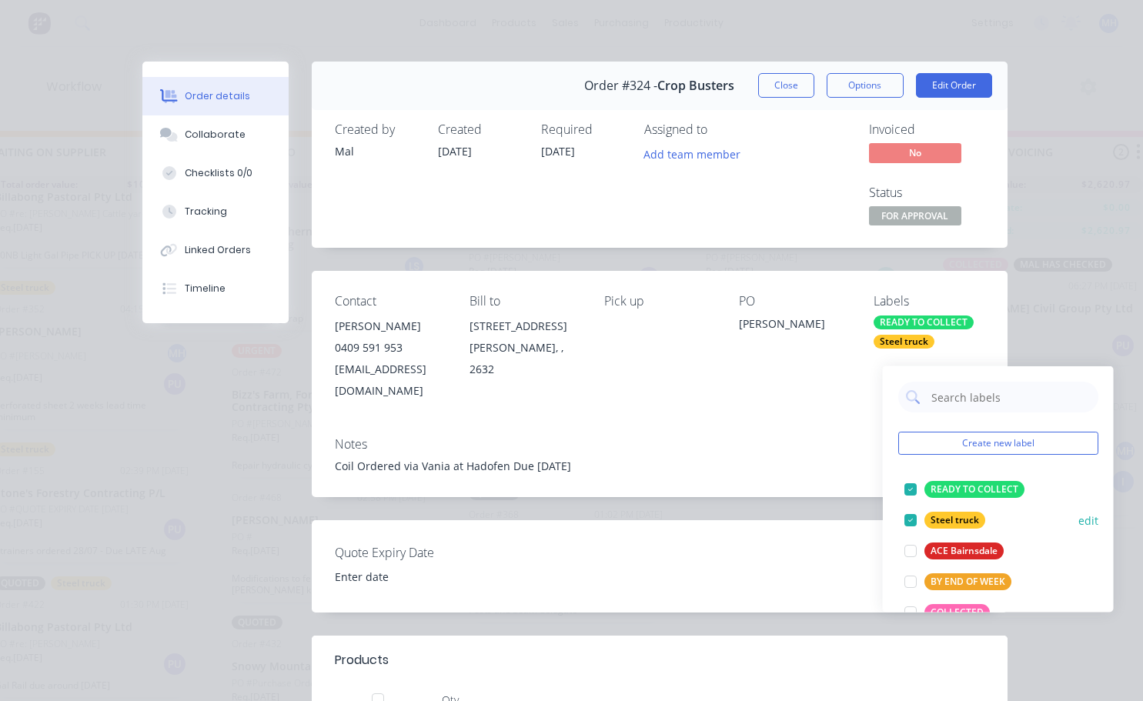
click at [908, 519] on div at bounding box center [910, 520] width 31 height 31
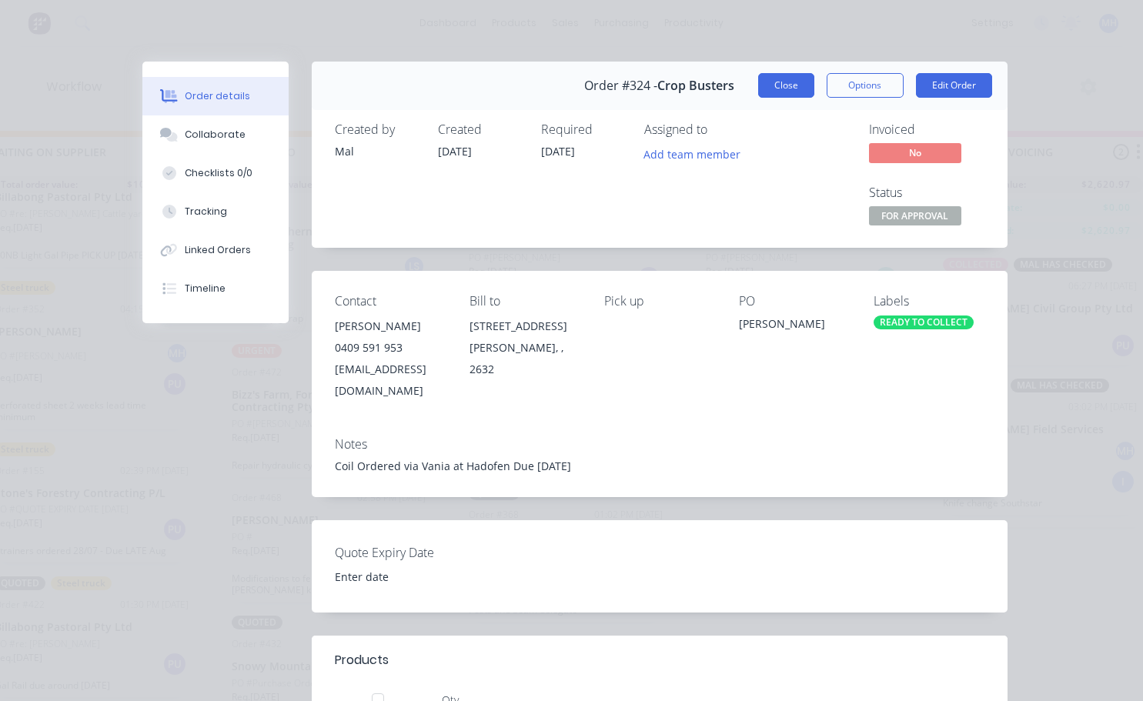
click at [788, 82] on button "Close" at bounding box center [786, 85] width 56 height 25
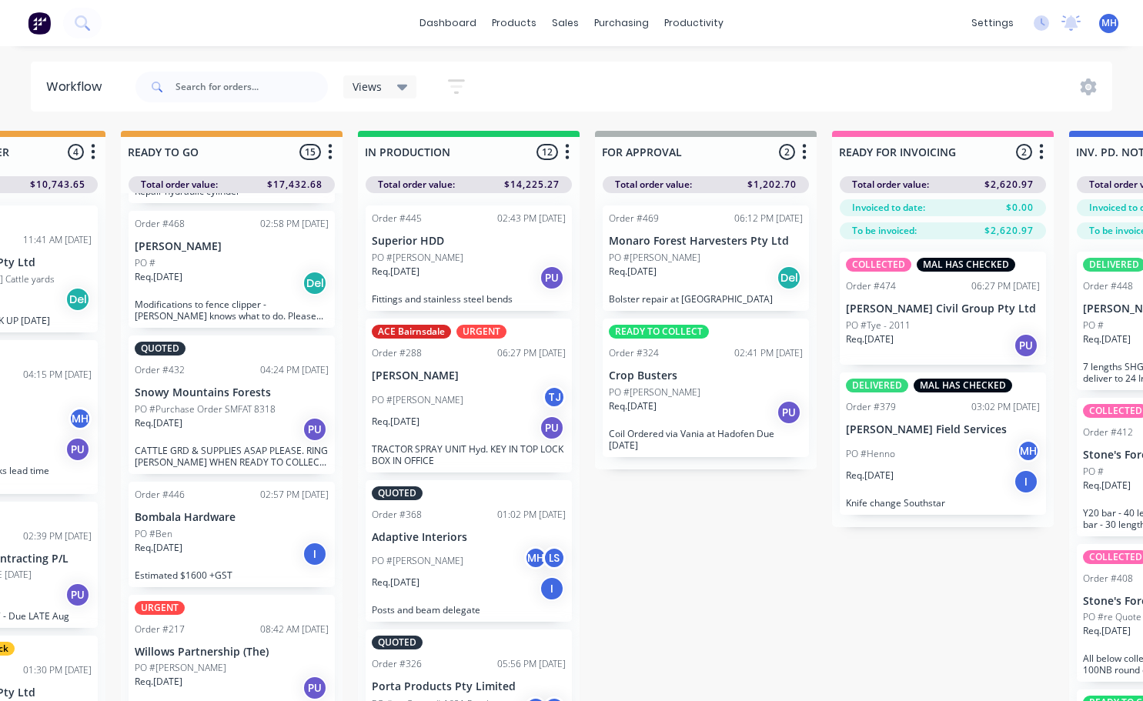
scroll to position [317, 0]
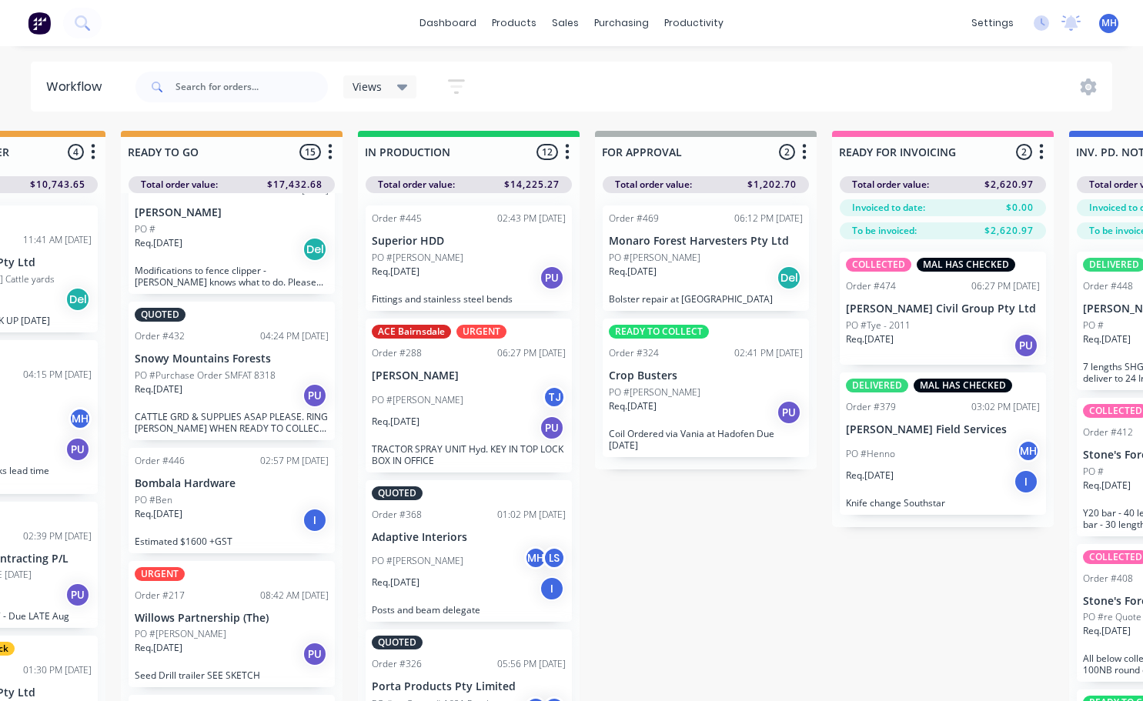
click at [202, 514] on div "Req. 20/08/25 I" at bounding box center [232, 520] width 194 height 26
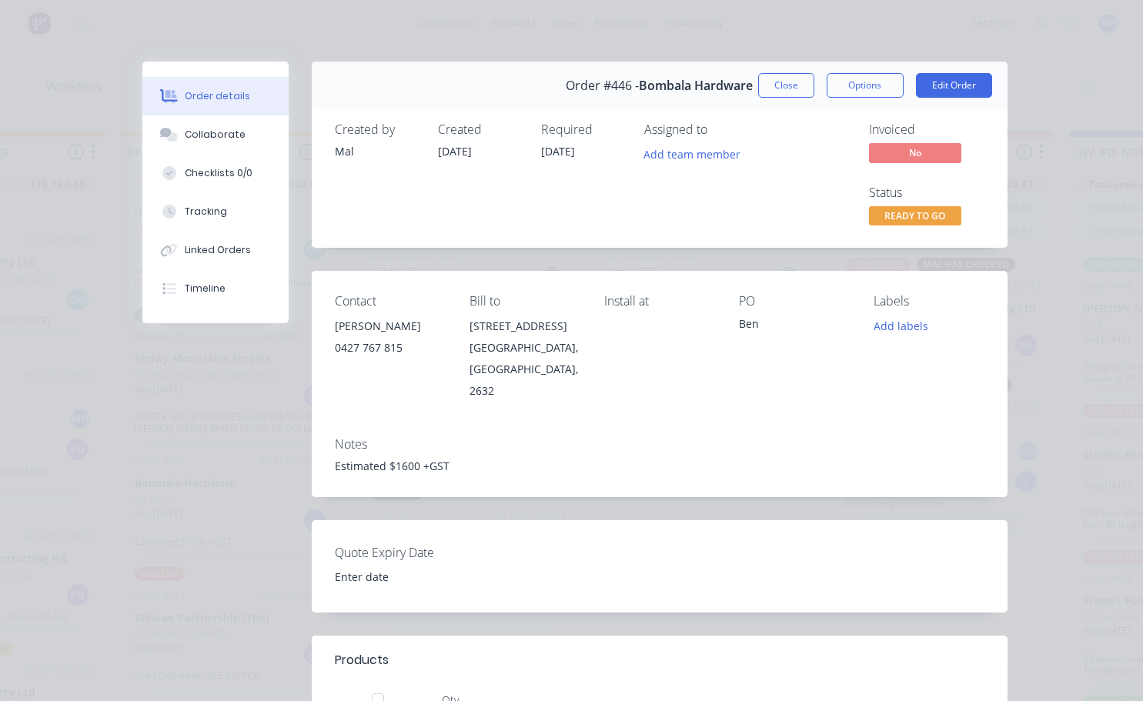
click at [324, 446] on div "Notes Estimated $1600 +GST" at bounding box center [660, 461] width 696 height 72
click at [335, 458] on div "Estimated $1600 +GST" at bounding box center [660, 466] width 650 height 16
click at [972, 83] on button "Edit Order" at bounding box center [954, 85] width 76 height 25
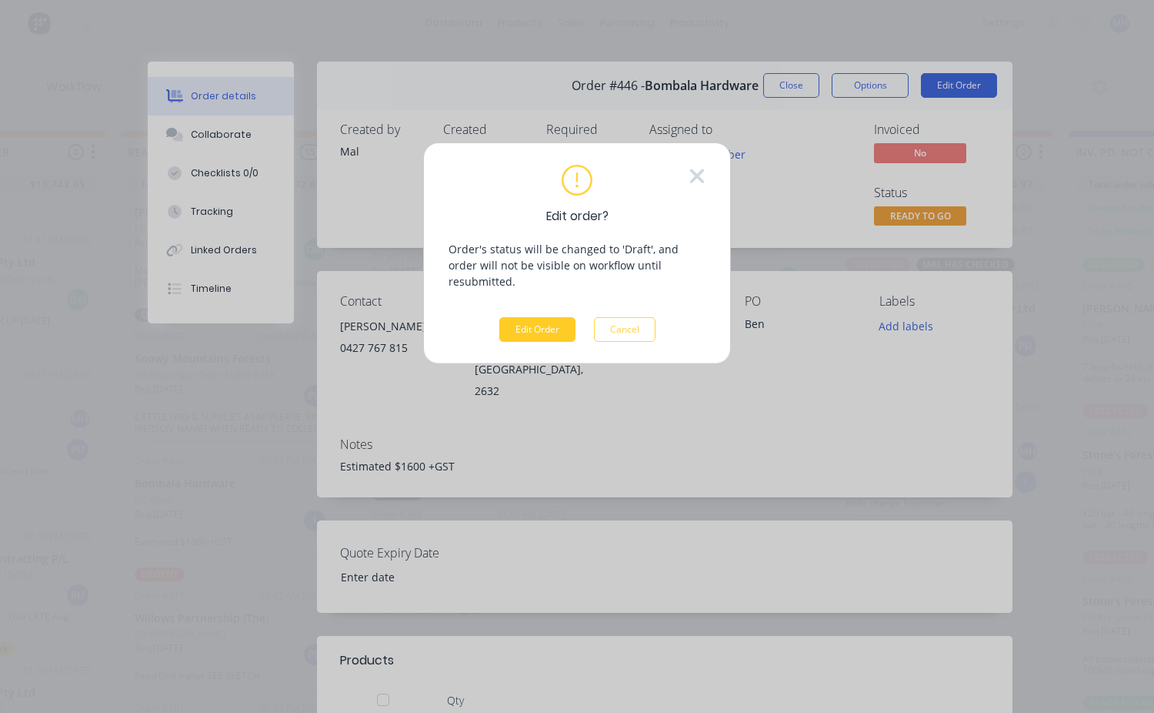
click at [543, 317] on button "Edit Order" at bounding box center [537, 329] width 76 height 25
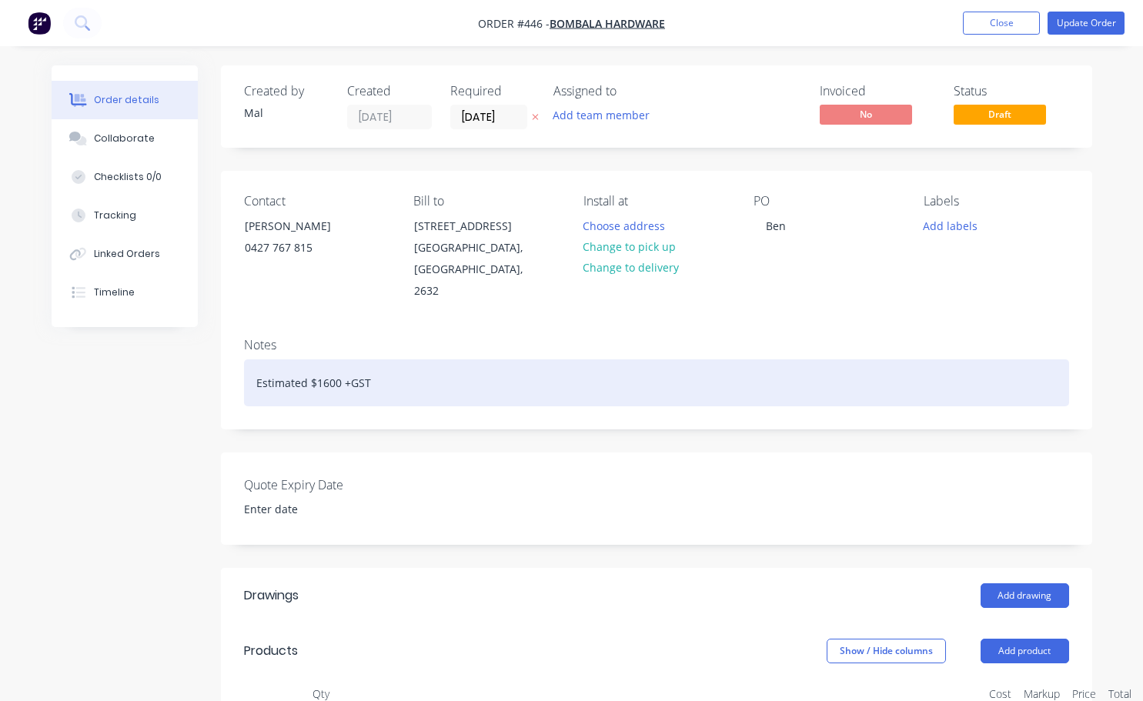
click at [255, 359] on div "Estimated $1600 +GST" at bounding box center [656, 382] width 825 height 47
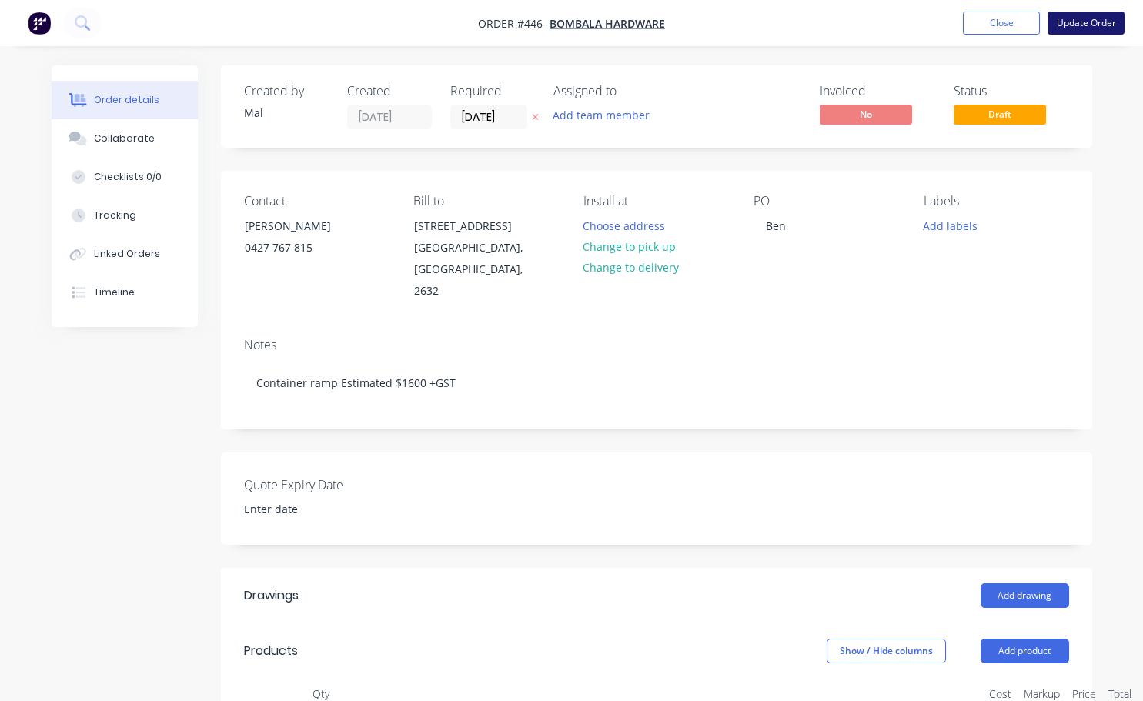
click at [1064, 24] on button "Update Order" at bounding box center [1085, 23] width 77 height 23
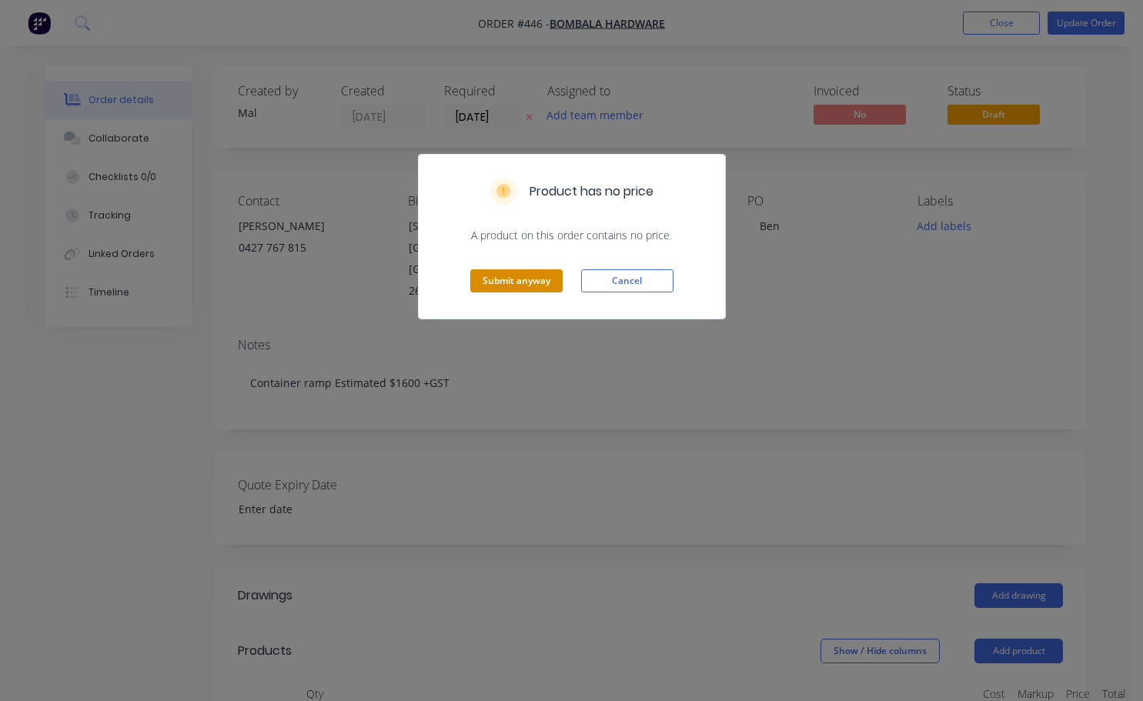
click at [551, 279] on button "Submit anyway" at bounding box center [516, 280] width 92 height 23
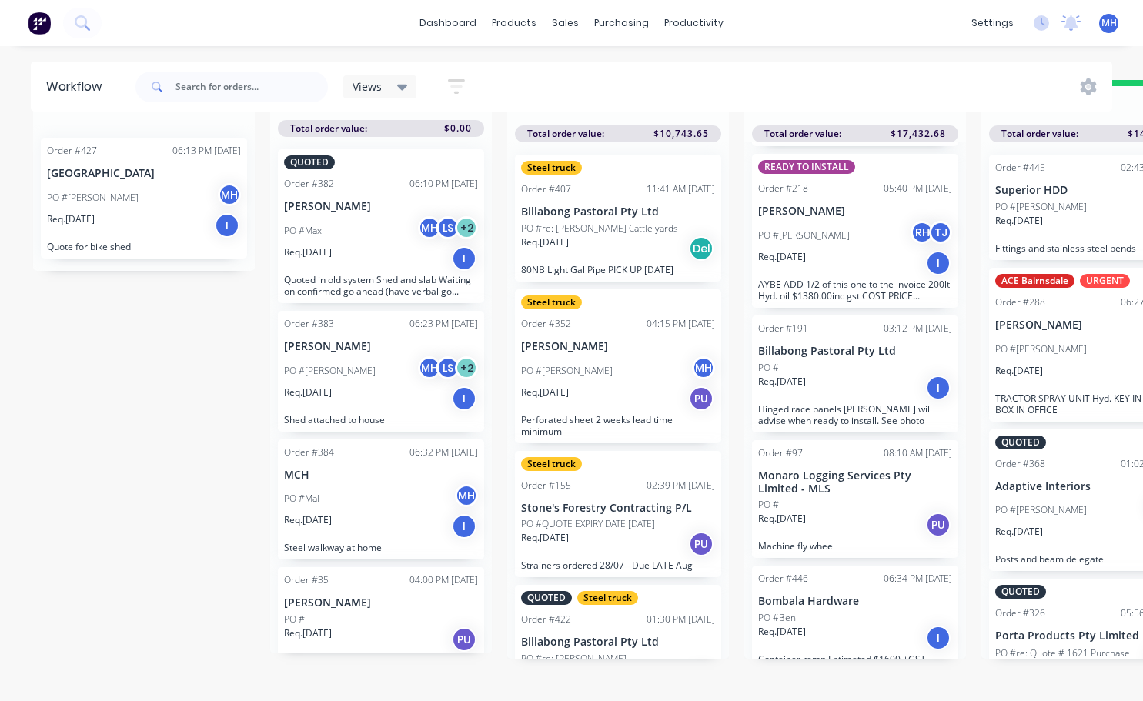
scroll to position [66, 0]
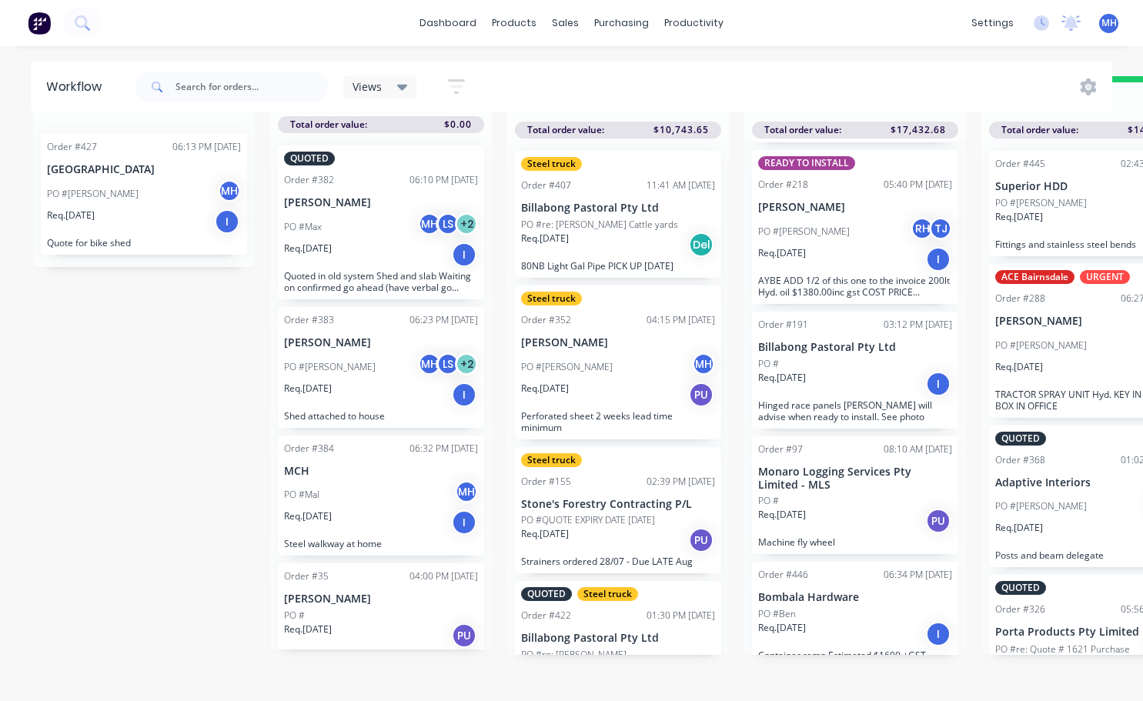
click at [828, 607] on div "PO #Ben" at bounding box center [855, 614] width 194 height 14
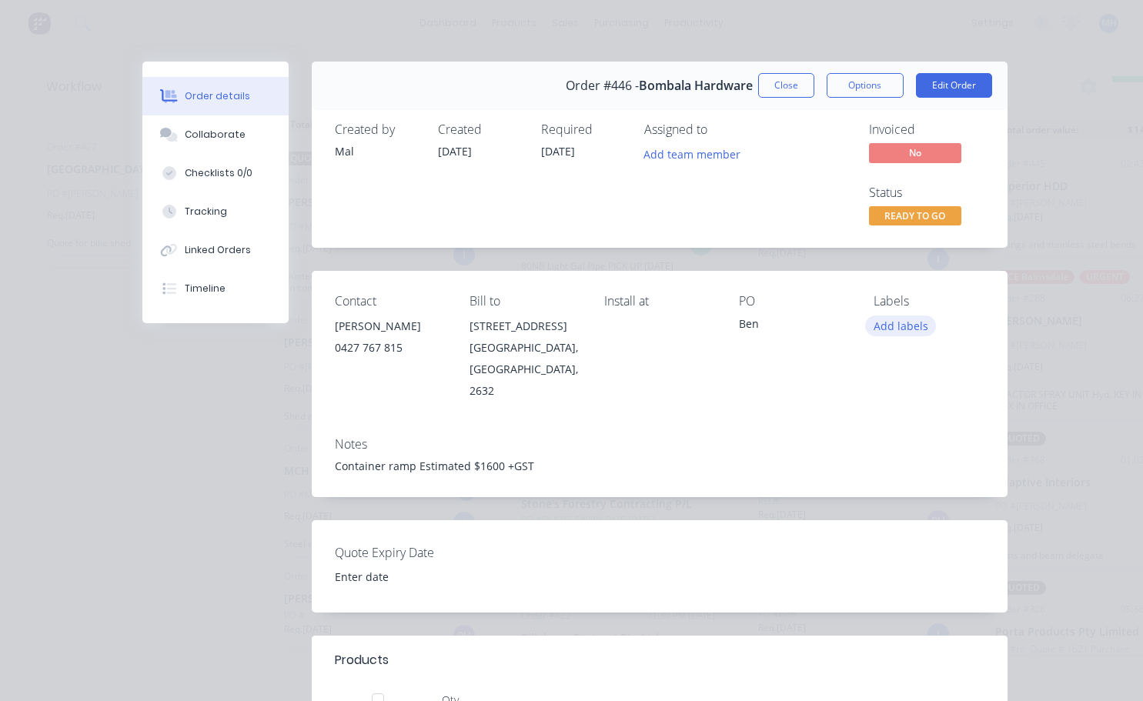
click at [907, 330] on button "Add labels" at bounding box center [900, 326] width 71 height 21
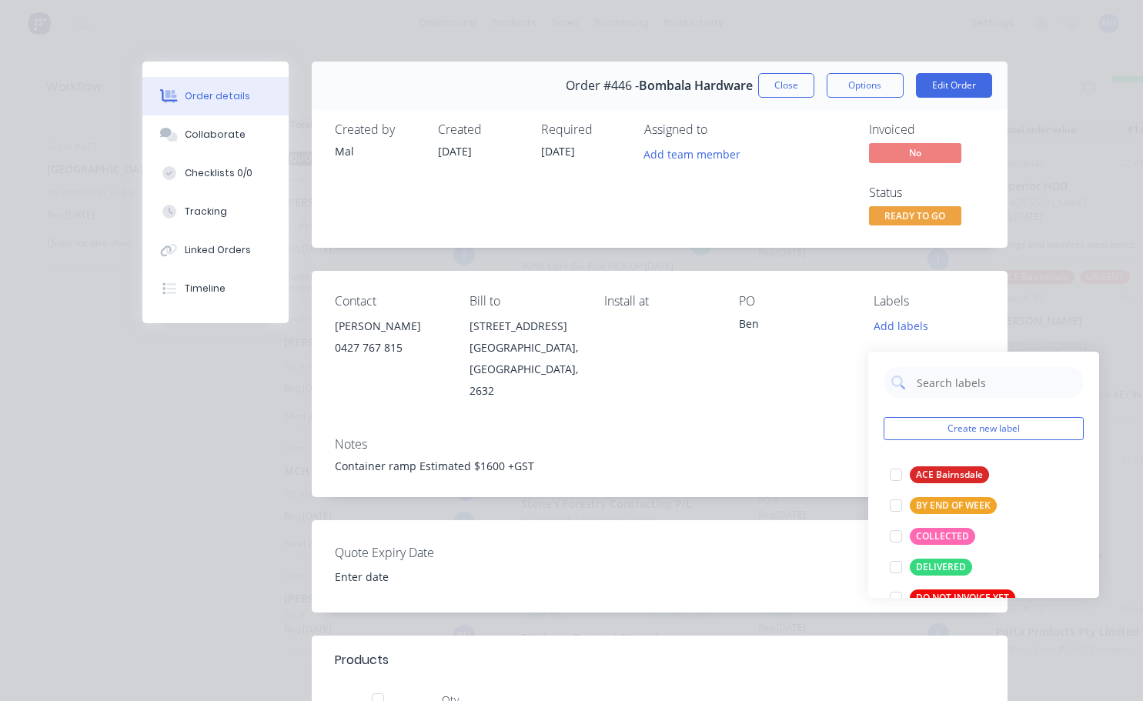
click at [825, 382] on div "Contact Ben Edgecombe 0427 767 815 Bill to 3 Badgery st Bombala, New South Wale…" at bounding box center [660, 347] width 696 height 153
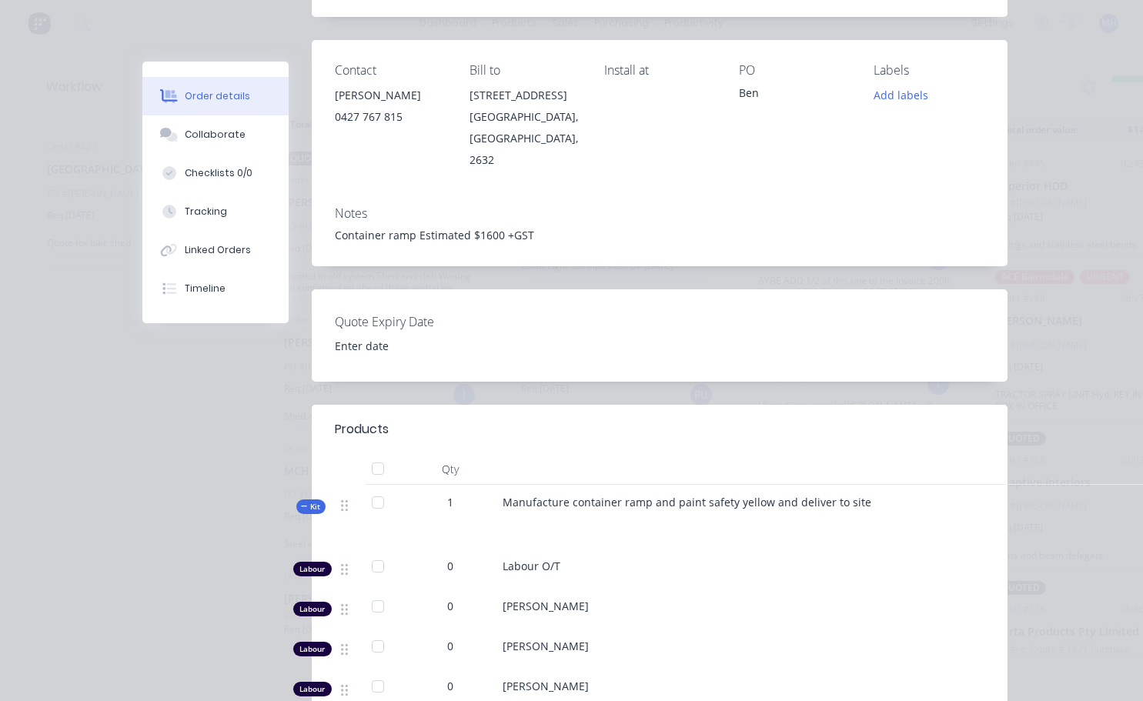
scroll to position [0, 0]
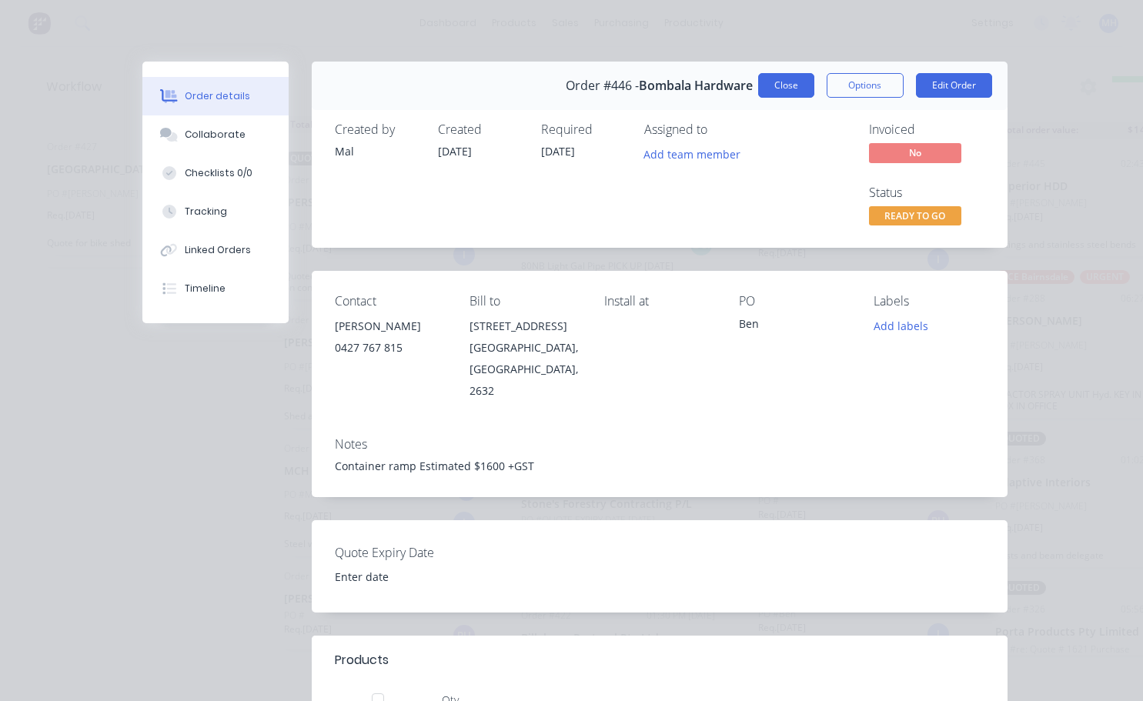
click at [794, 75] on button "Close" at bounding box center [786, 85] width 56 height 25
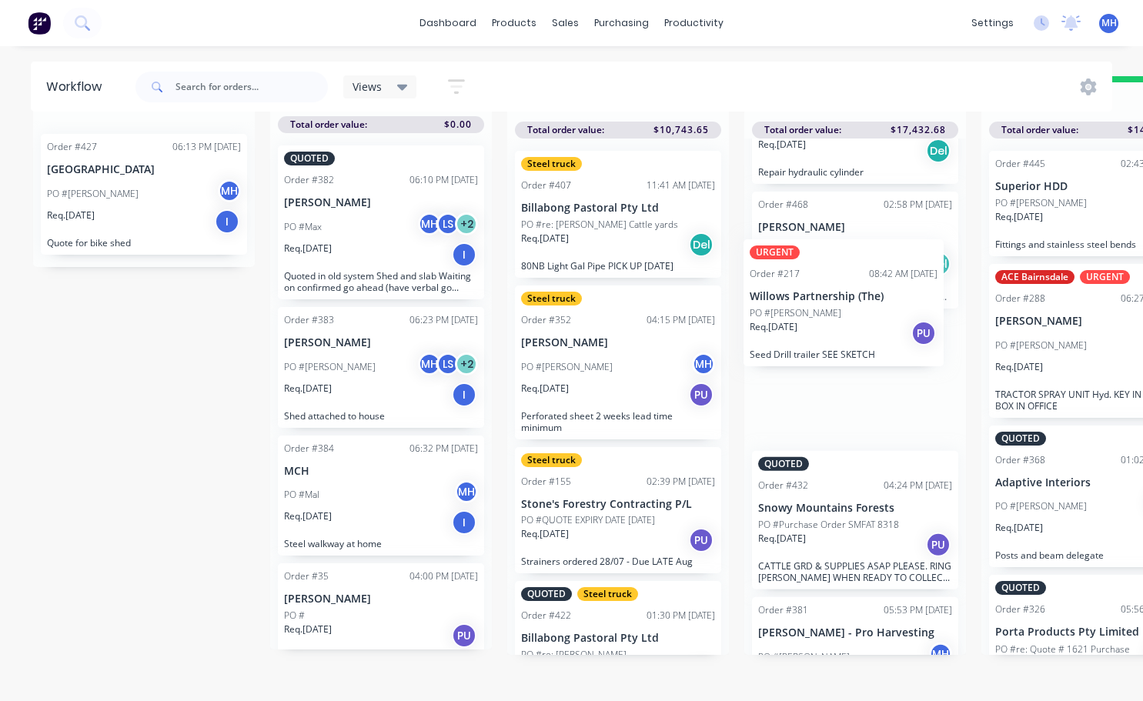
scroll to position [66, 5]
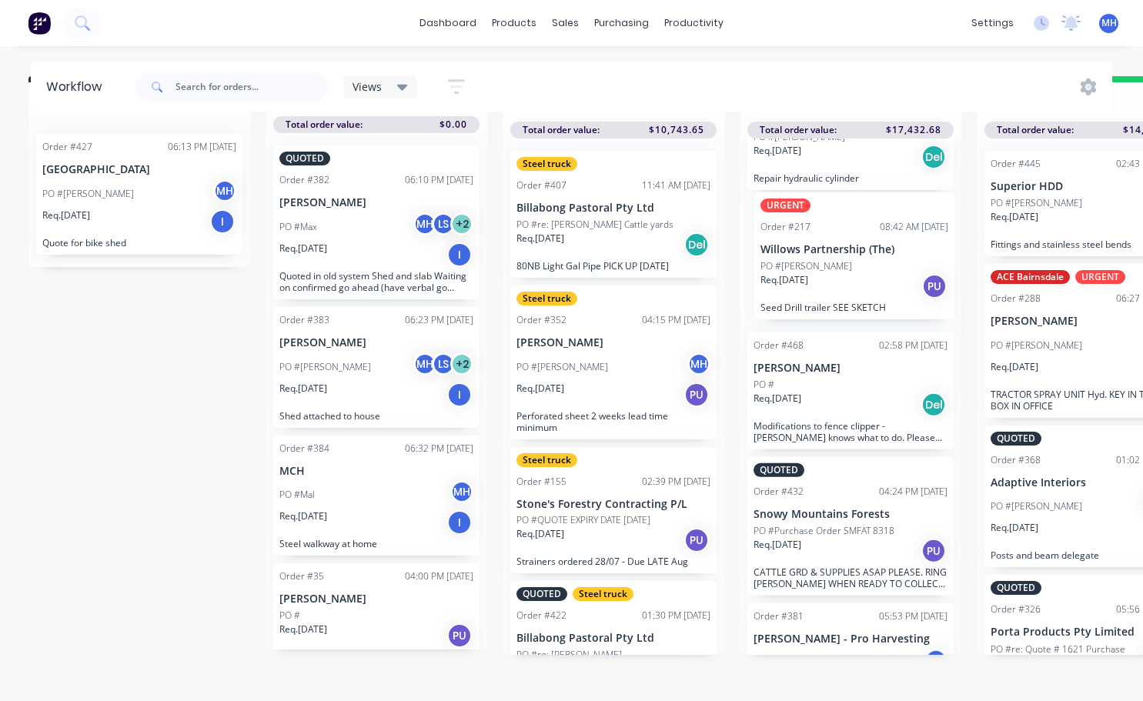
drag, startPoint x: 843, startPoint y: 549, endPoint x: 845, endPoint y: 279, distance: 269.4
click at [845, 279] on div "Order #451 08:36 PM 21/08/25 SHC - Southern Highland Contracting PO #Warwick LS…" at bounding box center [851, 397] width 222 height 516
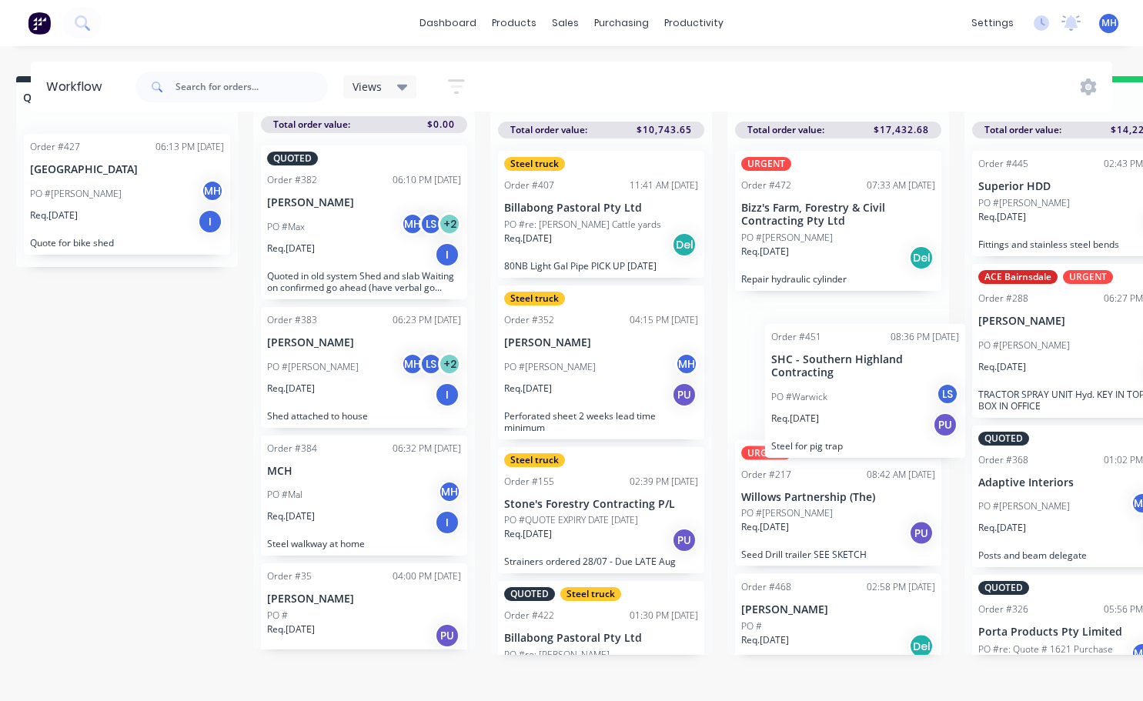
scroll to position [66, 25]
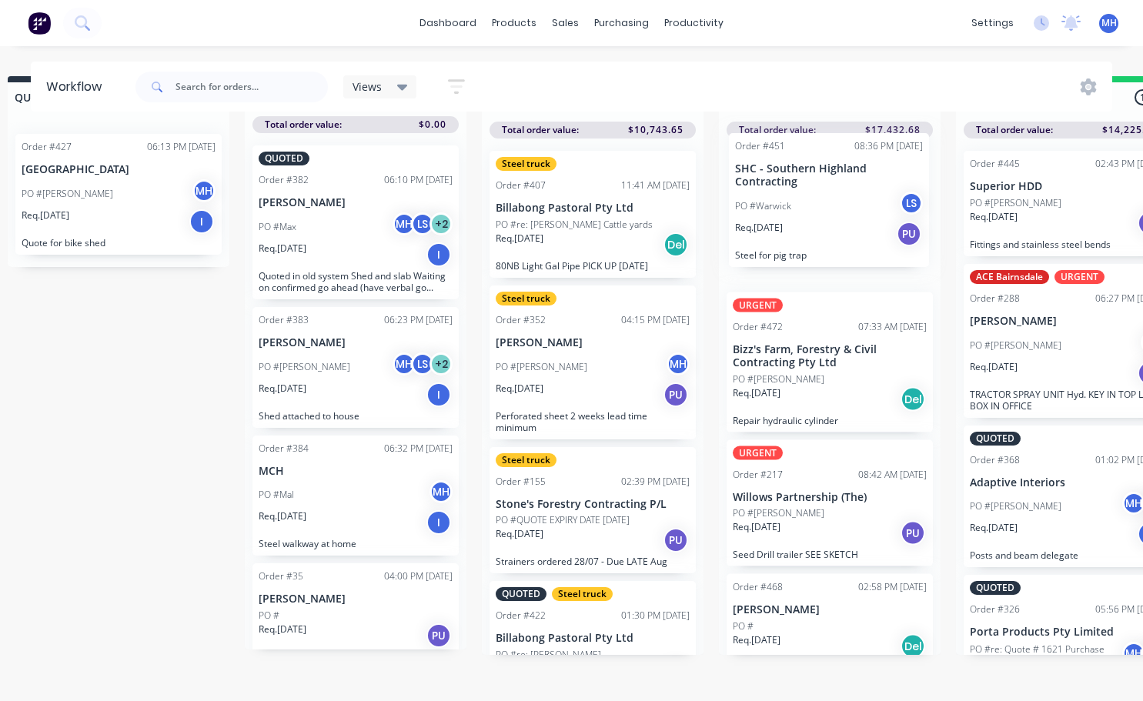
drag, startPoint x: 834, startPoint y: 241, endPoint x: 816, endPoint y: 248, distance: 19.7
click at [816, 248] on div "Order #451 08:36 PM 21/08/25 SHC - Southern Highland Contracting PO #Warwick LS…" at bounding box center [830, 397] width 222 height 516
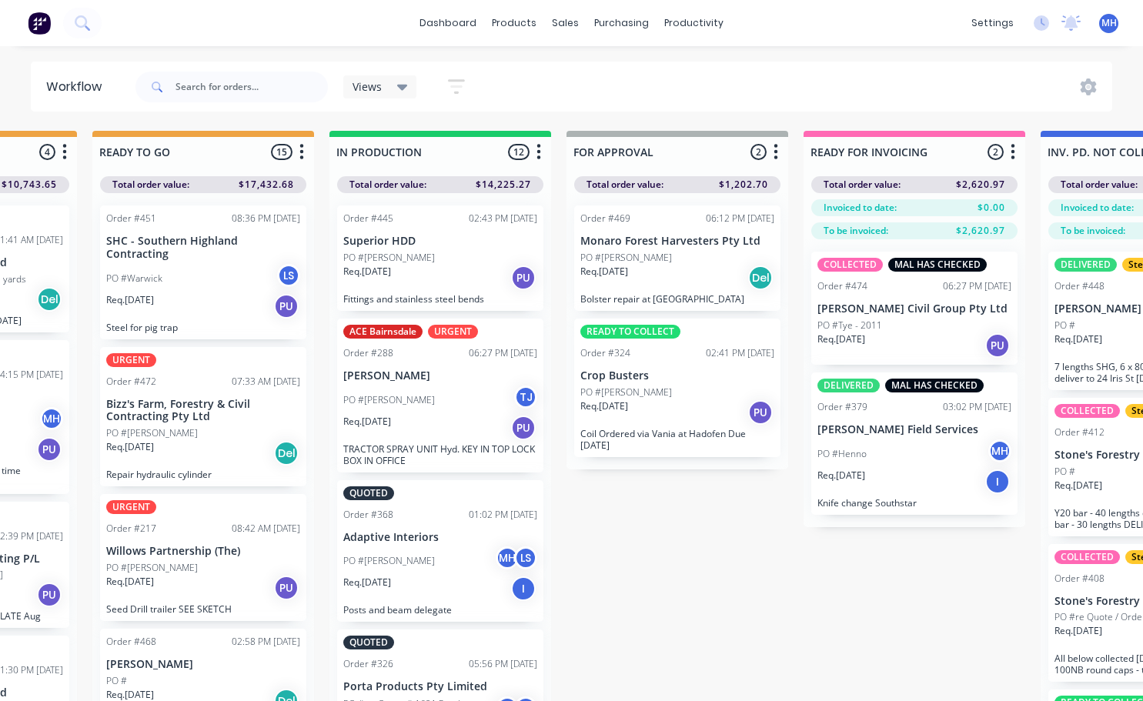
scroll to position [0, 641]
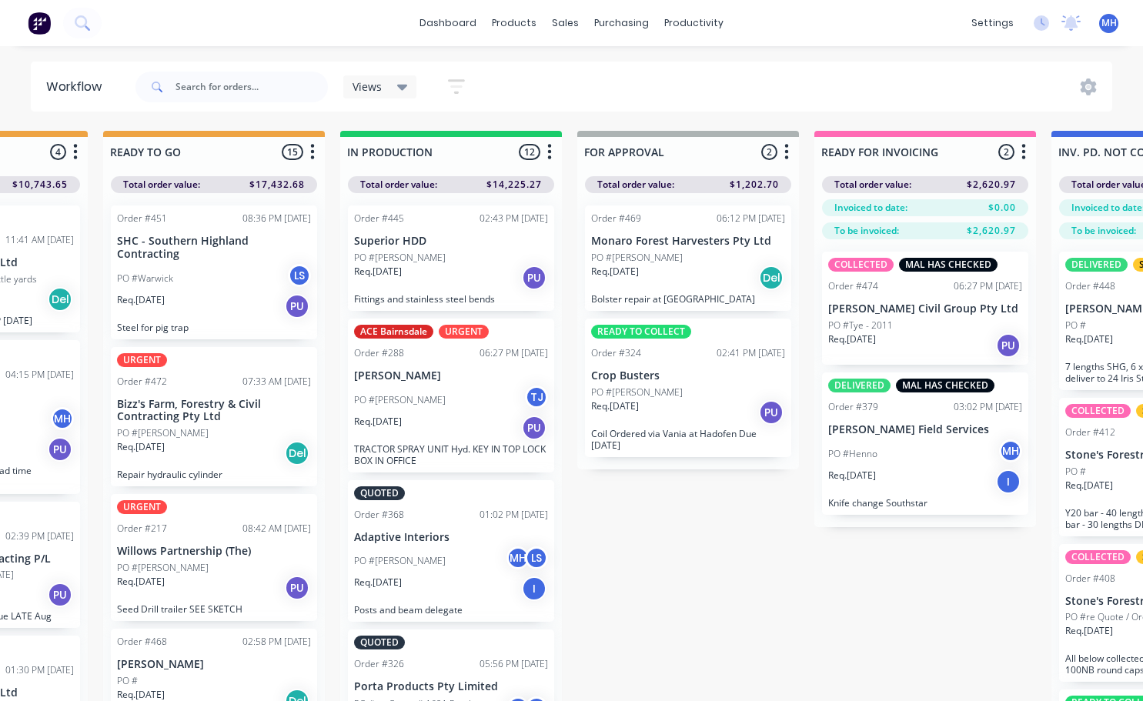
click at [1107, 26] on span "MH" at bounding box center [1108, 23] width 15 height 14
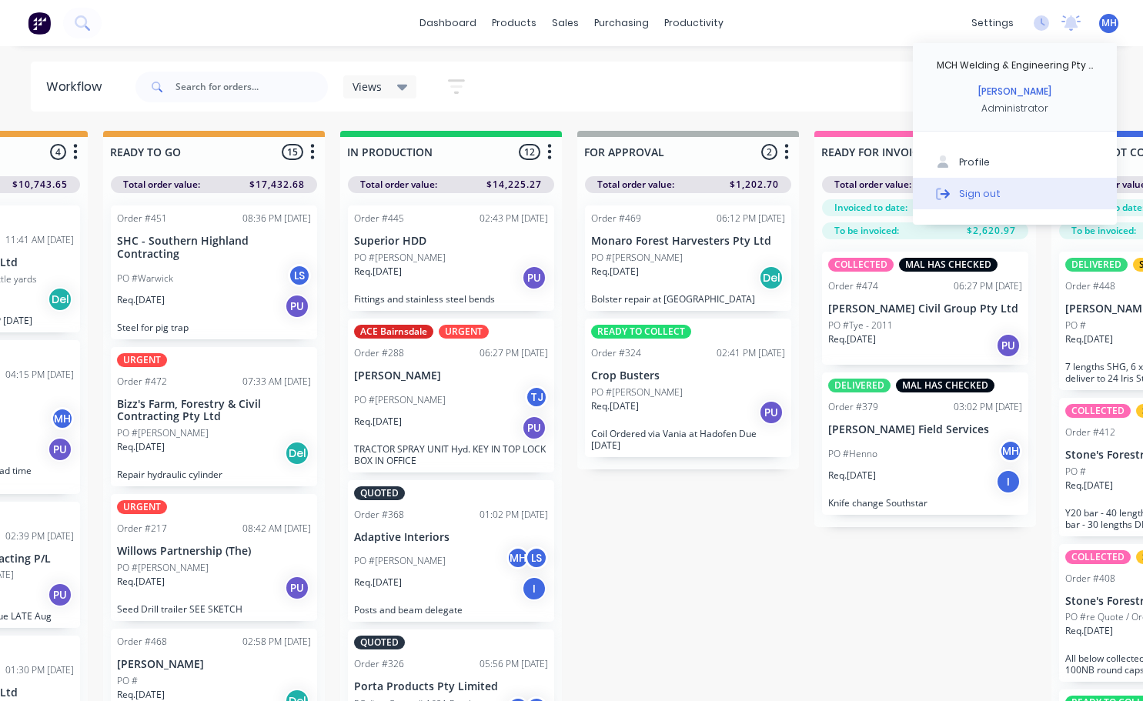
click at [980, 195] on div "Sign out" at bounding box center [980, 193] width 42 height 14
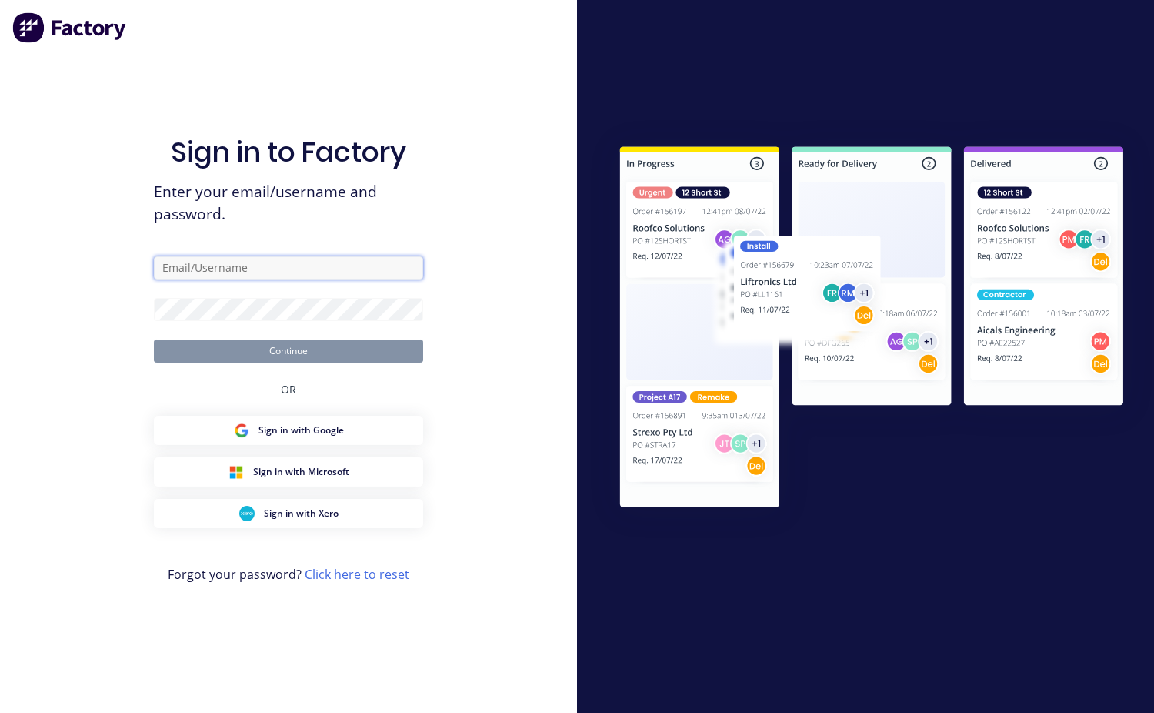
type input "mchweld@bigpond.net.au"
